Goal: Check status: Check status

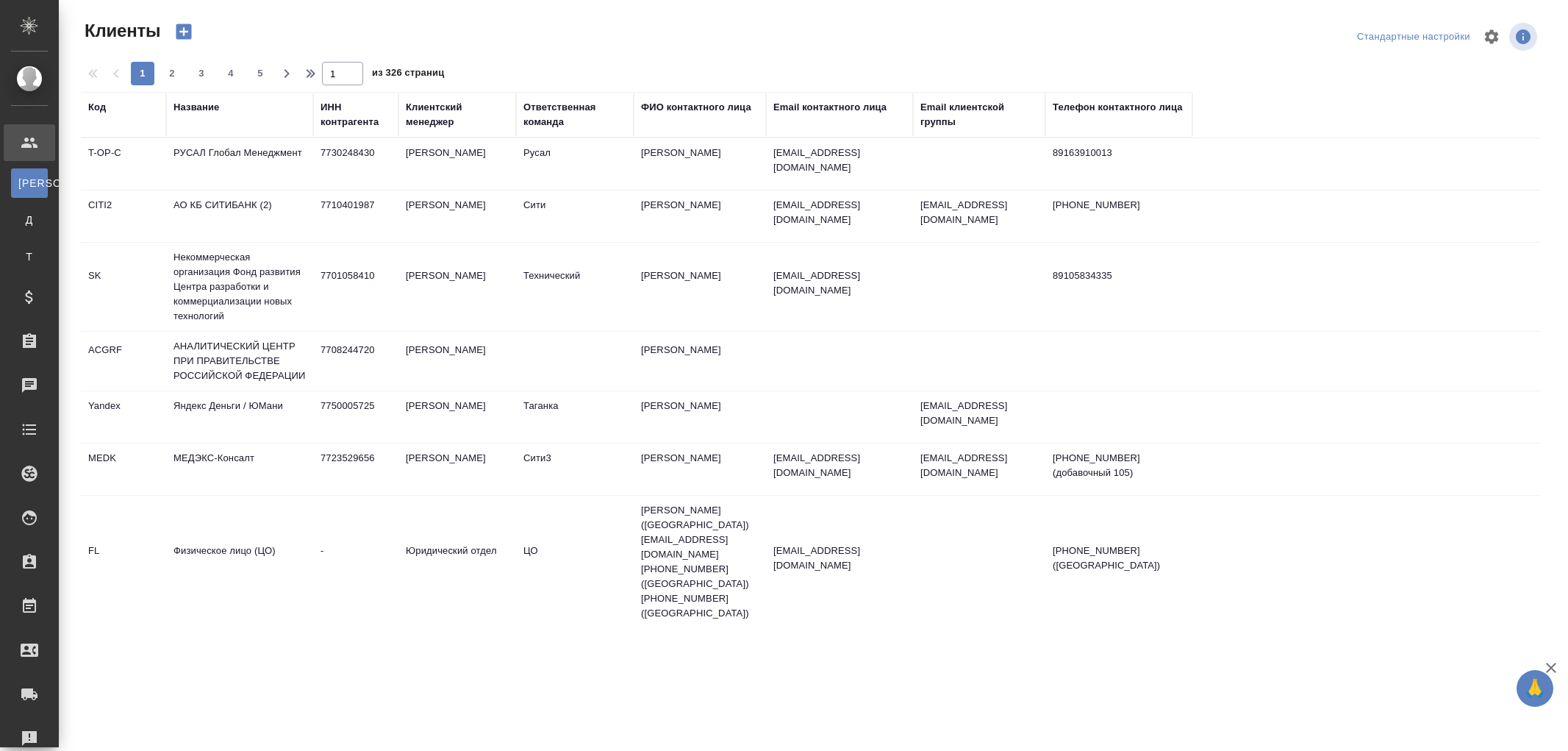
select select "RU"
click at [208, 112] on div "Название" at bounding box center [196, 107] width 45 height 15
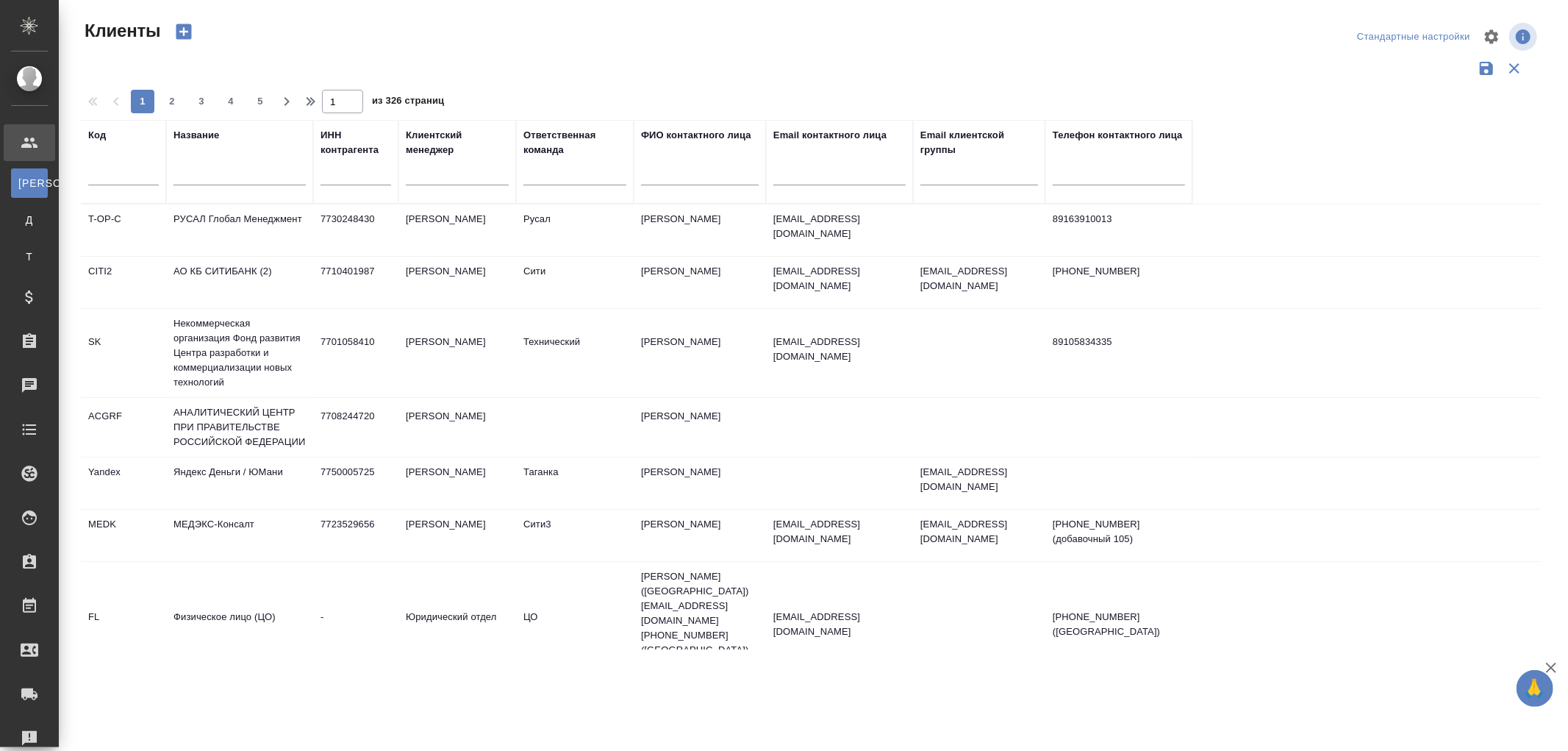
click at [195, 175] on input "text" at bounding box center [239, 176] width 132 height 18
paste input "INIX Group FZE"
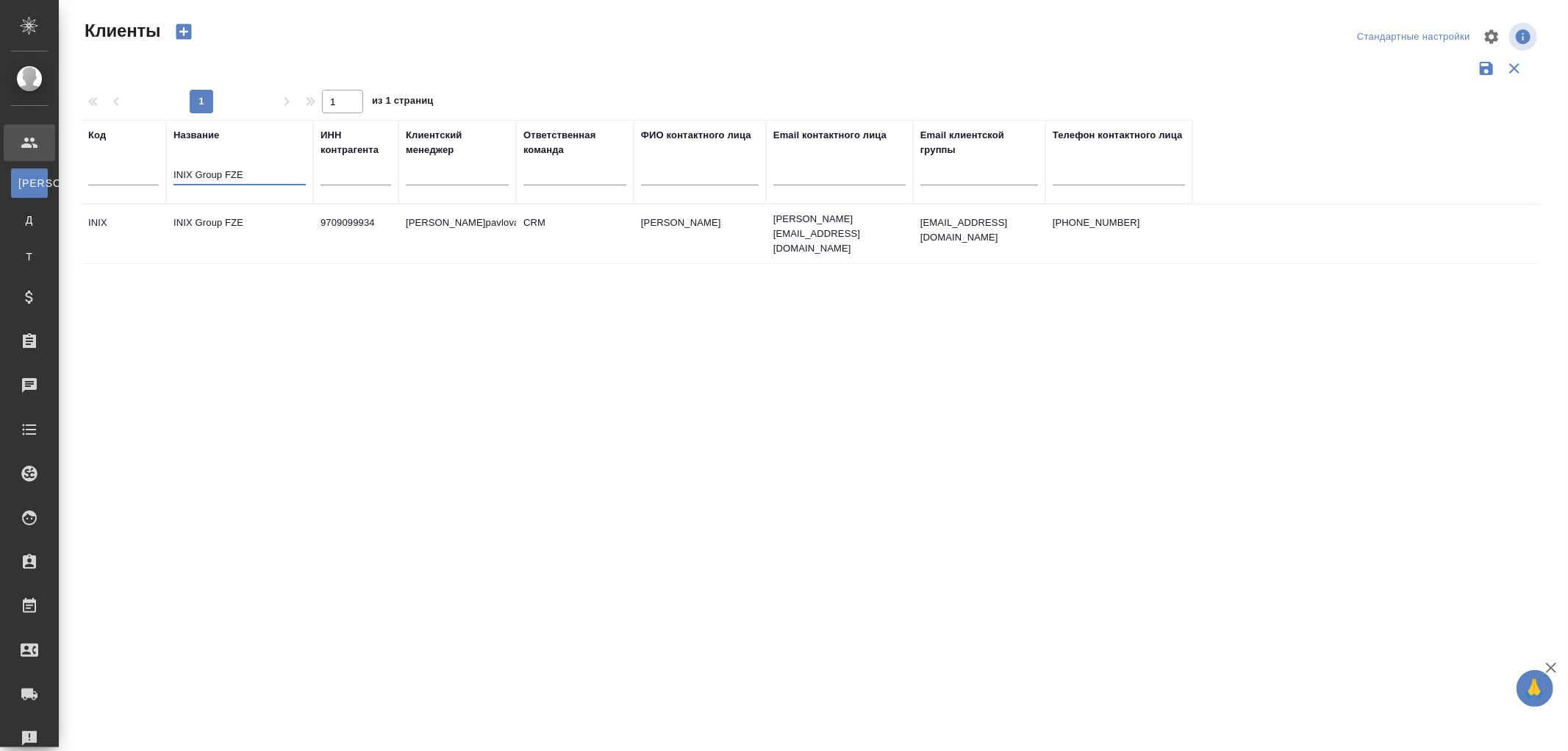
type input "INIX Group FZE"
click at [216, 211] on td "INIX Group FZE" at bounding box center [239, 233] width 147 height 52
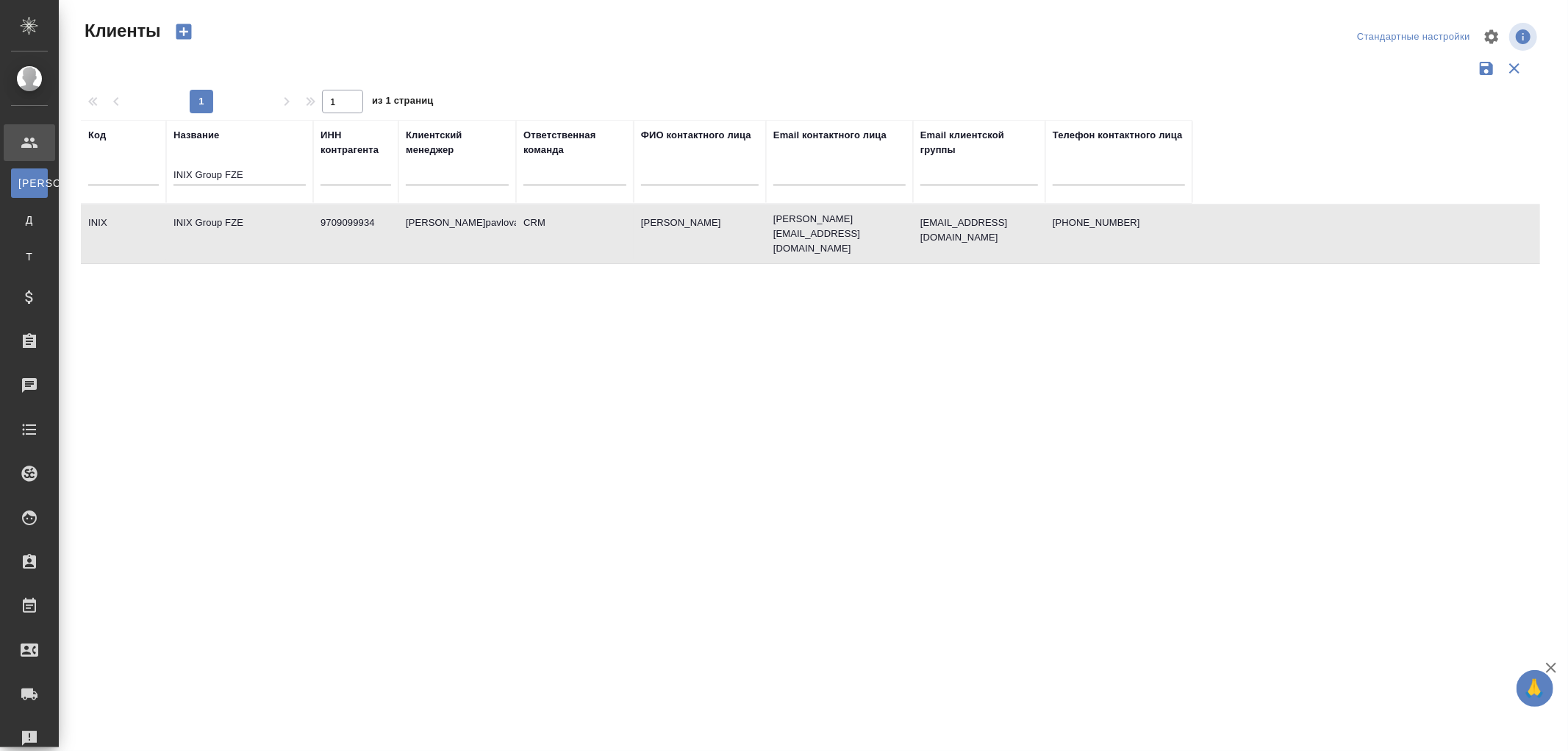
click at [216, 211] on td "INIX Group FZE" at bounding box center [239, 233] width 147 height 52
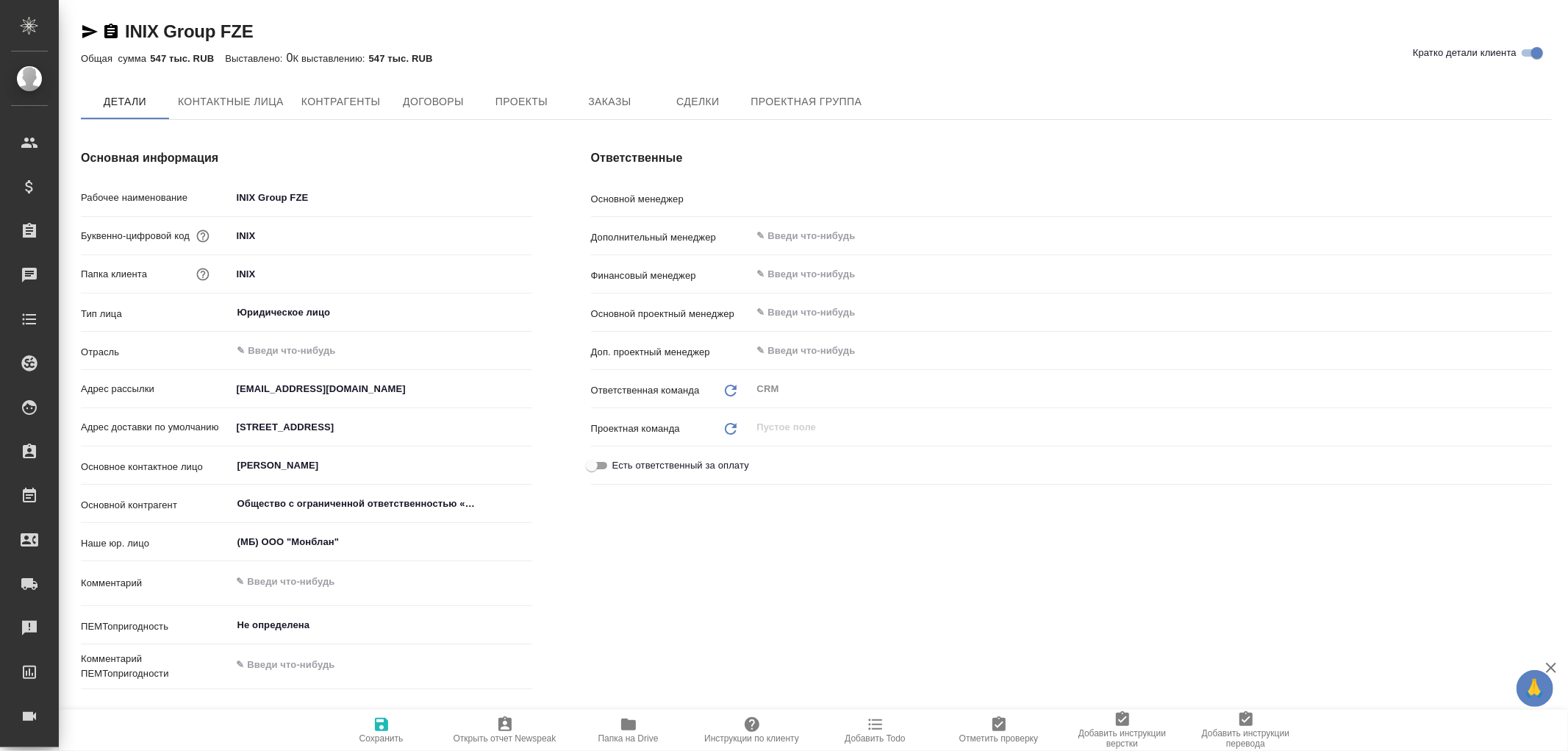
type input "Общество с ограниченной ответственностью «ПРОИВЕСТ»"
type textarea "x"
type input "[PERSON_NAME]pavlova"
type input "Общество с ограниченной ответственностью «ПРОИВЕСТ»"
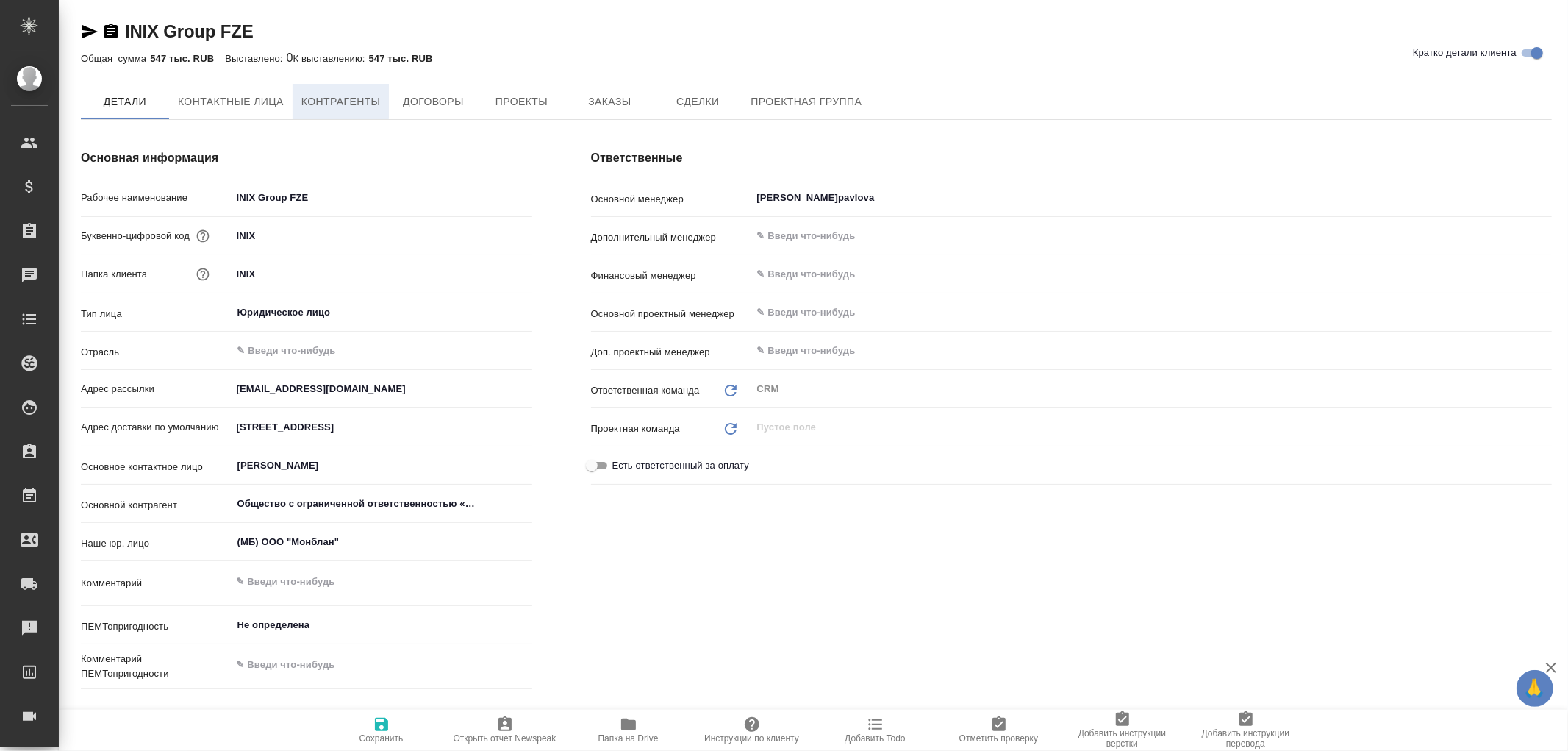
type textarea "x"
type input "Общество с ограниченной ответственностью «ПРОИВЕСТ»"
type textarea "x"
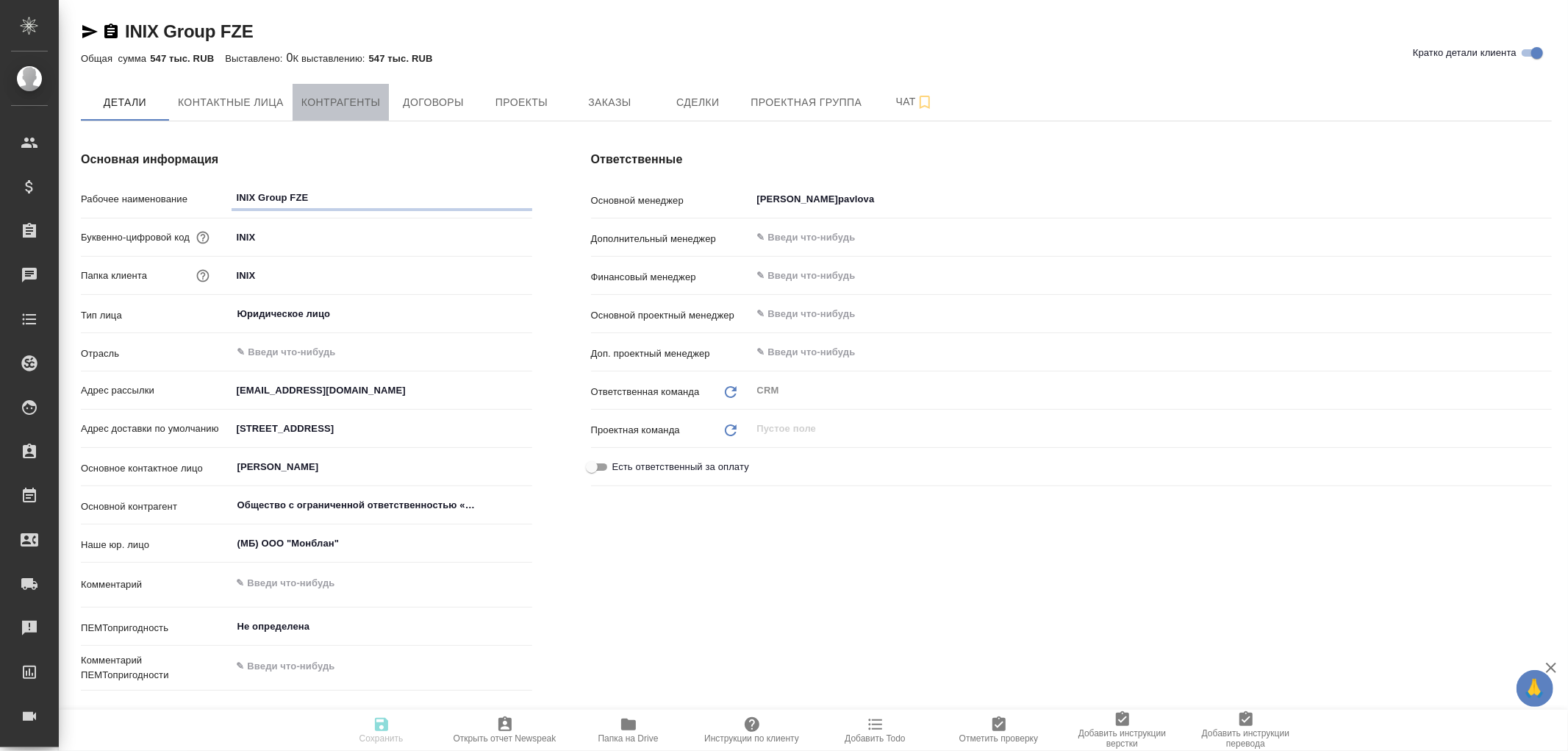
click at [350, 90] on button "Контрагенты" at bounding box center [341, 102] width 97 height 37
type input "Общество с ограниченной ответственностью «ПРОИВЕСТ»"
type textarea "x"
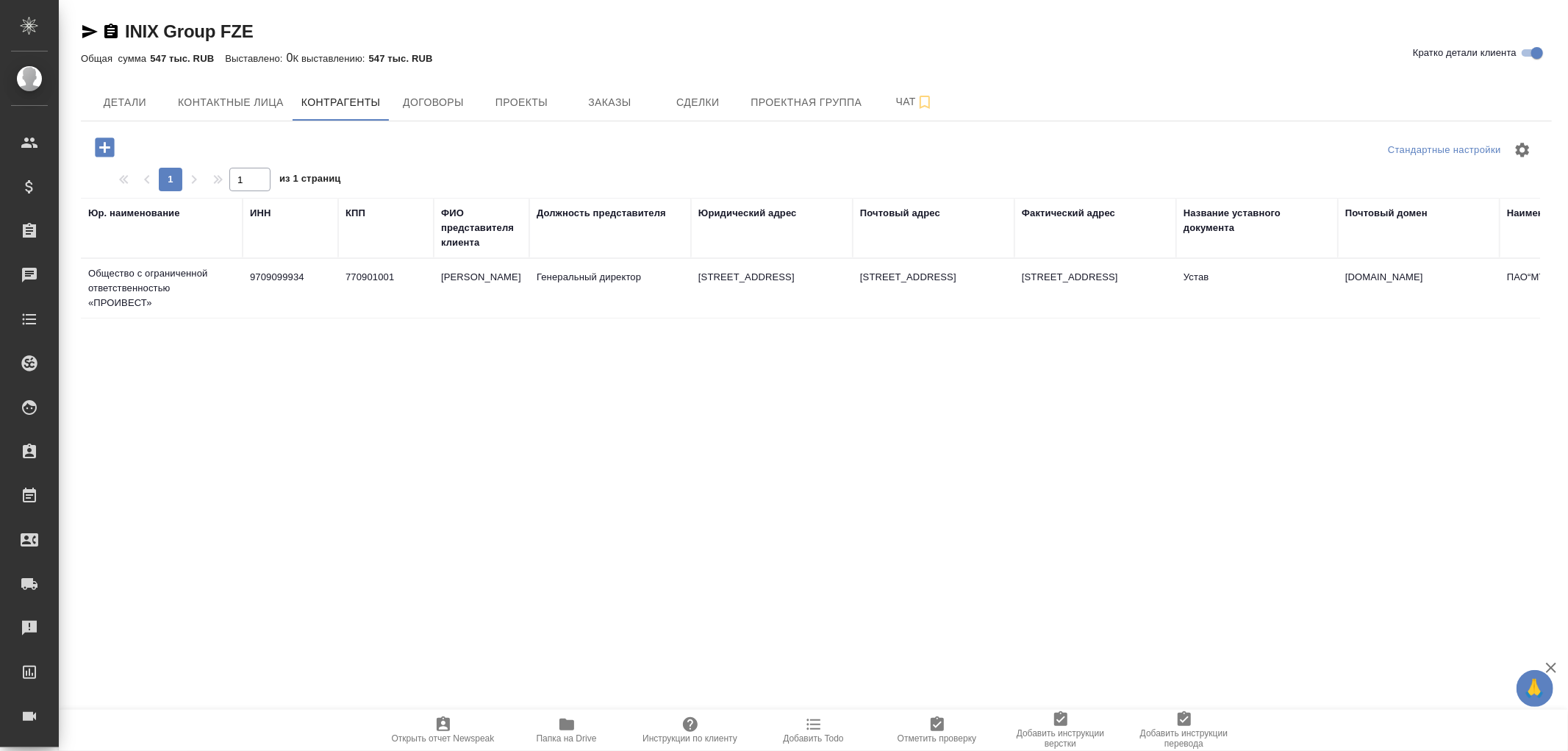
click at [151, 282] on td "Общество с ограниченной ответственностью «ПРОИВЕСТ»" at bounding box center [162, 288] width 162 height 59
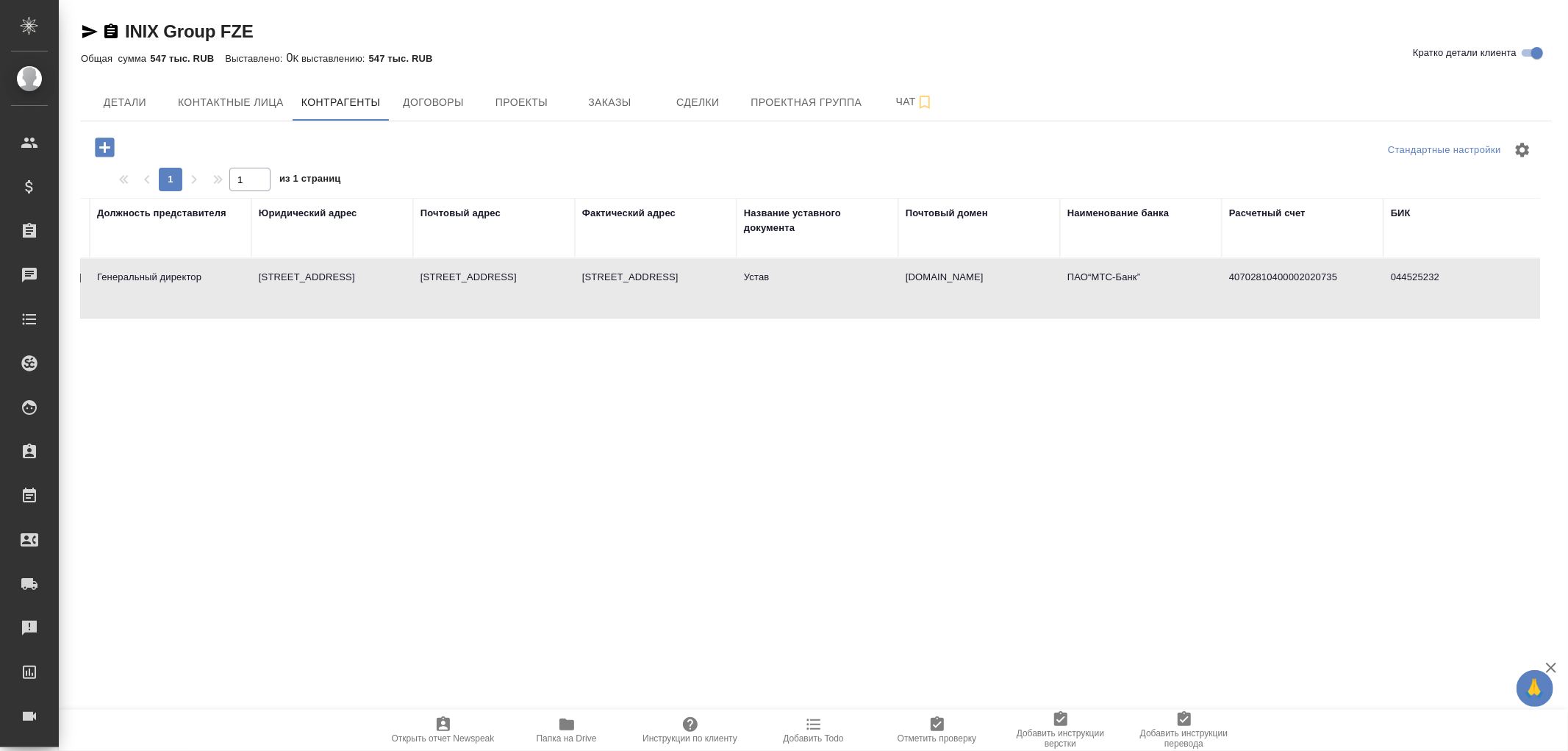
scroll to position [0, 670]
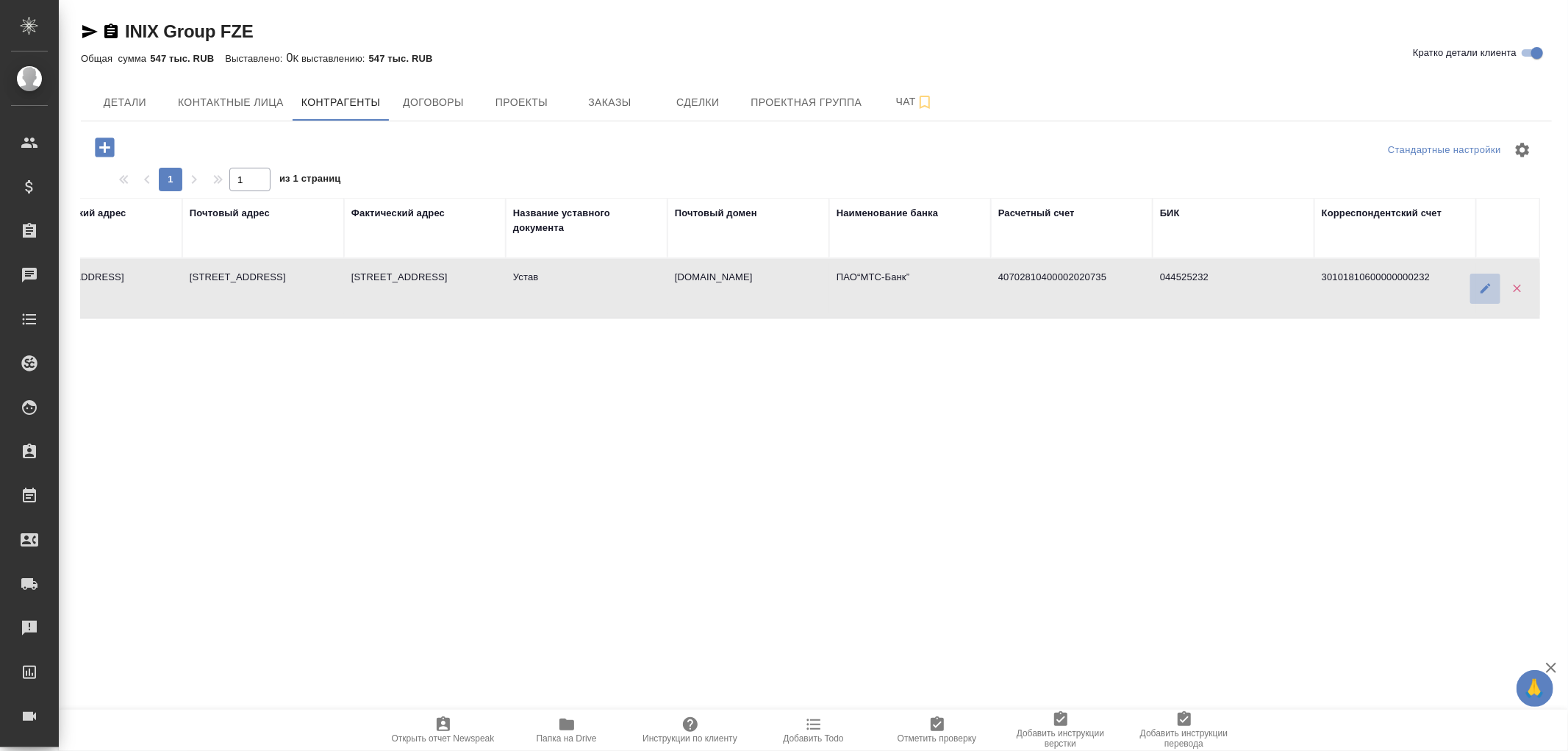
click at [1483, 287] on icon "button" at bounding box center [1486, 288] width 13 height 13
type textarea "Общество с ограниченной ответственностью «ПРОИВЕСТ»"
type input "9709099934"
type input "770901001"
type input "АББАСИМУХАММАДИМРАН"
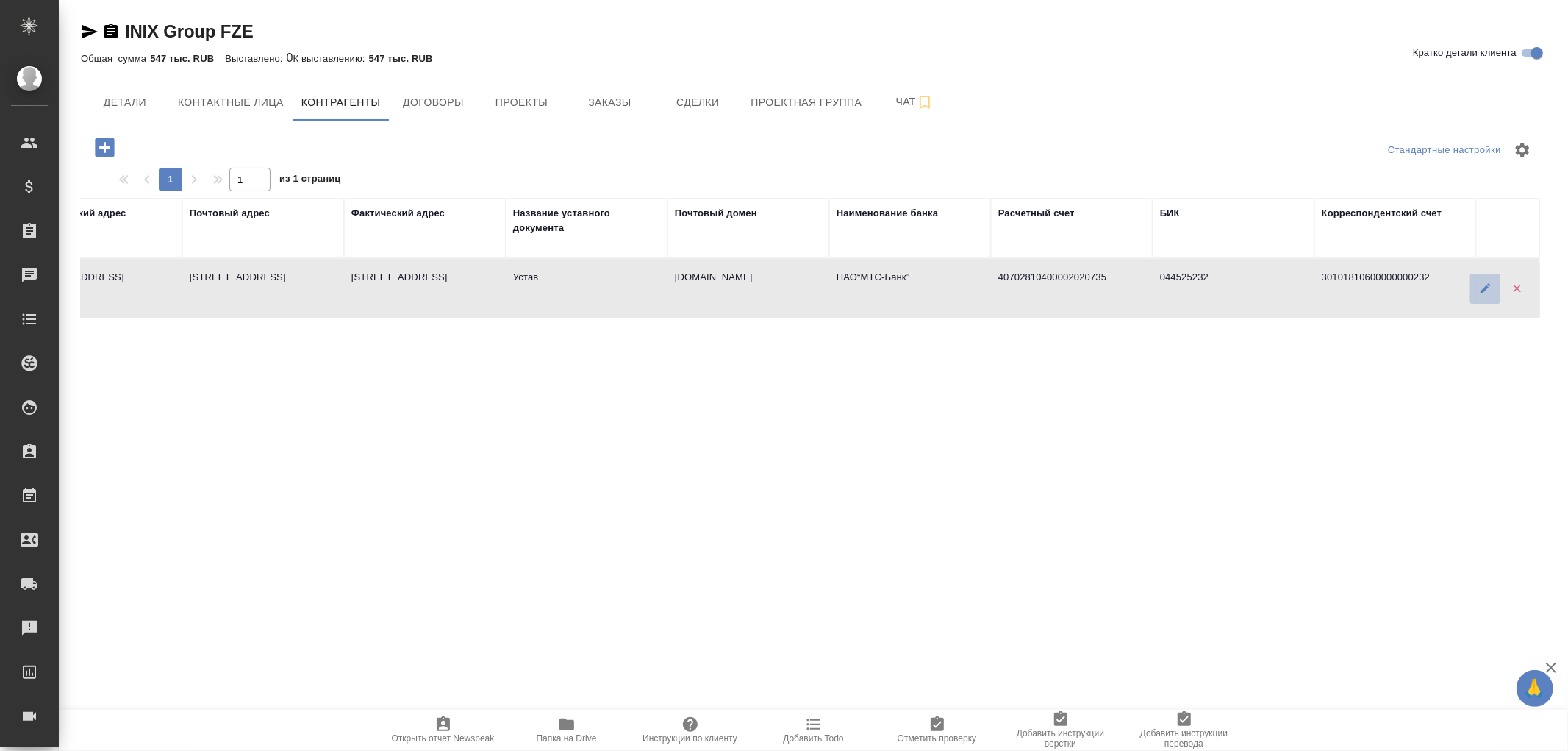
type input "Генеральный директор"
type textarea "105064,Г.МОСКВА,ВН.ТЕР.Г.МУНИЦИПАЛЬНЫЙ ОКРУГБАСМАННЫЙ,УЛЗЕМЛЯНОЙВАЛ,Д.32, ПОМЕЩ…"
type input "Устав"
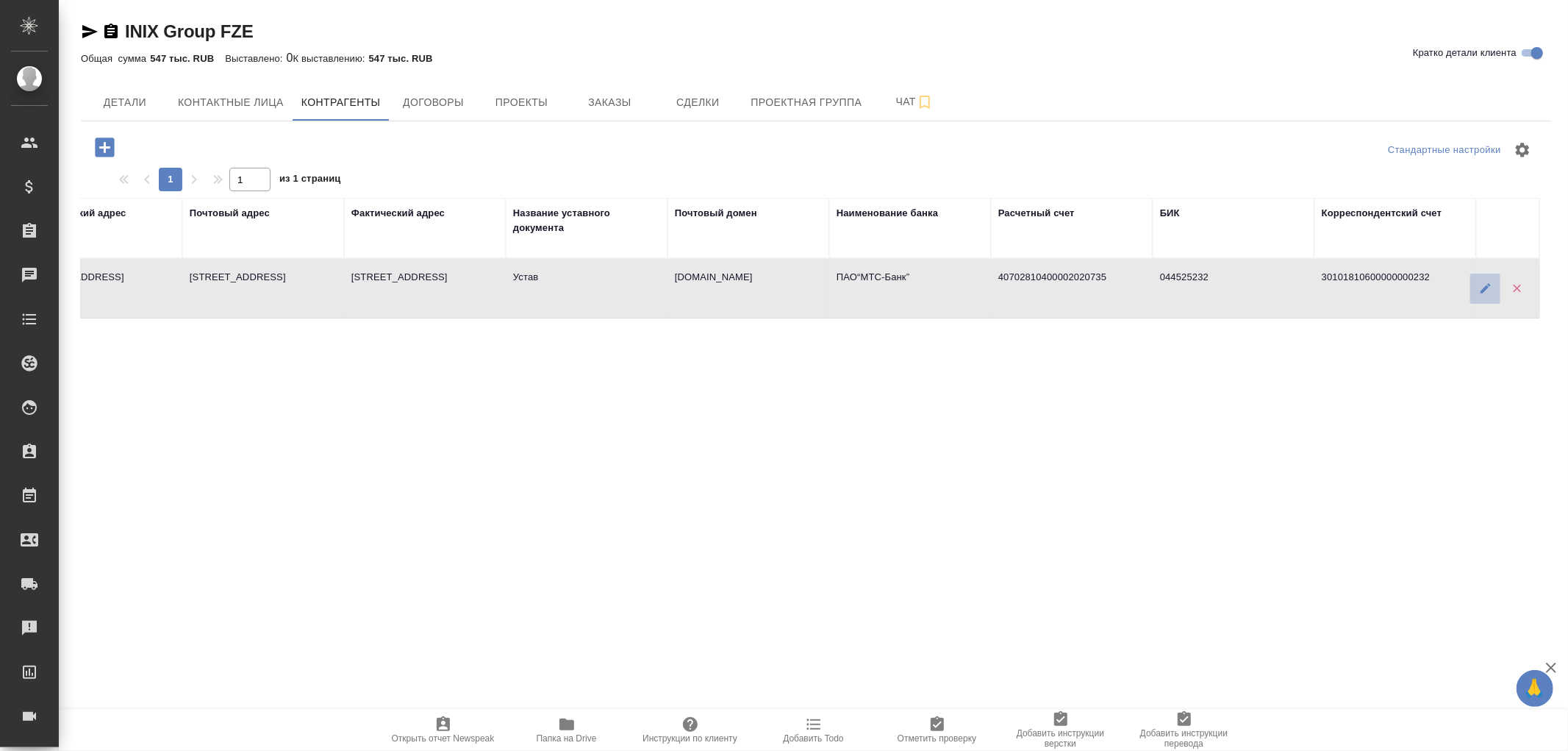
type input "proivest.com"
type input "ПАО“МТС-Банк”"
type input "40702810400002020735"
type input "044525232"
type input "30101810600000000232"
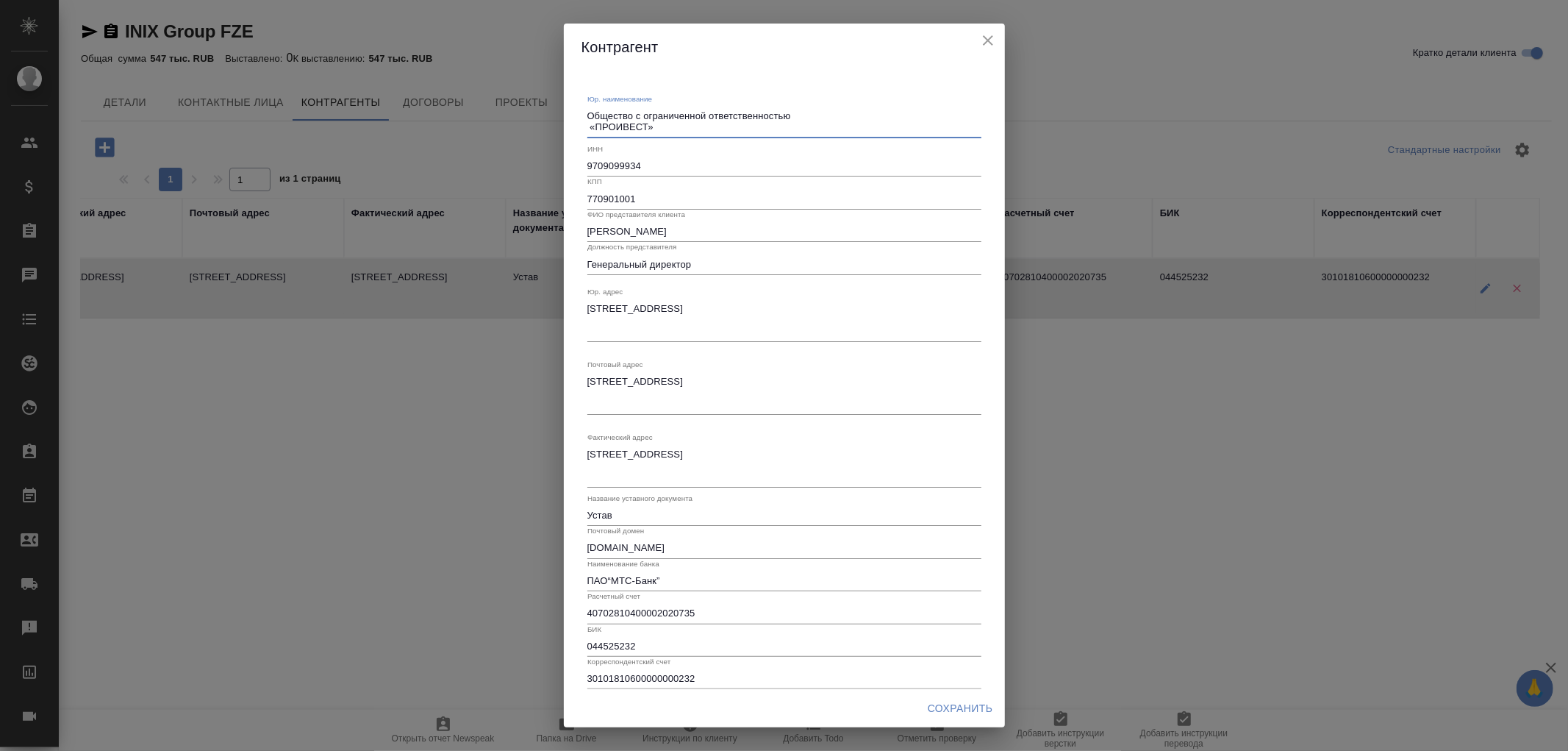
drag, startPoint x: 590, startPoint y: 111, endPoint x: 801, endPoint y: 111, distance: 211.0
click at [801, 111] on textarea "Общество с ограниченной ответственностью «ПРОИВЕСТ»" at bounding box center [784, 122] width 394 height 23
click at [589, 127] on textarea "ООО «ПРОИВЕСТ»" at bounding box center [784, 122] width 394 height 23
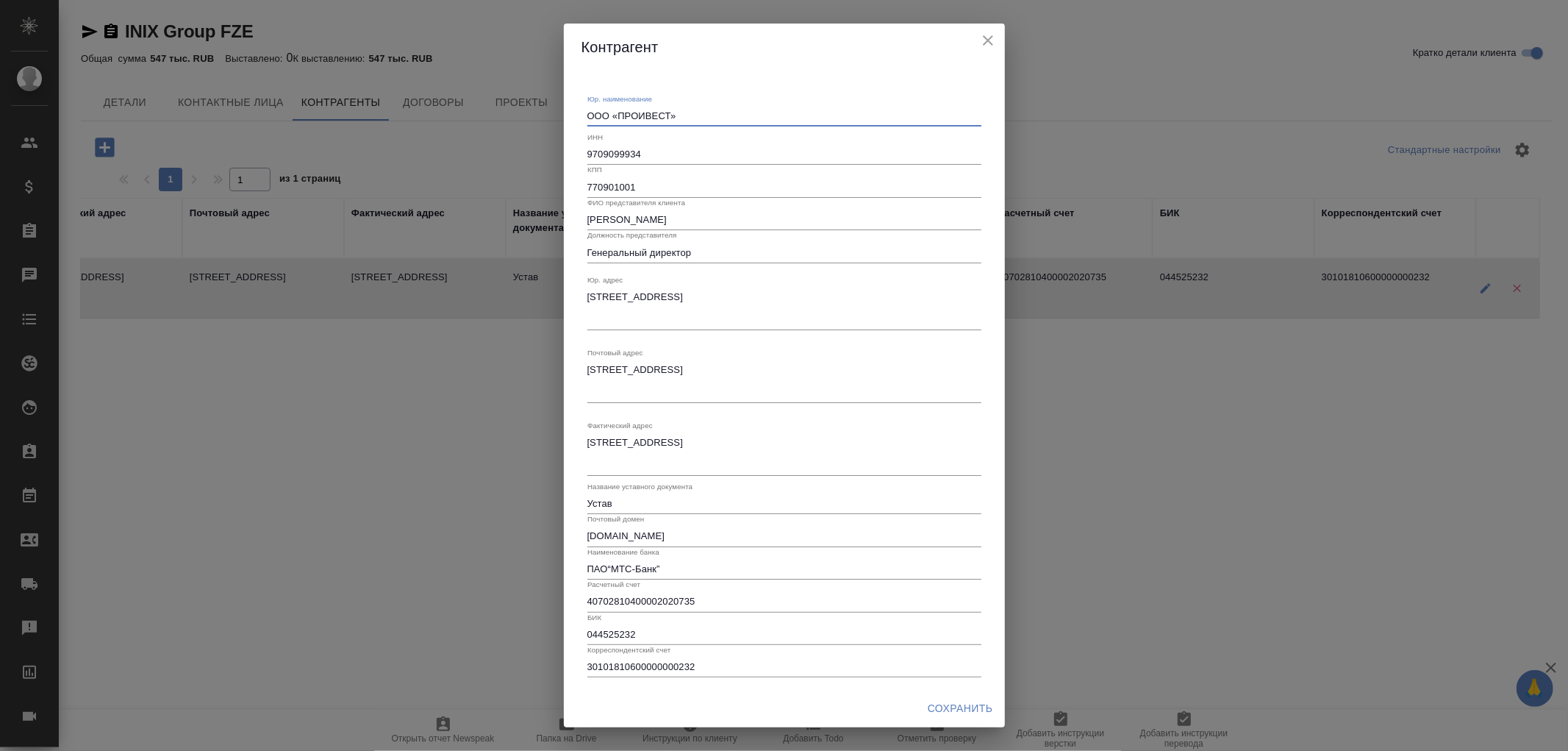
type textarea "ООО «ПРОИВЕСТ»"
click at [975, 710] on span "Сохранить" at bounding box center [960, 709] width 65 height 18
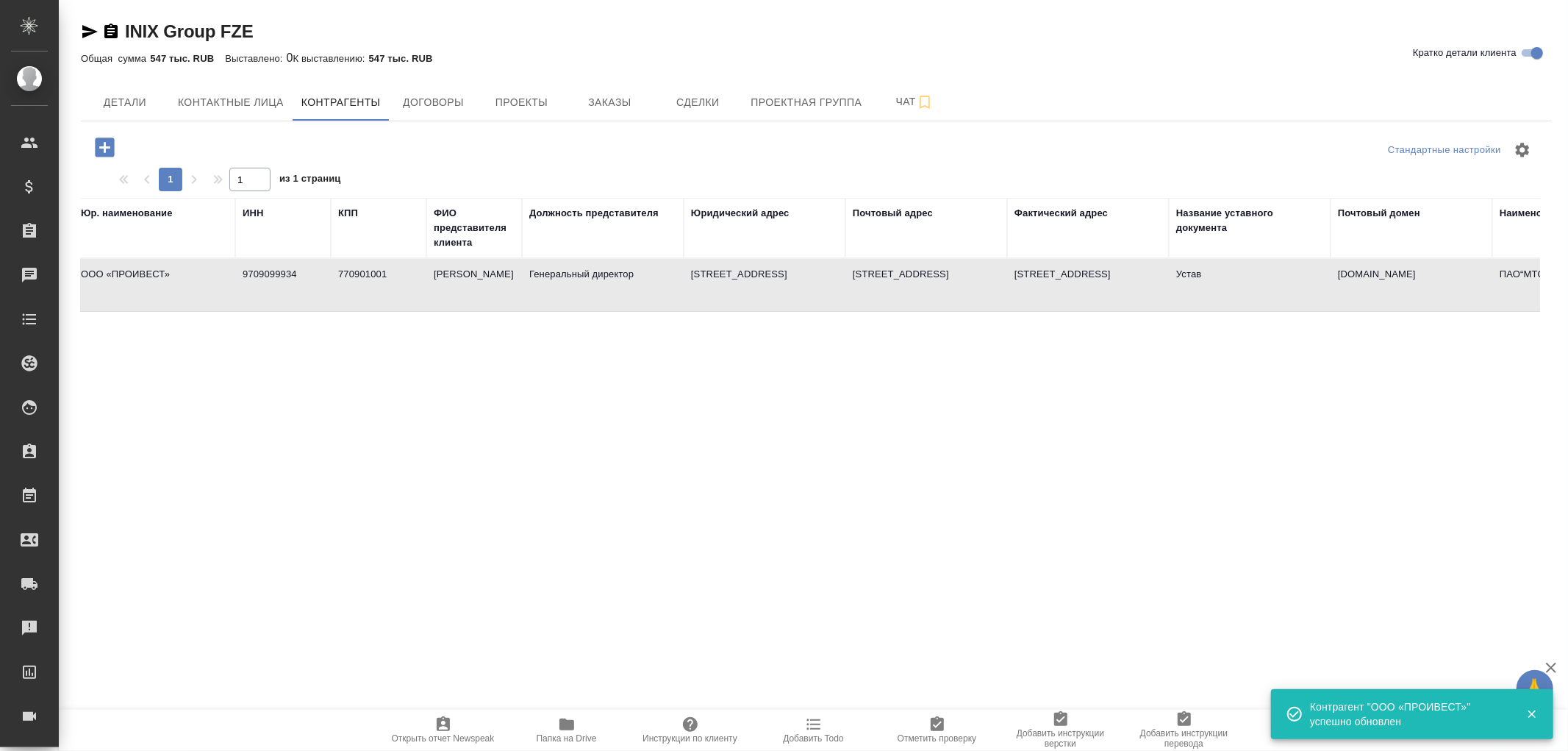
scroll to position [0, 0]
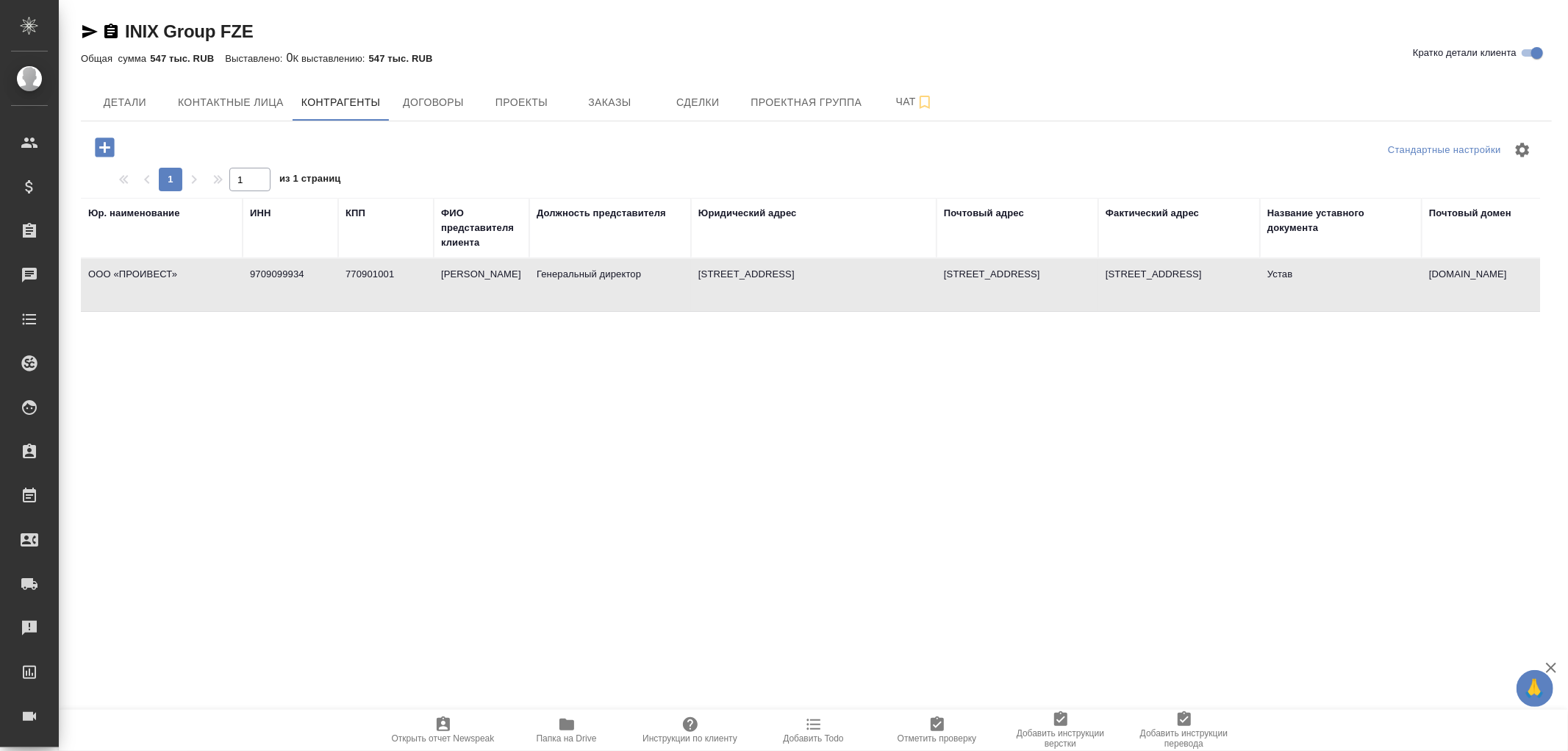
drag, startPoint x: 851, startPoint y: 215, endPoint x: 934, endPoint y: 221, distance: 83.2
click at [934, 221] on th "Юридический адрес" at bounding box center [814, 228] width 246 height 60
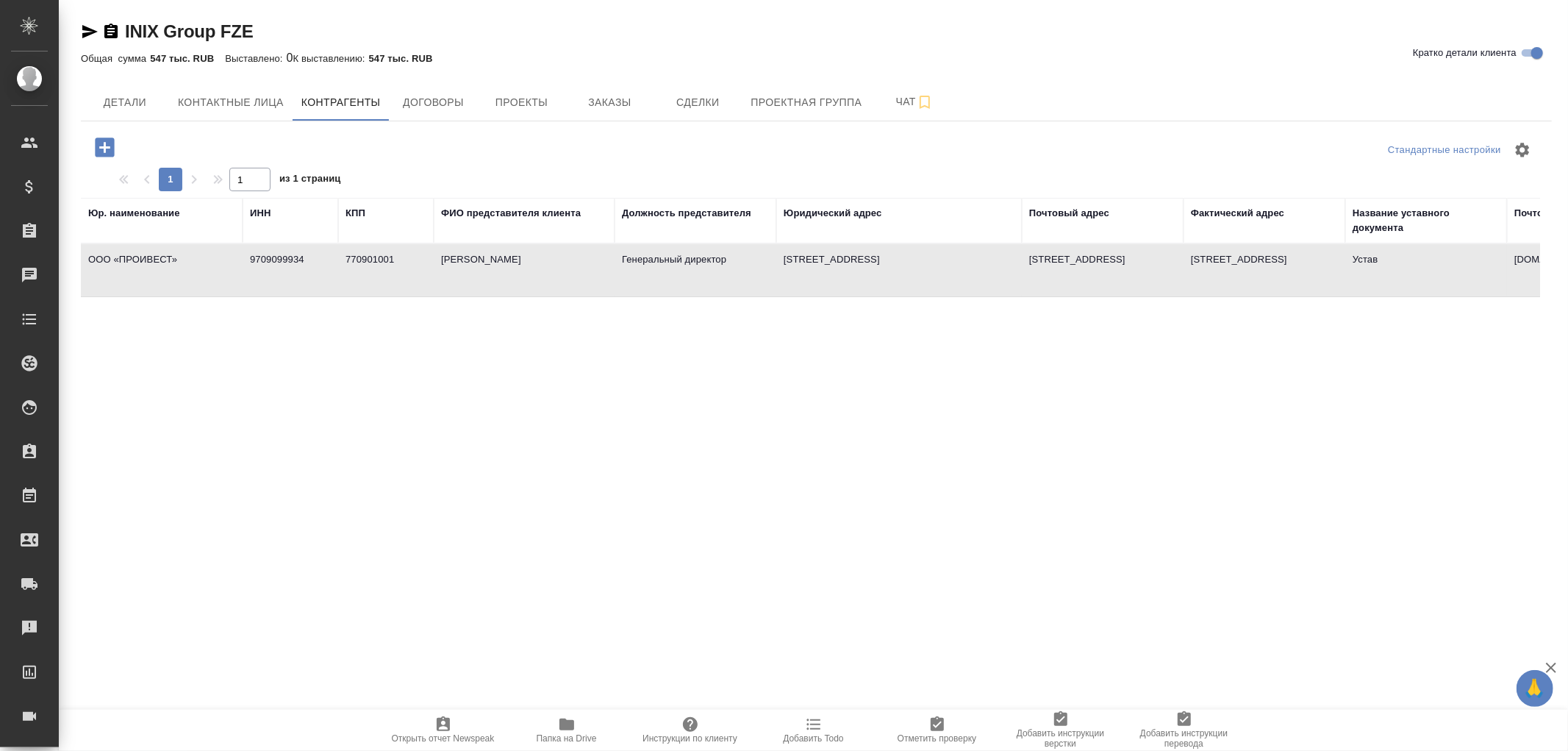
drag, startPoint x: 528, startPoint y: 211, endPoint x: 613, endPoint y: 218, distance: 85.3
click at [614, 218] on div at bounding box center [615, 220] width 2 height 44
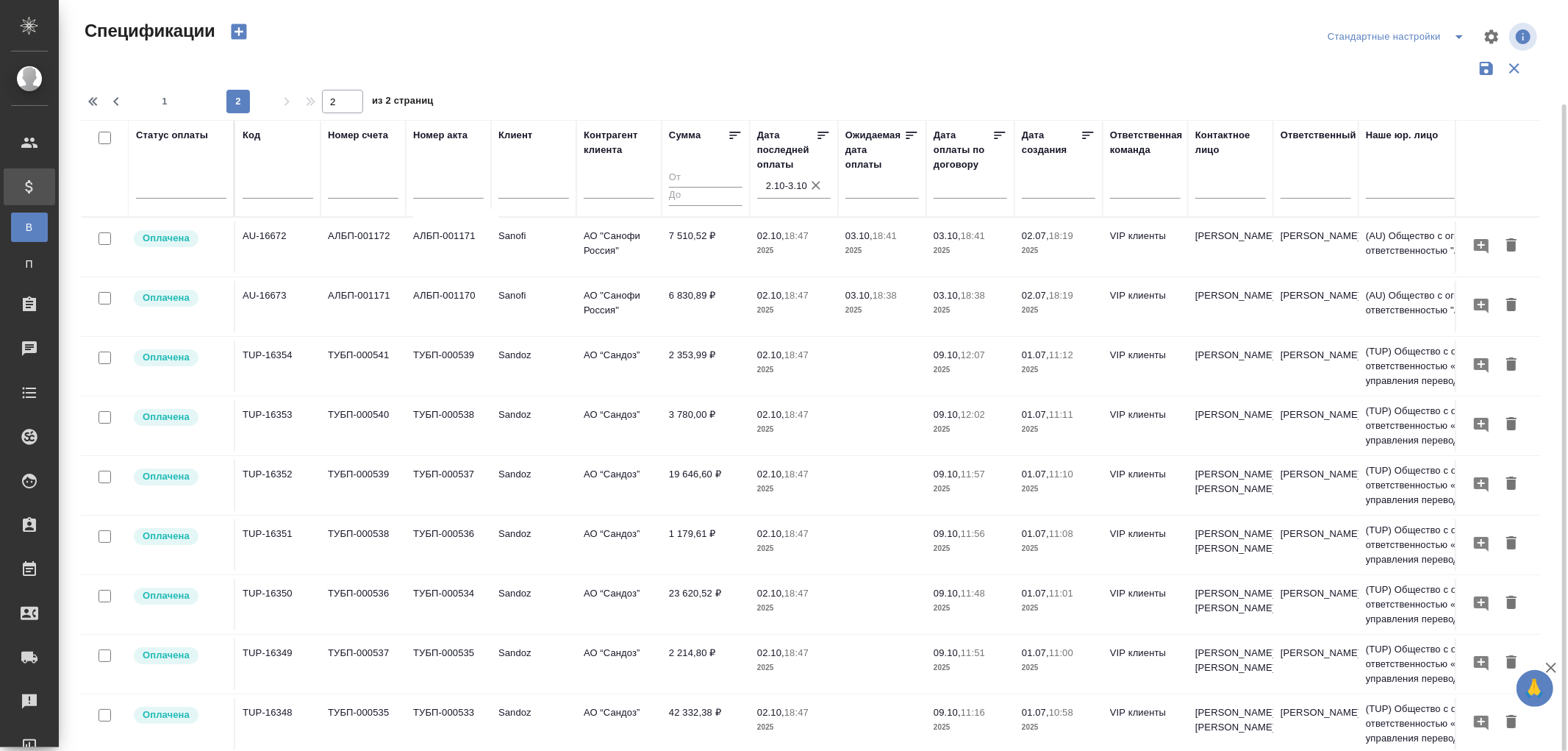
scroll to position [447, 0]
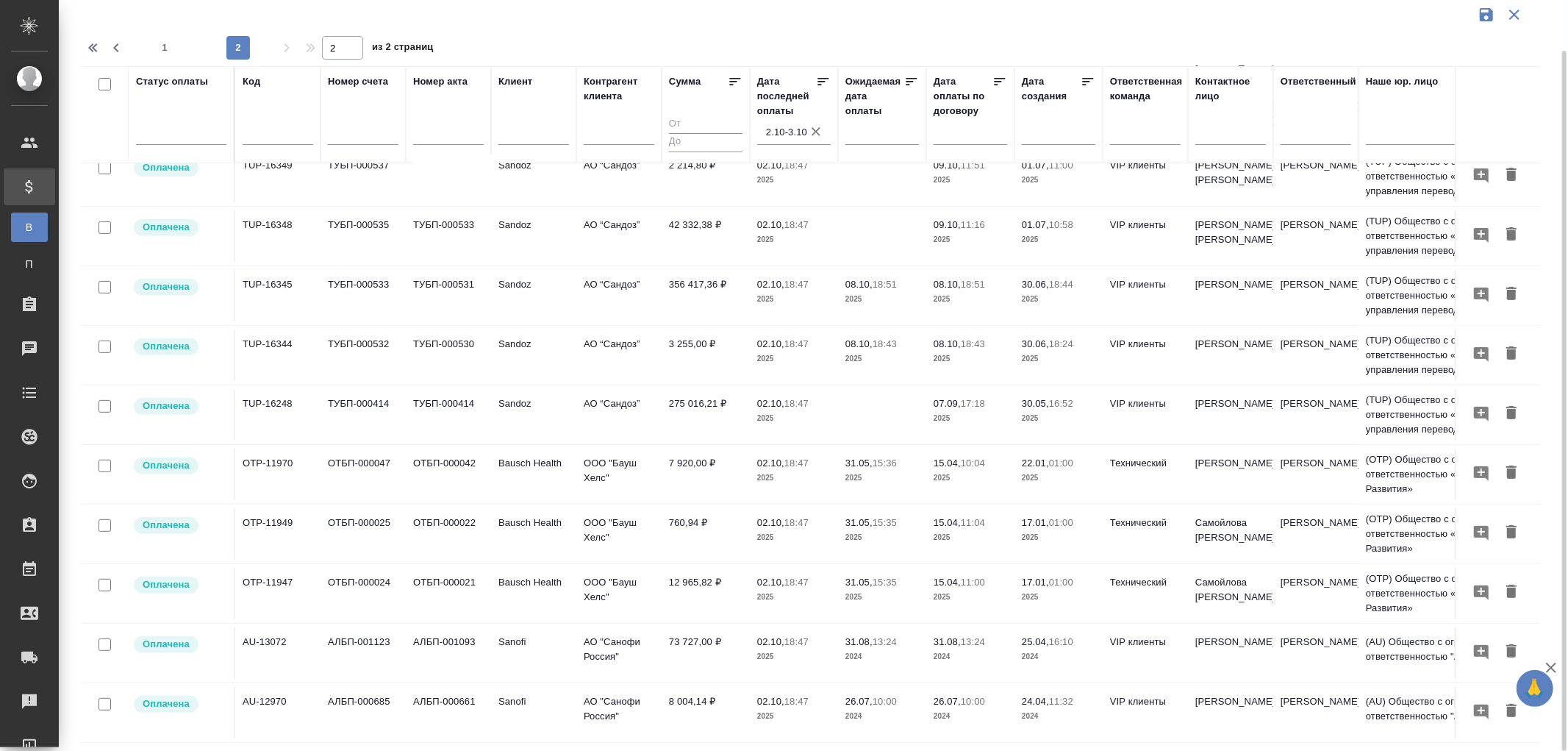
click at [817, 129] on icon "button" at bounding box center [815, 131] width 8 height 8
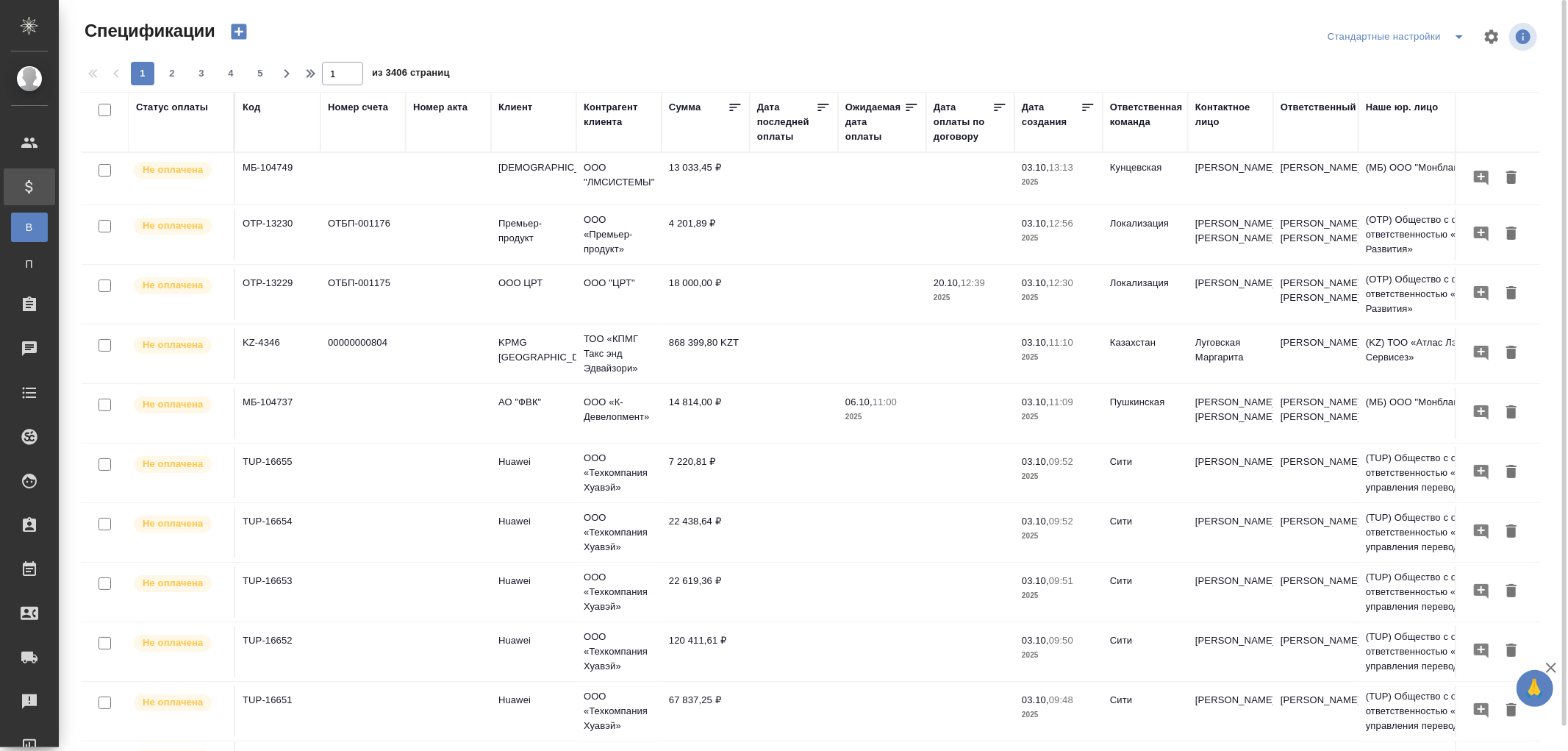
click at [781, 127] on div "Дата последней оплаты" at bounding box center [787, 122] width 59 height 44
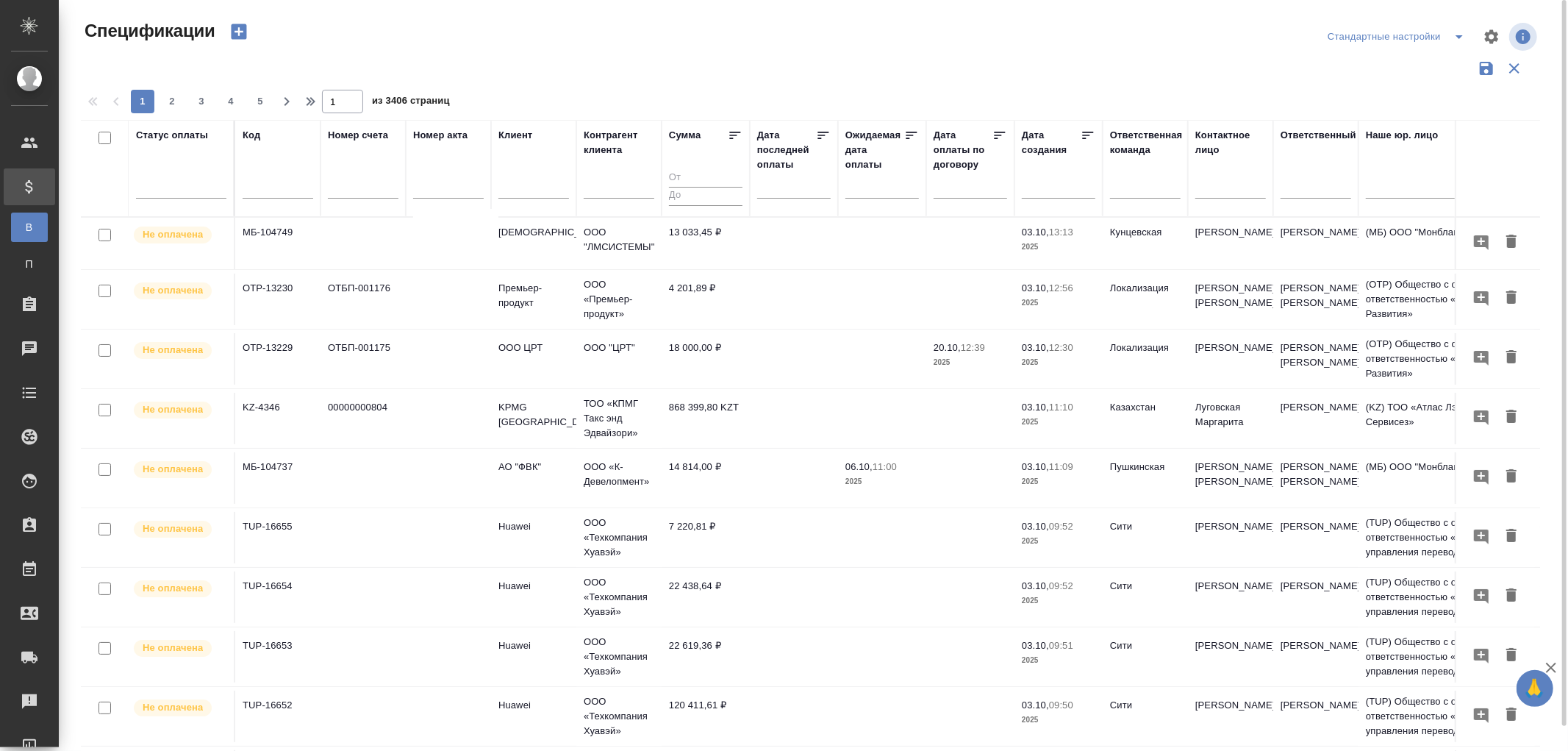
click at [781, 184] on input "text" at bounding box center [798, 186] width 65 height 21
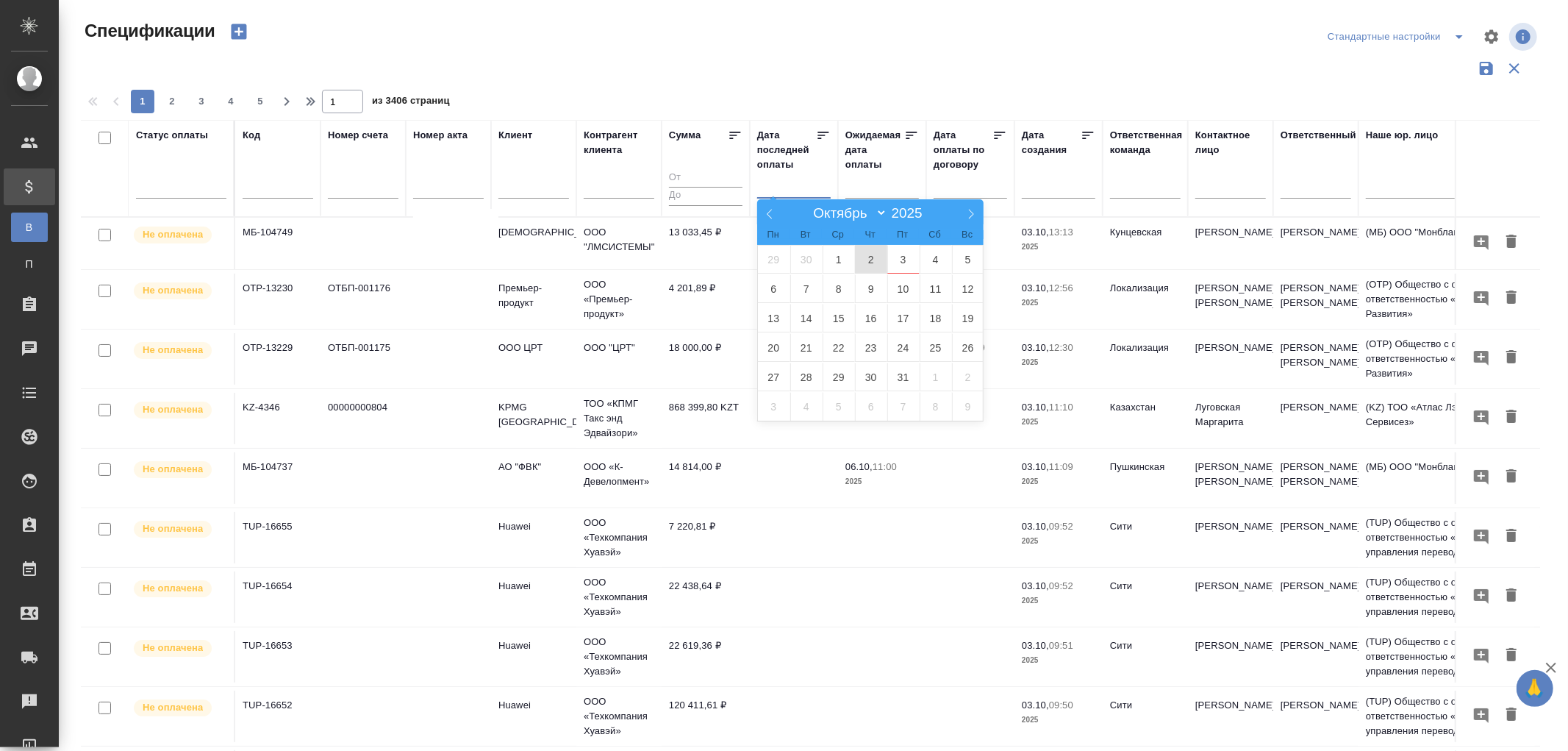
click at [871, 259] on span "2" at bounding box center [871, 259] width 32 height 28
type div "2025-10-01T21:00:00.000Z"
click at [904, 255] on span "3" at bounding box center [904, 259] width 32 height 28
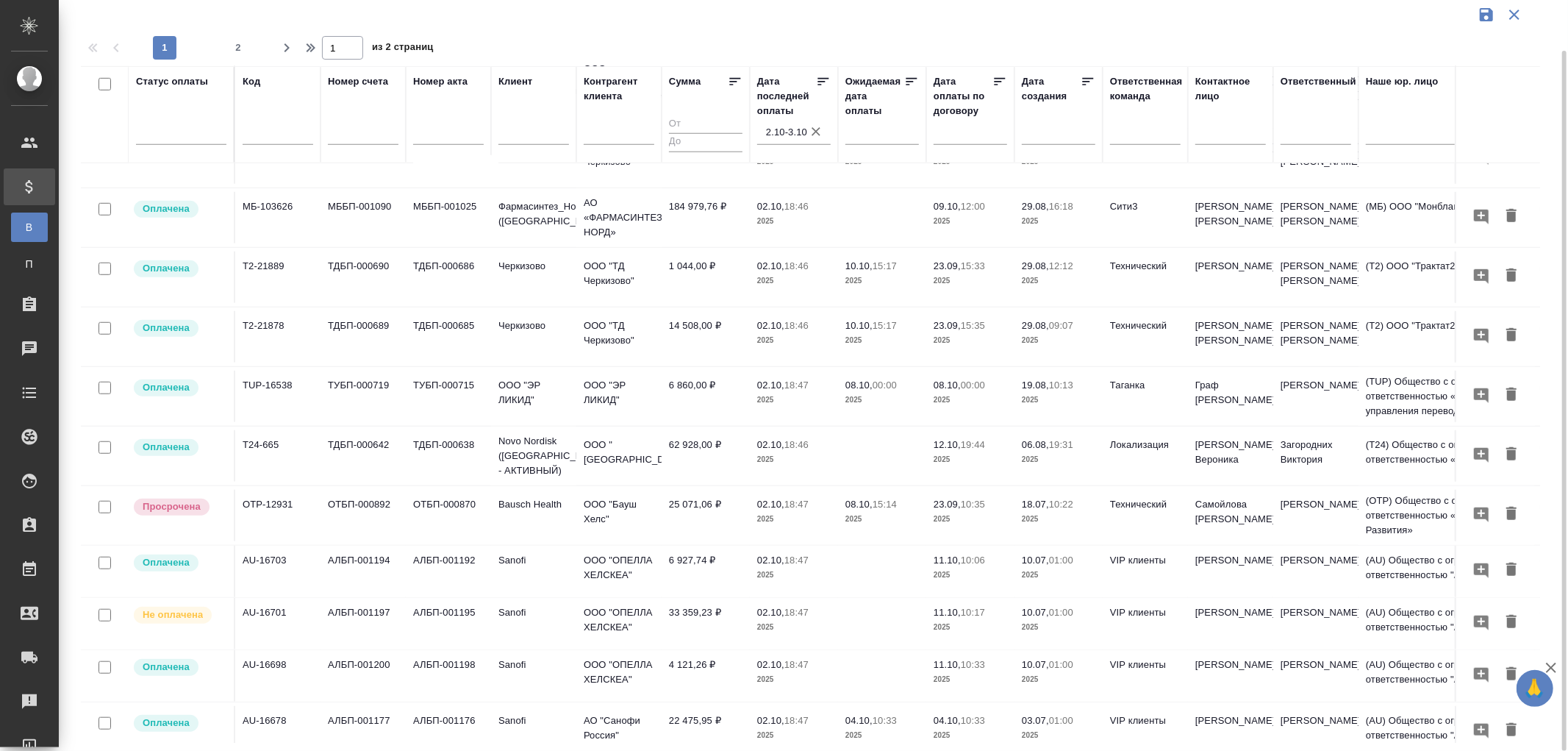
scroll to position [939, 0]
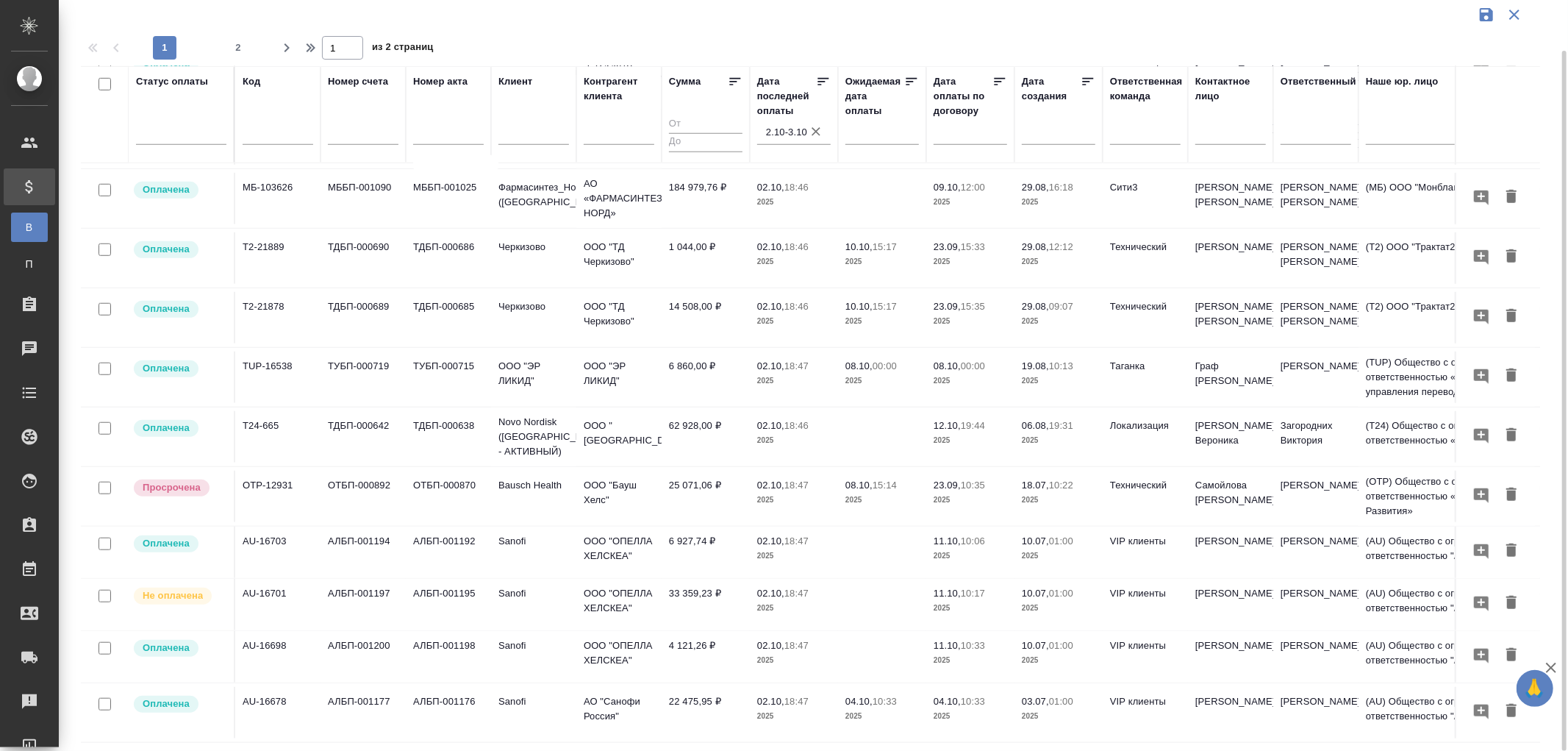
click at [243, 42] on span "2" at bounding box center [238, 48] width 24 height 15
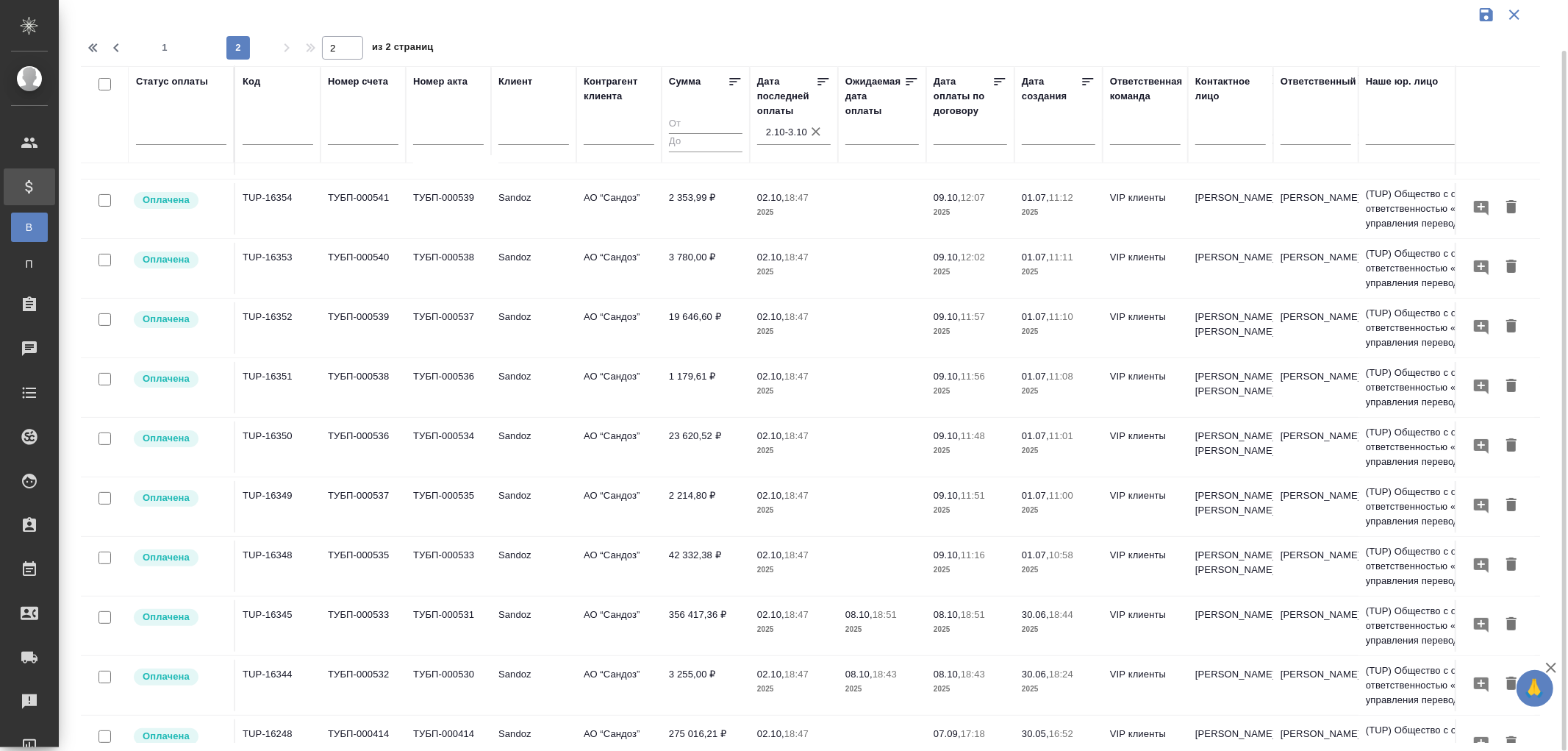
scroll to position [245, 0]
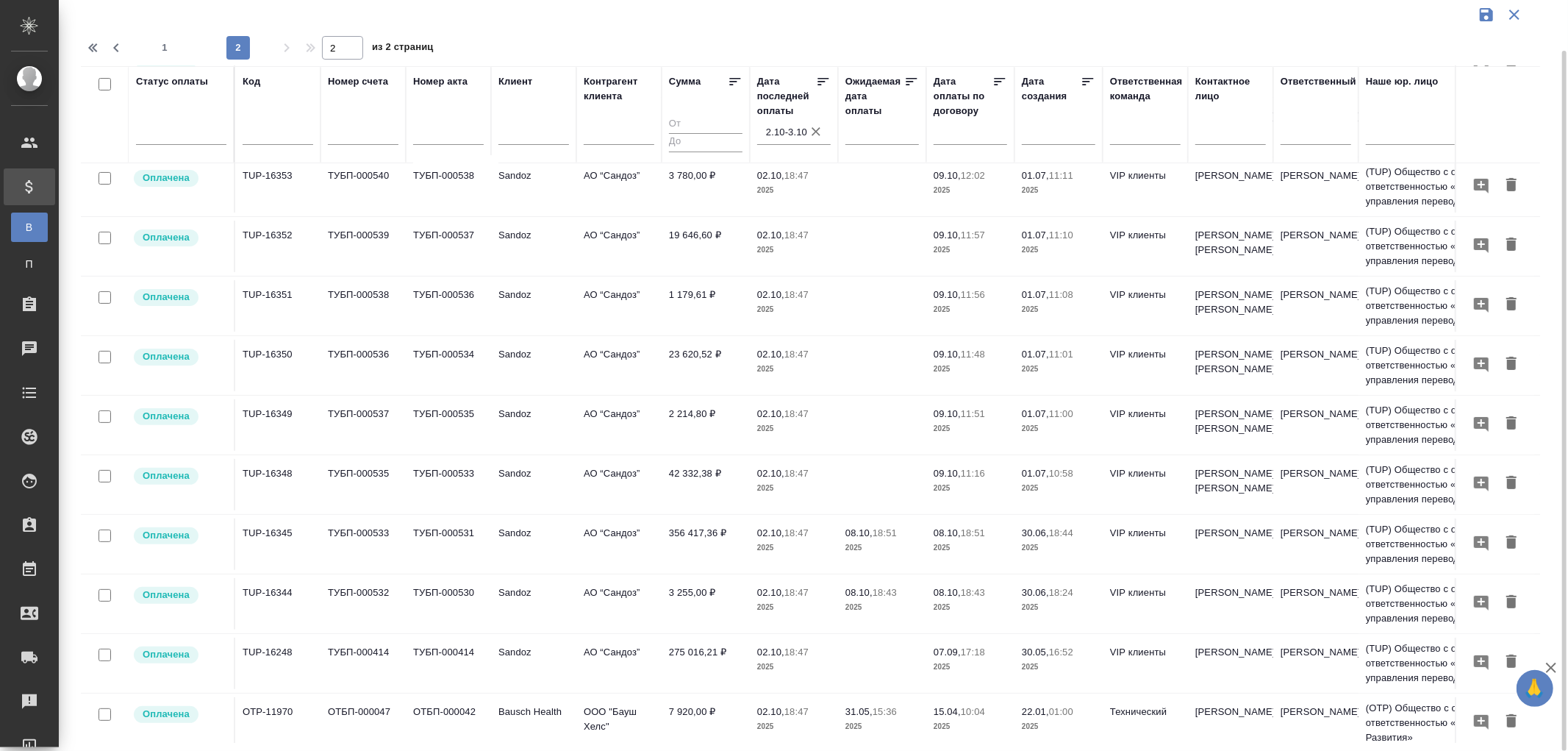
click at [704, 648] on td "275 016,21 ₽" at bounding box center [706, 663] width 89 height 52
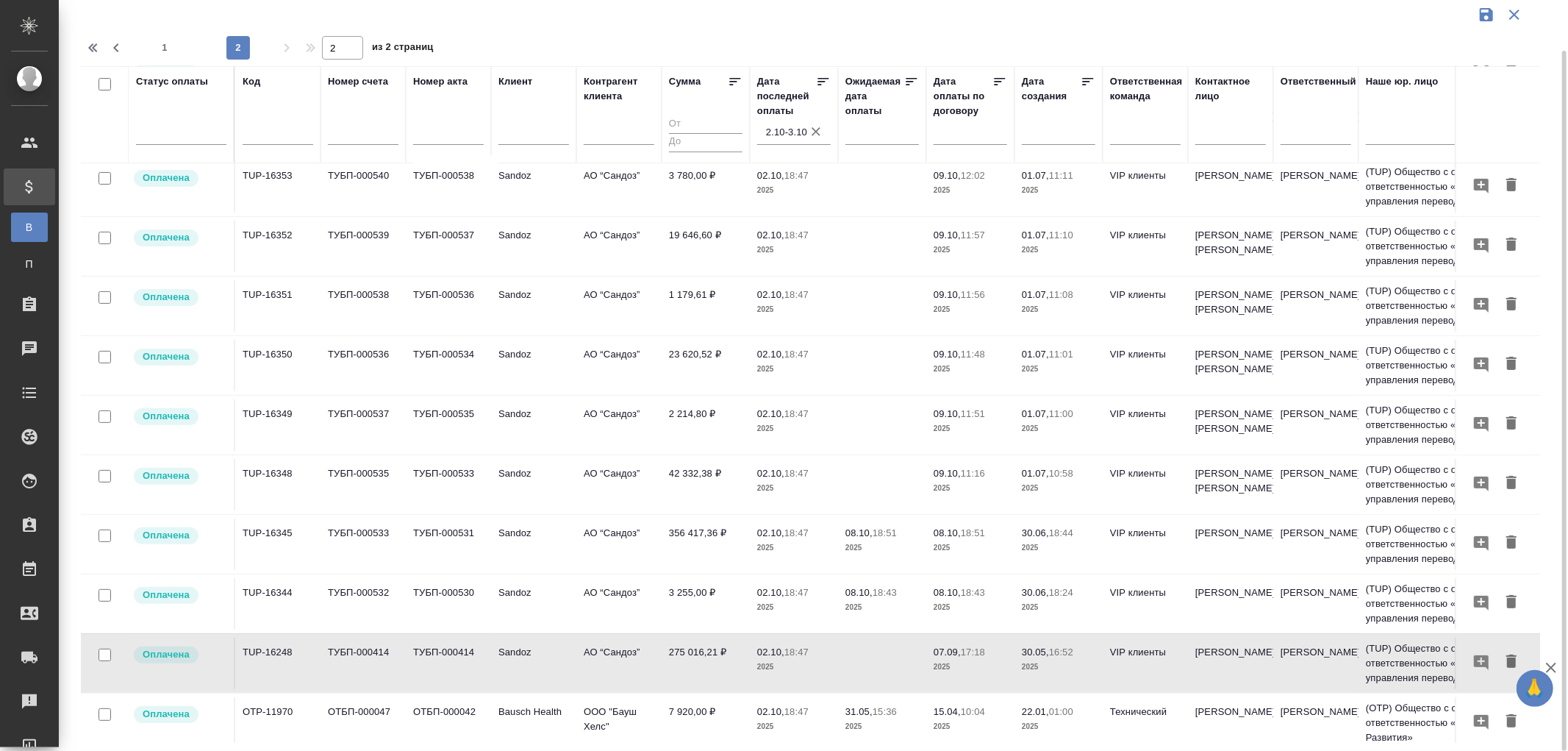
scroll to position [327, 0]
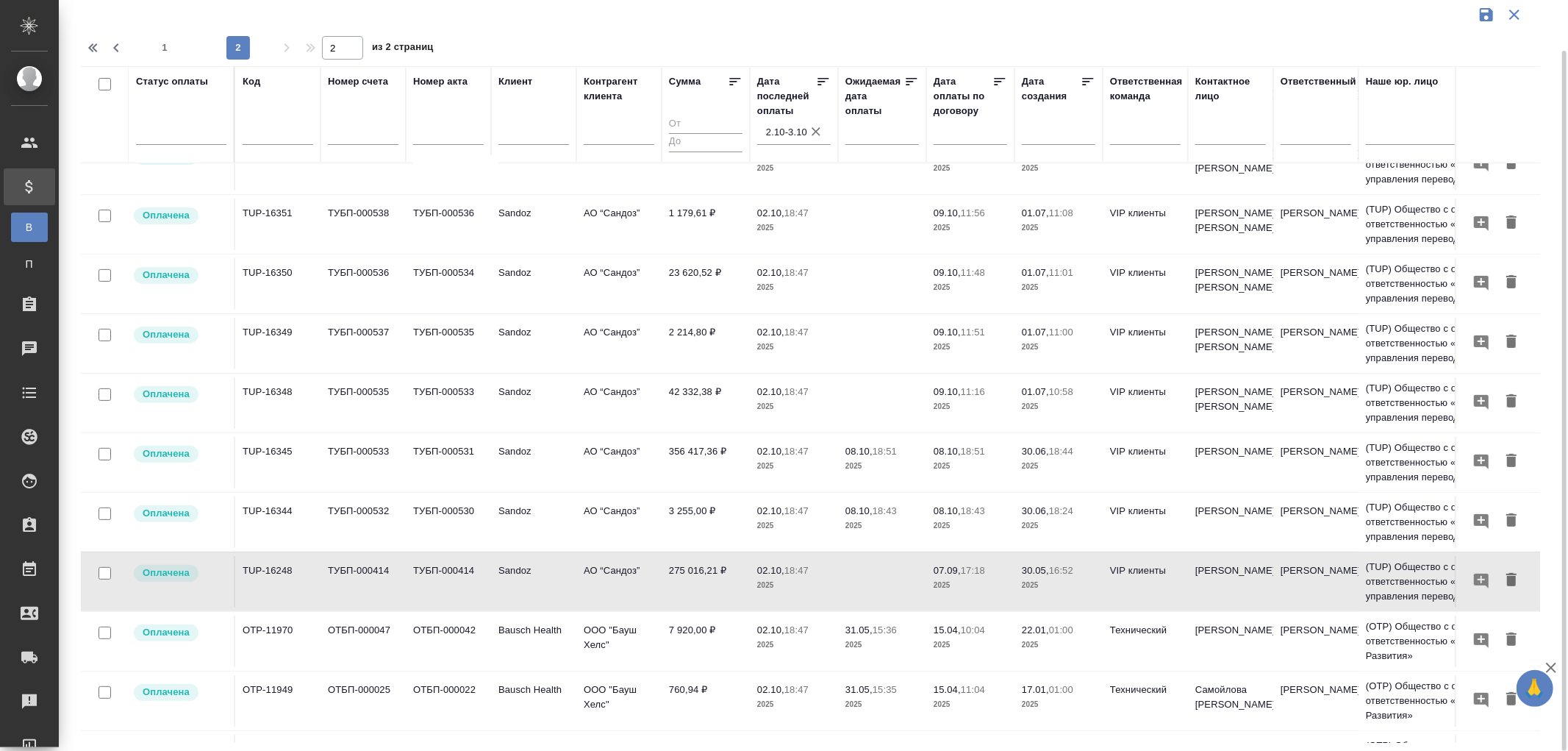
click at [707, 576] on td "275 016,21 ₽" at bounding box center [706, 582] width 89 height 52
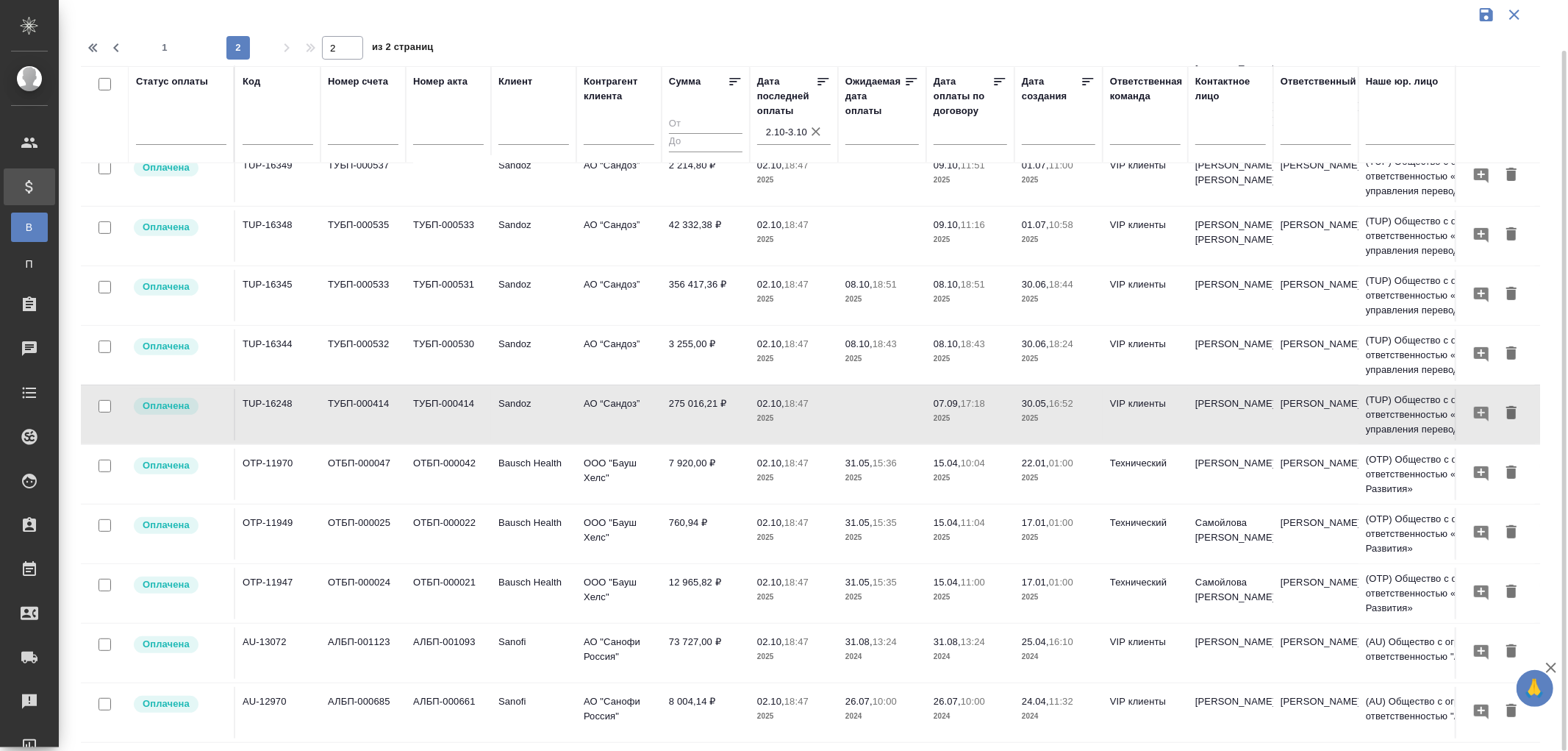
scroll to position [506, 0]
click at [165, 46] on span "1" at bounding box center [165, 48] width 24 height 15
type input "1"
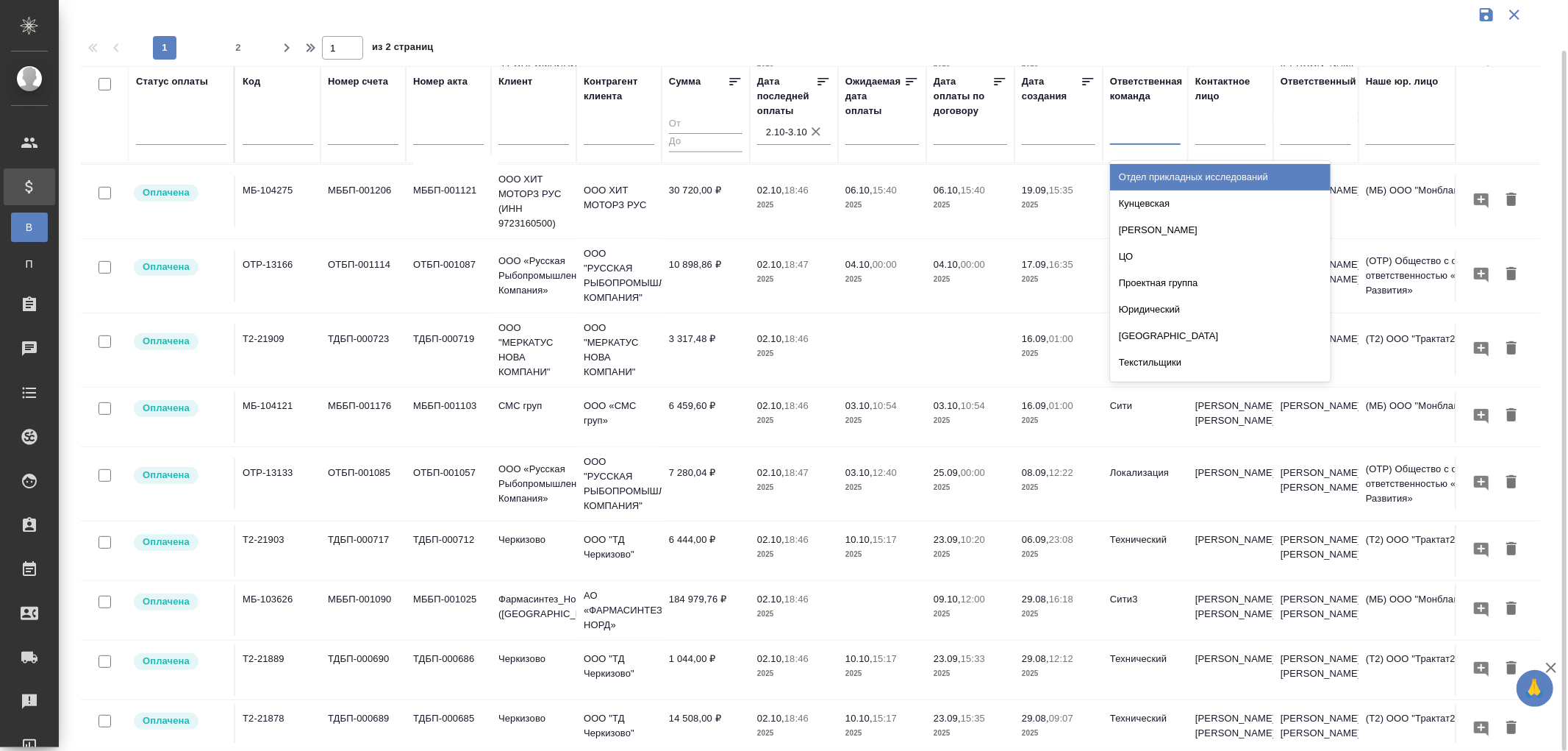
click at [1143, 134] on div at bounding box center [1145, 130] width 71 height 22
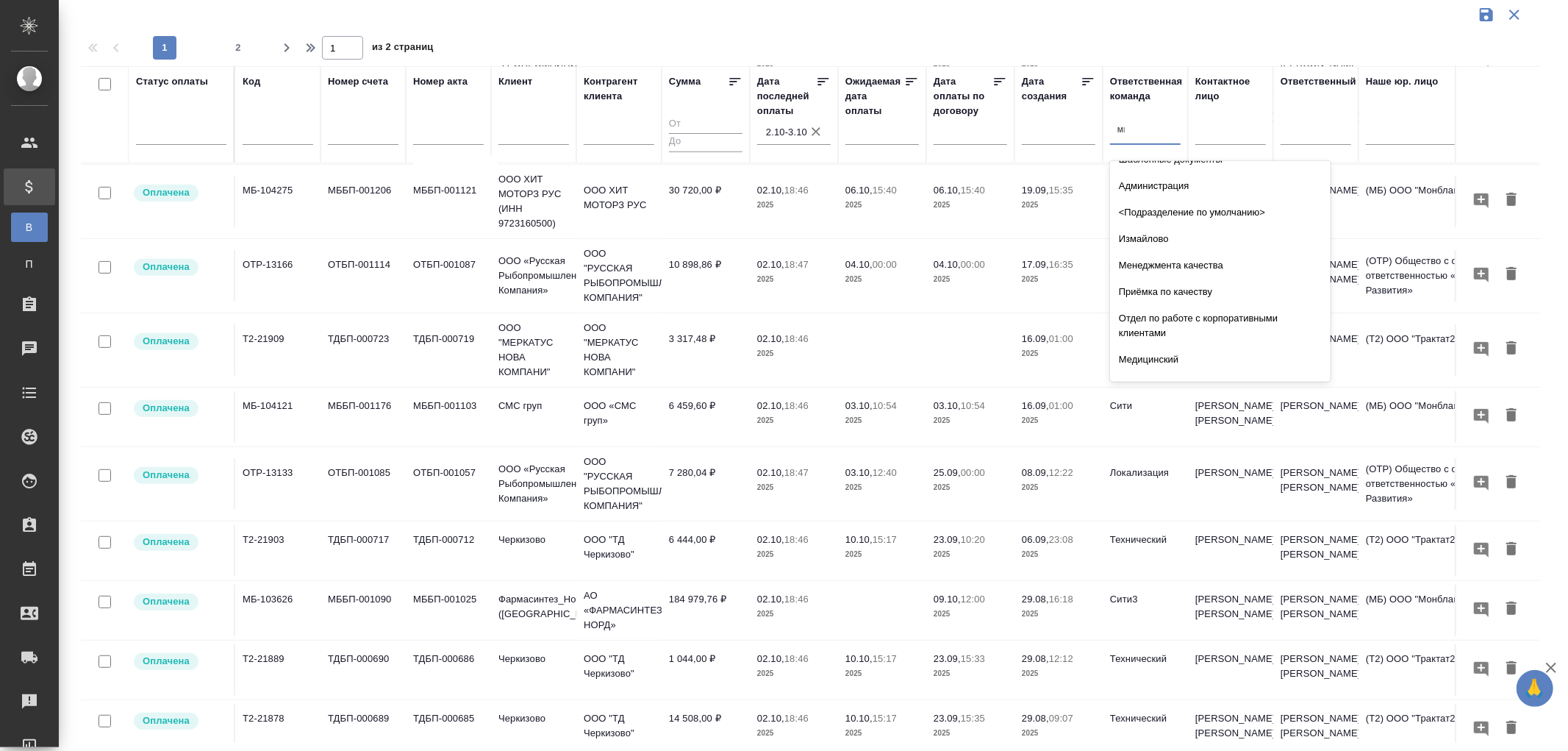
scroll to position [0, 0]
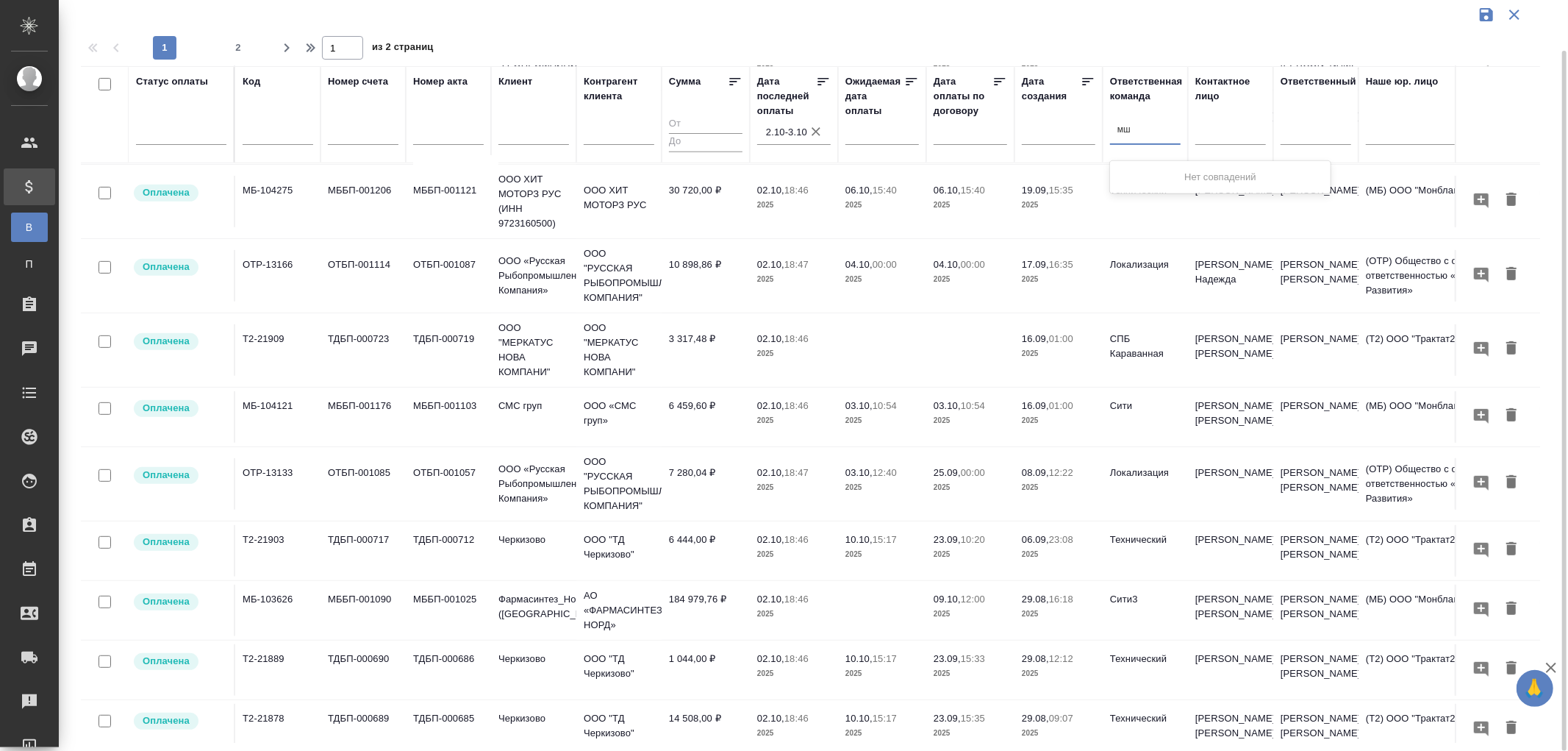
type input "м"
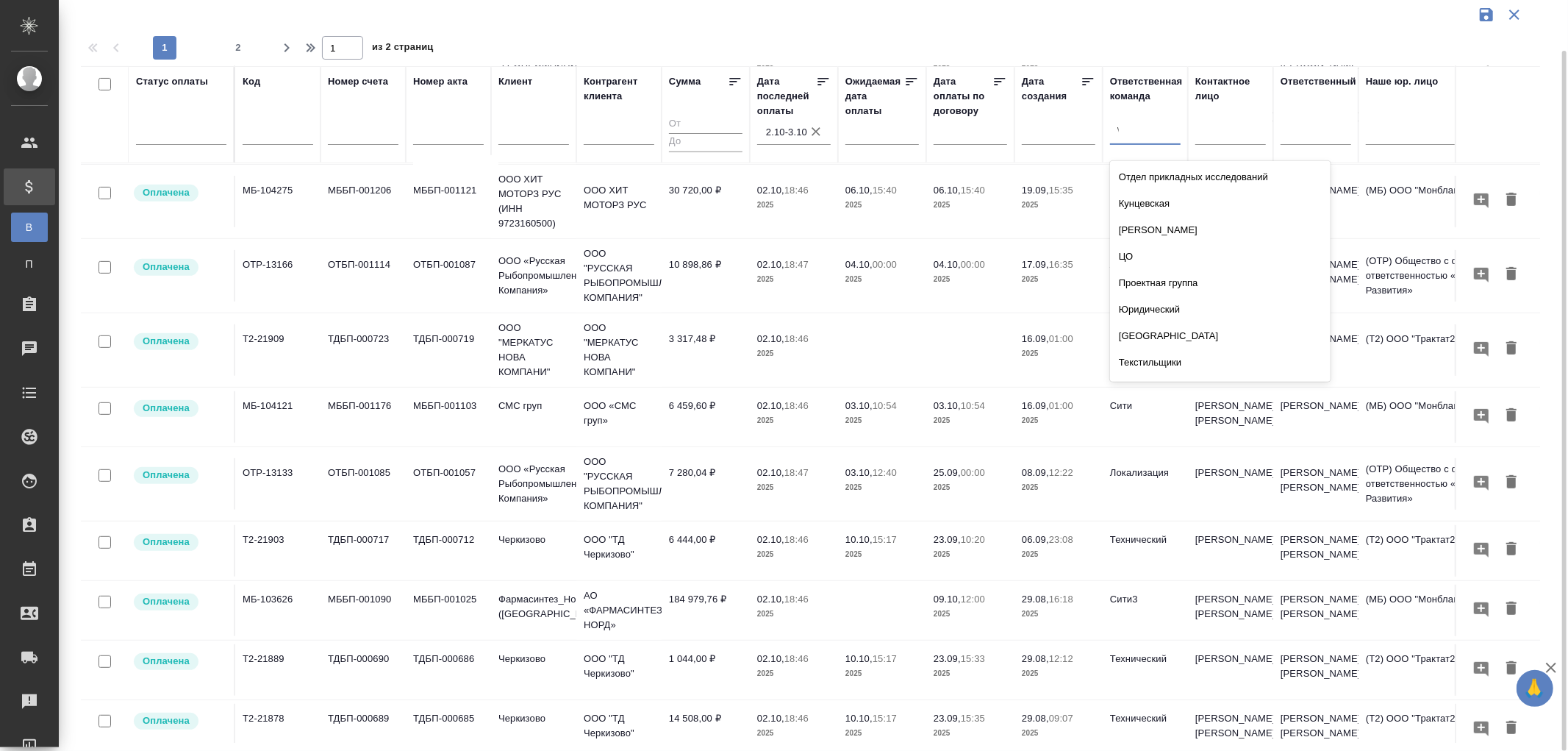
type input "vip"
click at [1140, 142] on div "vip" at bounding box center [1145, 131] width 71 height 28
click at [1110, 137] on div "vip" at bounding box center [1145, 130] width 71 height 22
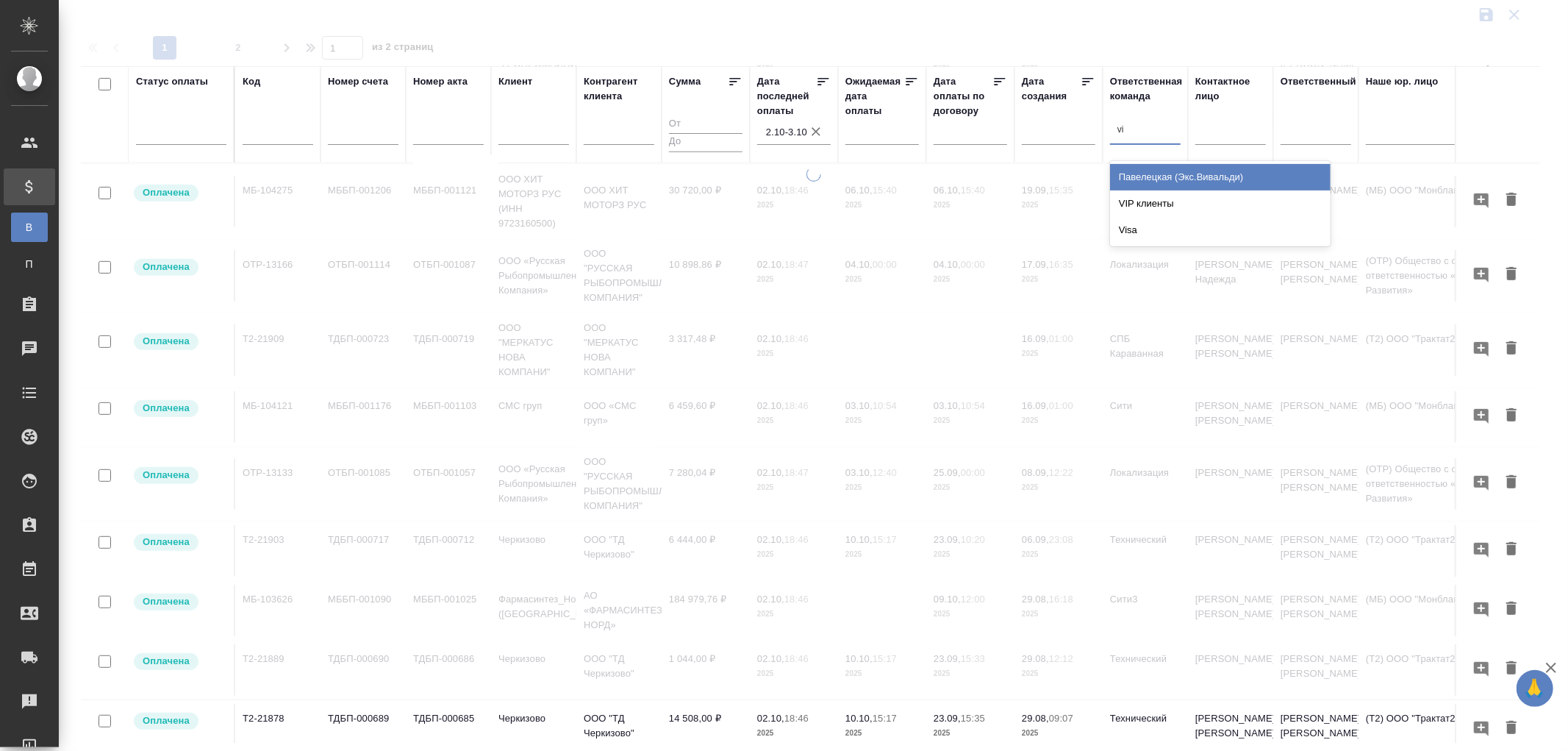
type input "vip"
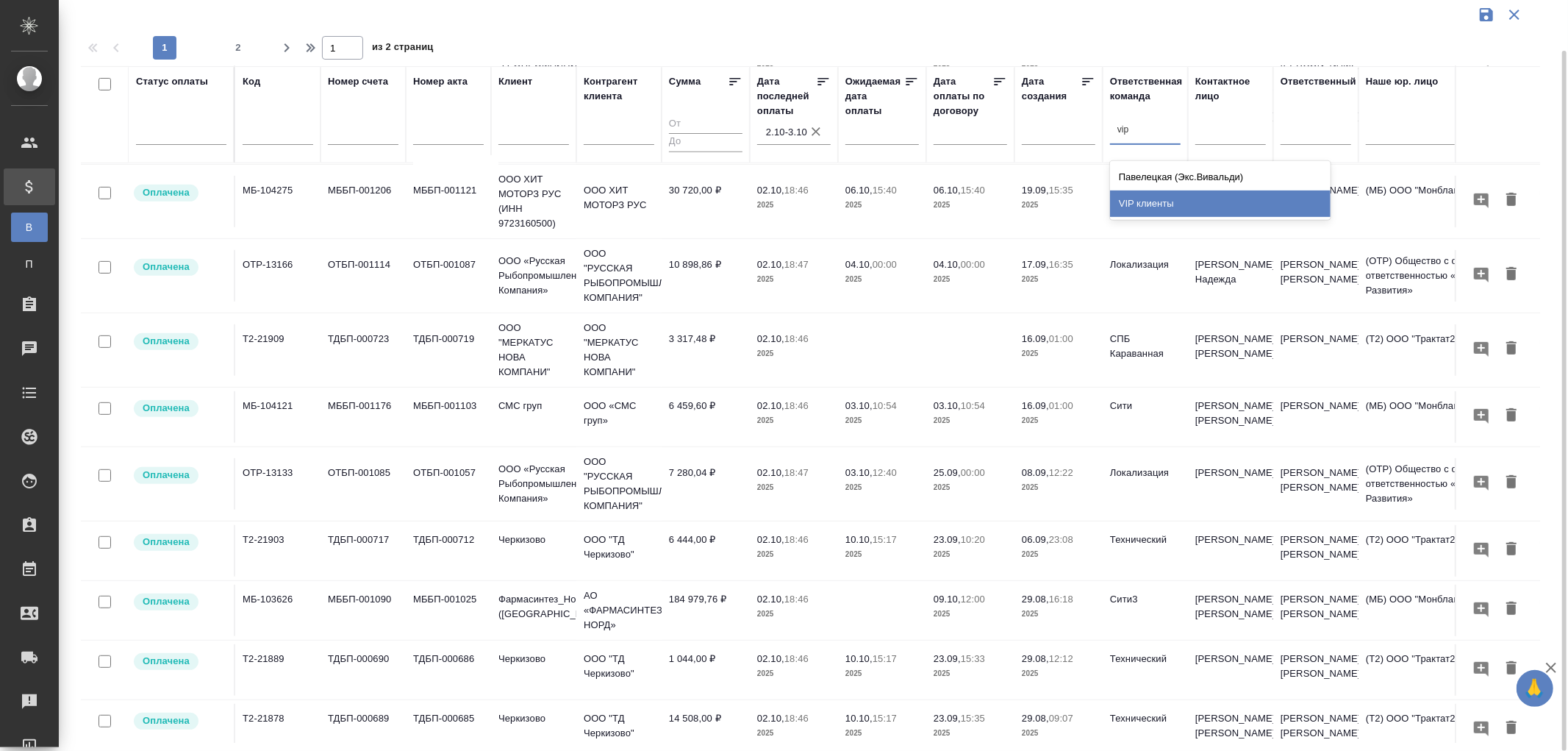
click at [1152, 200] on div "VIP клиенты" at bounding box center [1220, 203] width 221 height 26
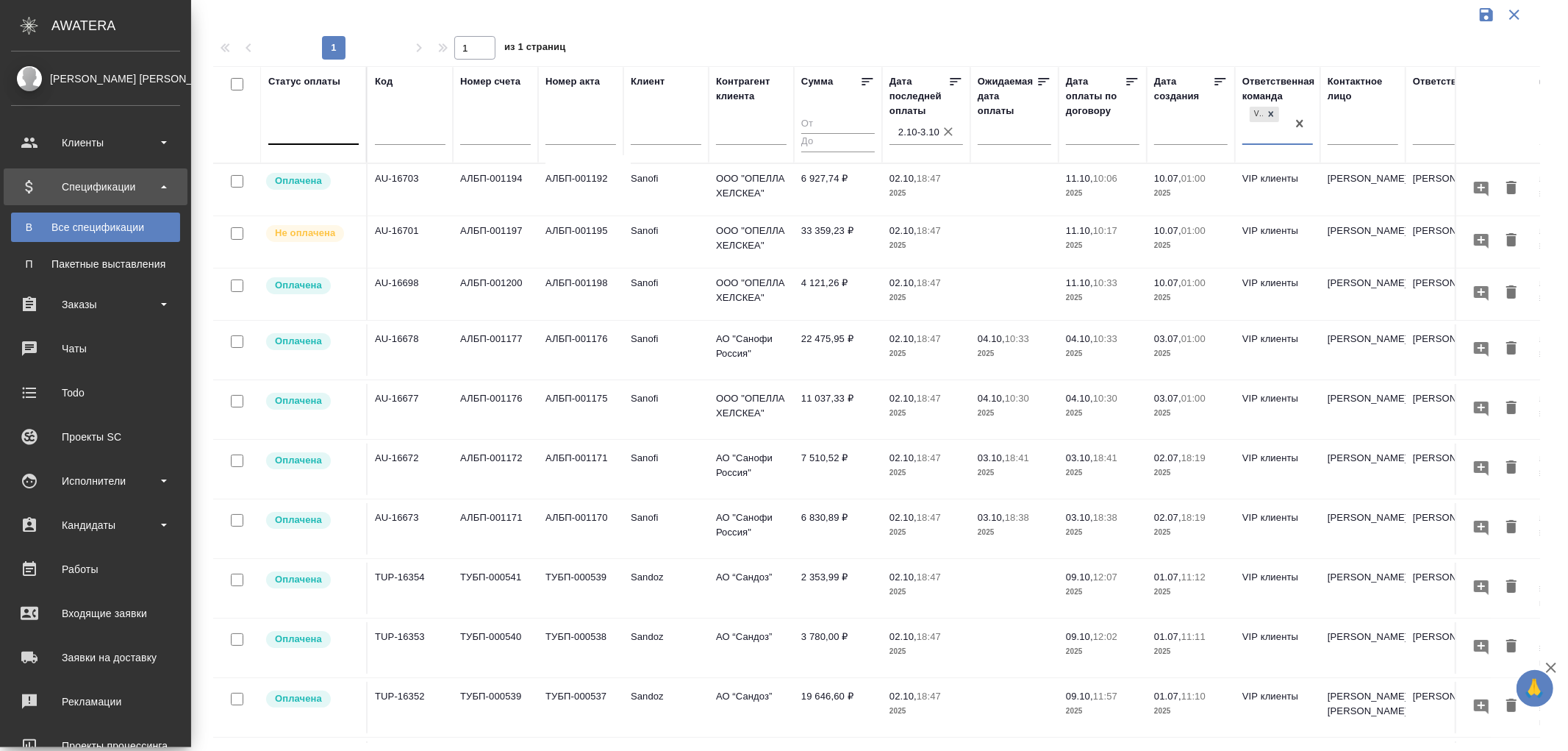
click at [269, 139] on div at bounding box center [313, 130] width 90 height 22
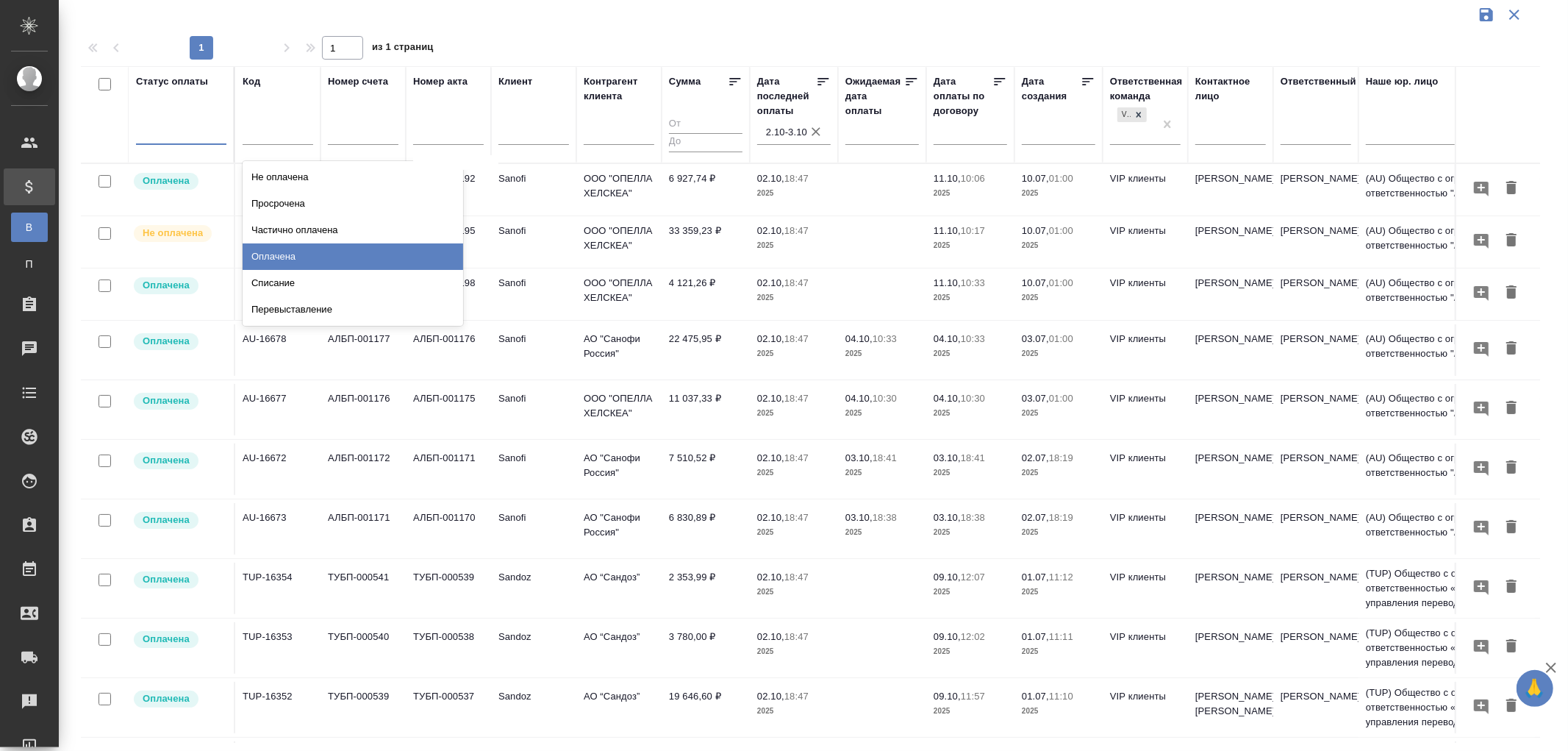
click at [275, 253] on div "Оплачена" at bounding box center [353, 256] width 221 height 26
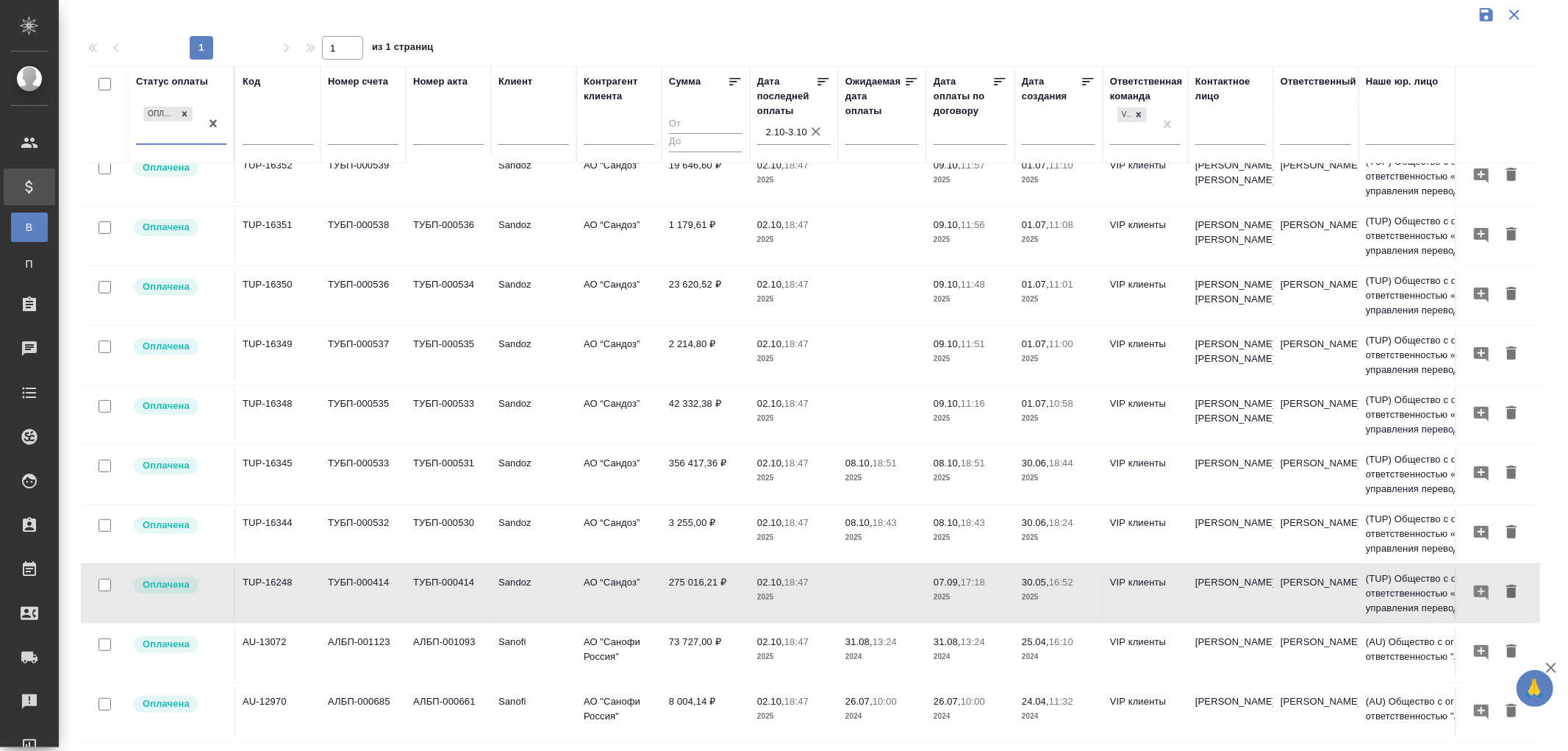
scroll to position [491, 0]
click at [696, 630] on td "73 727,00 ₽" at bounding box center [706, 653] width 89 height 52
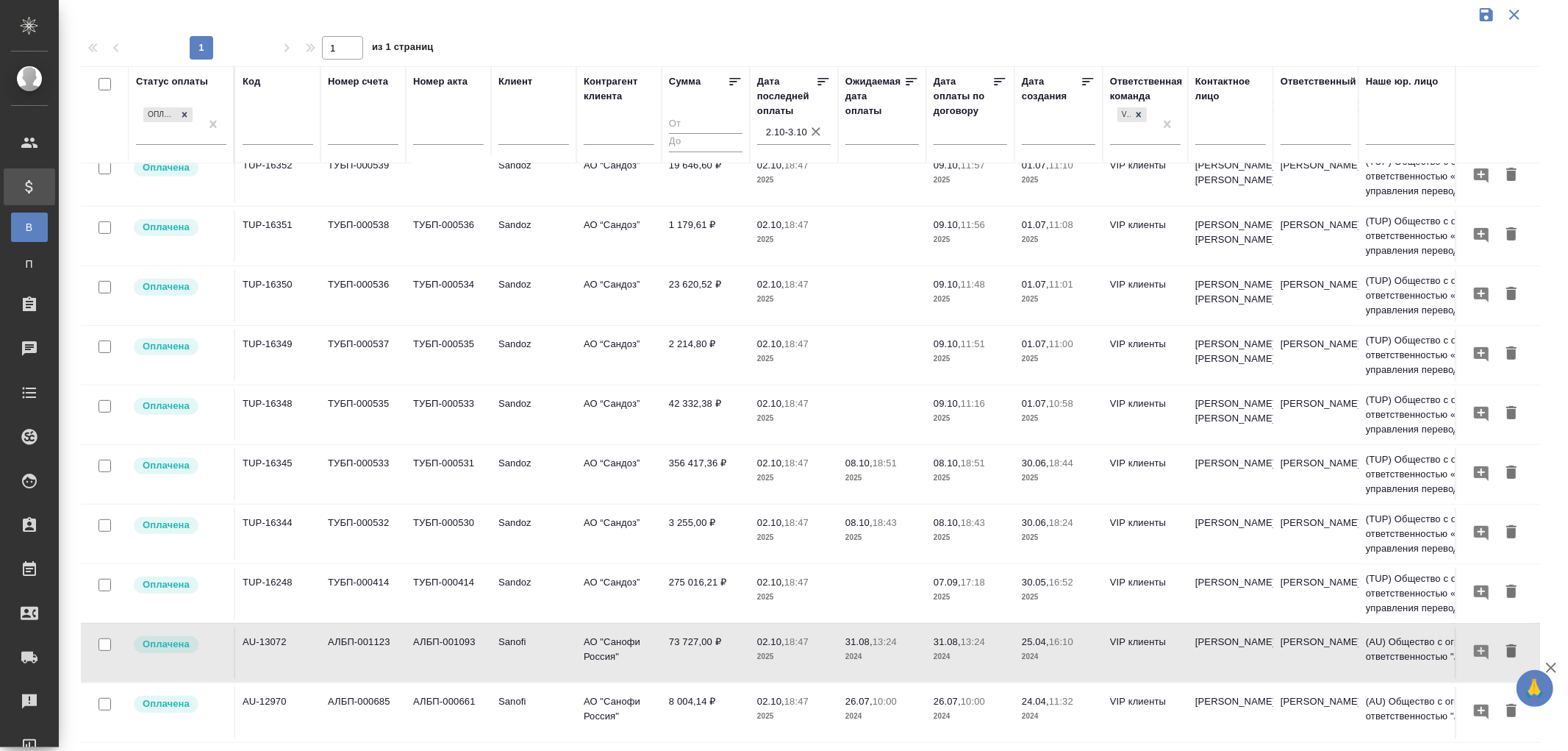
click at [707, 629] on td "73 727,00 ₽" at bounding box center [706, 653] width 89 height 52
click at [877, 709] on p "2024" at bounding box center [882, 716] width 74 height 15
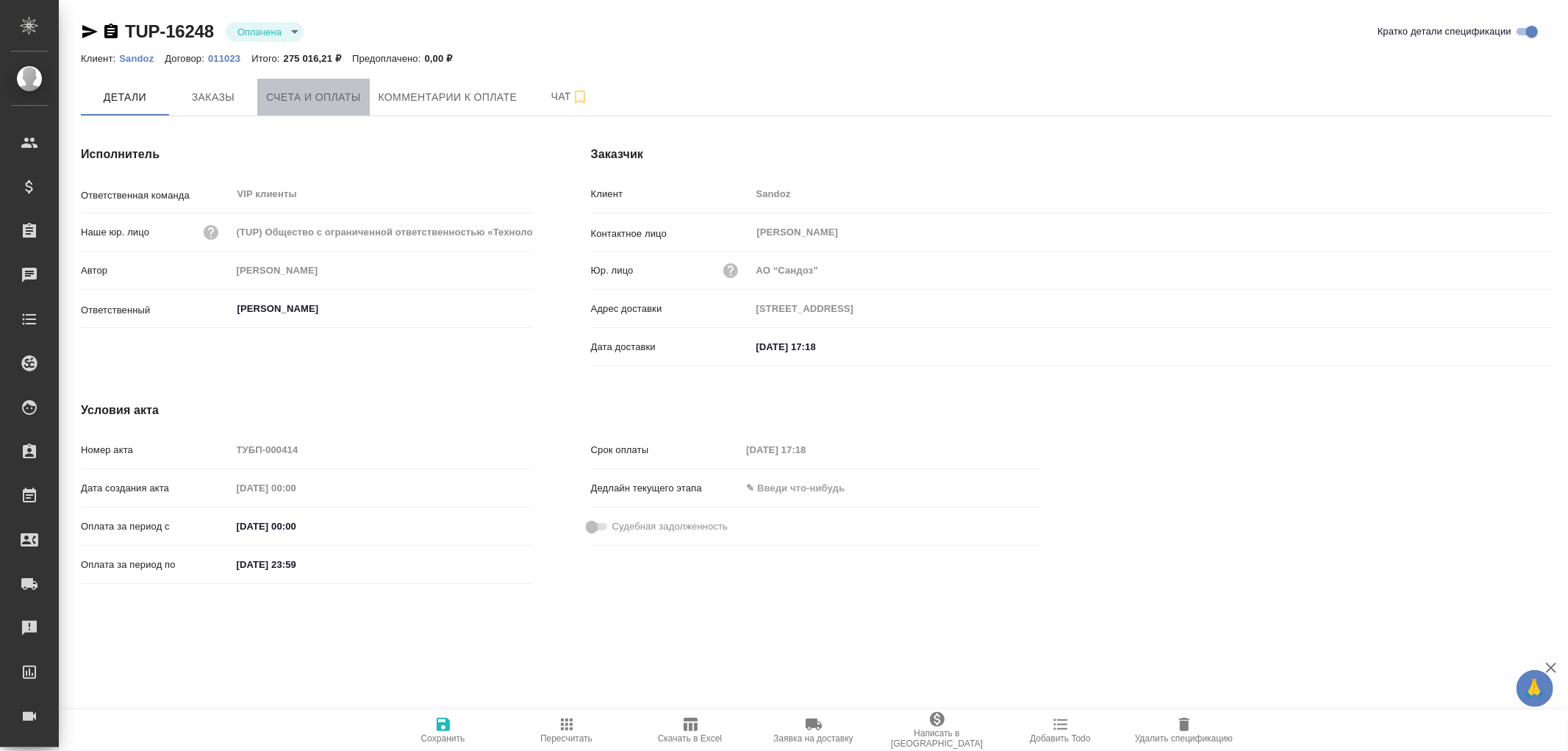
click at [313, 94] on span "Счета и оплаты" at bounding box center [313, 98] width 95 height 18
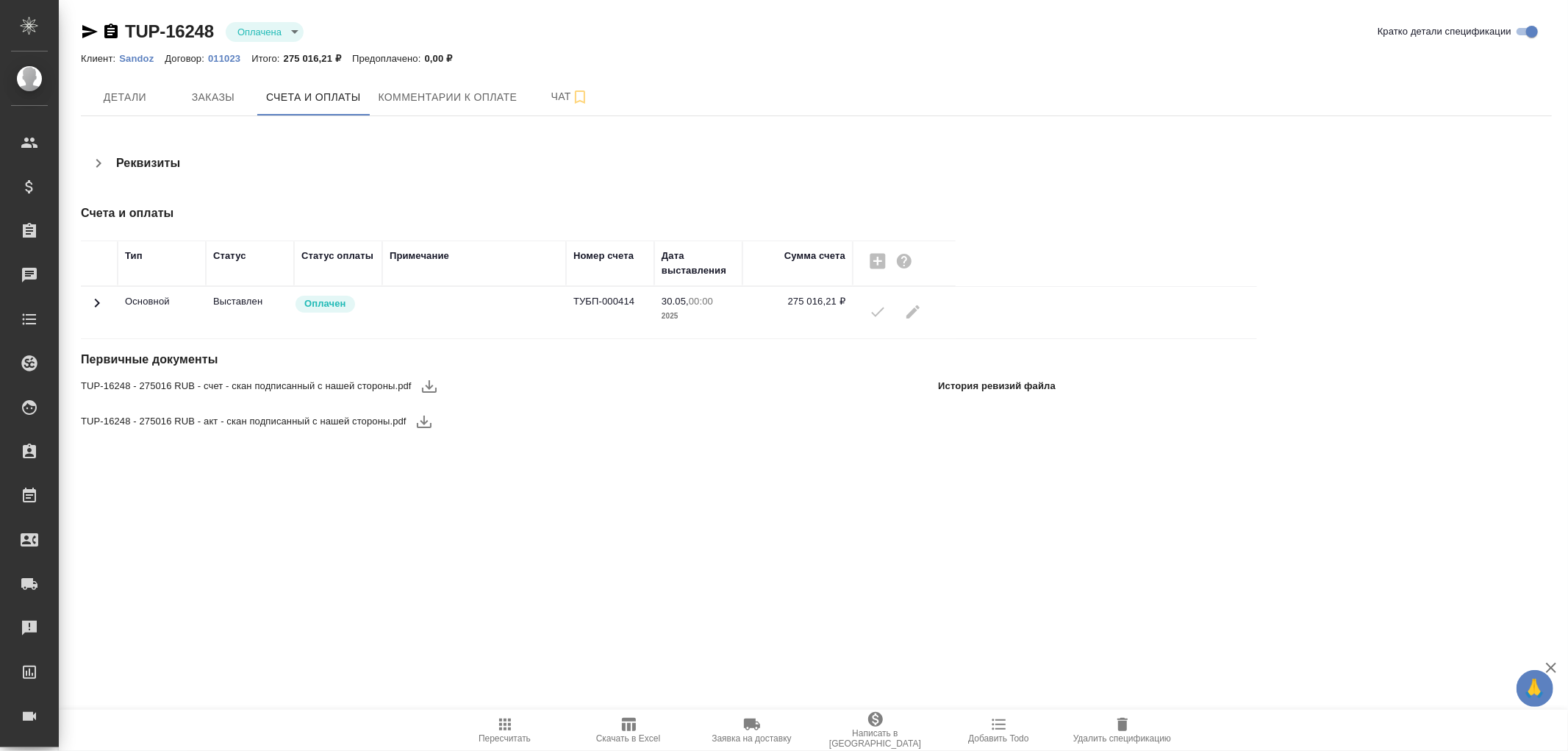
click at [93, 300] on icon at bounding box center [97, 303] width 18 height 18
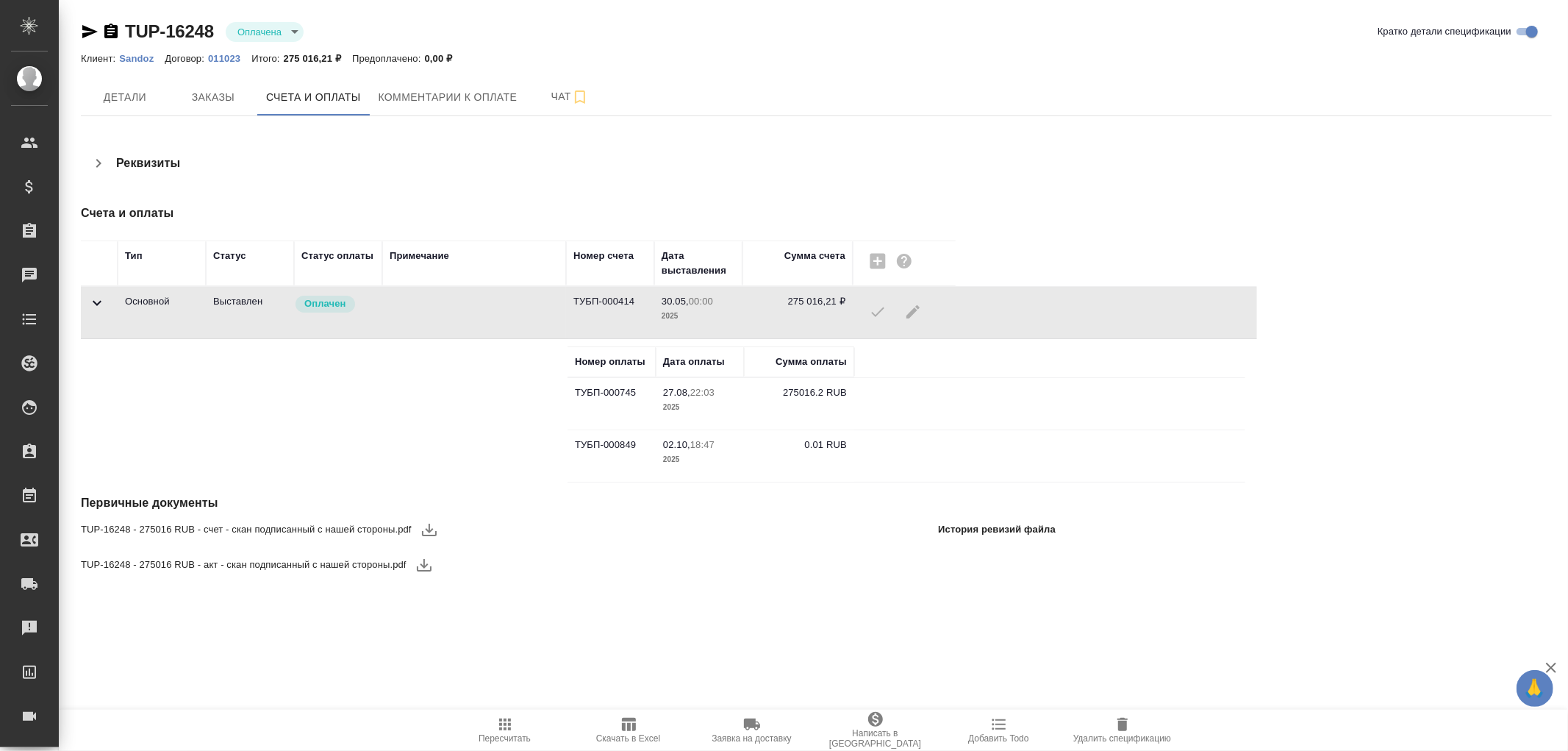
click at [106, 29] on icon "button" at bounding box center [111, 31] width 13 height 15
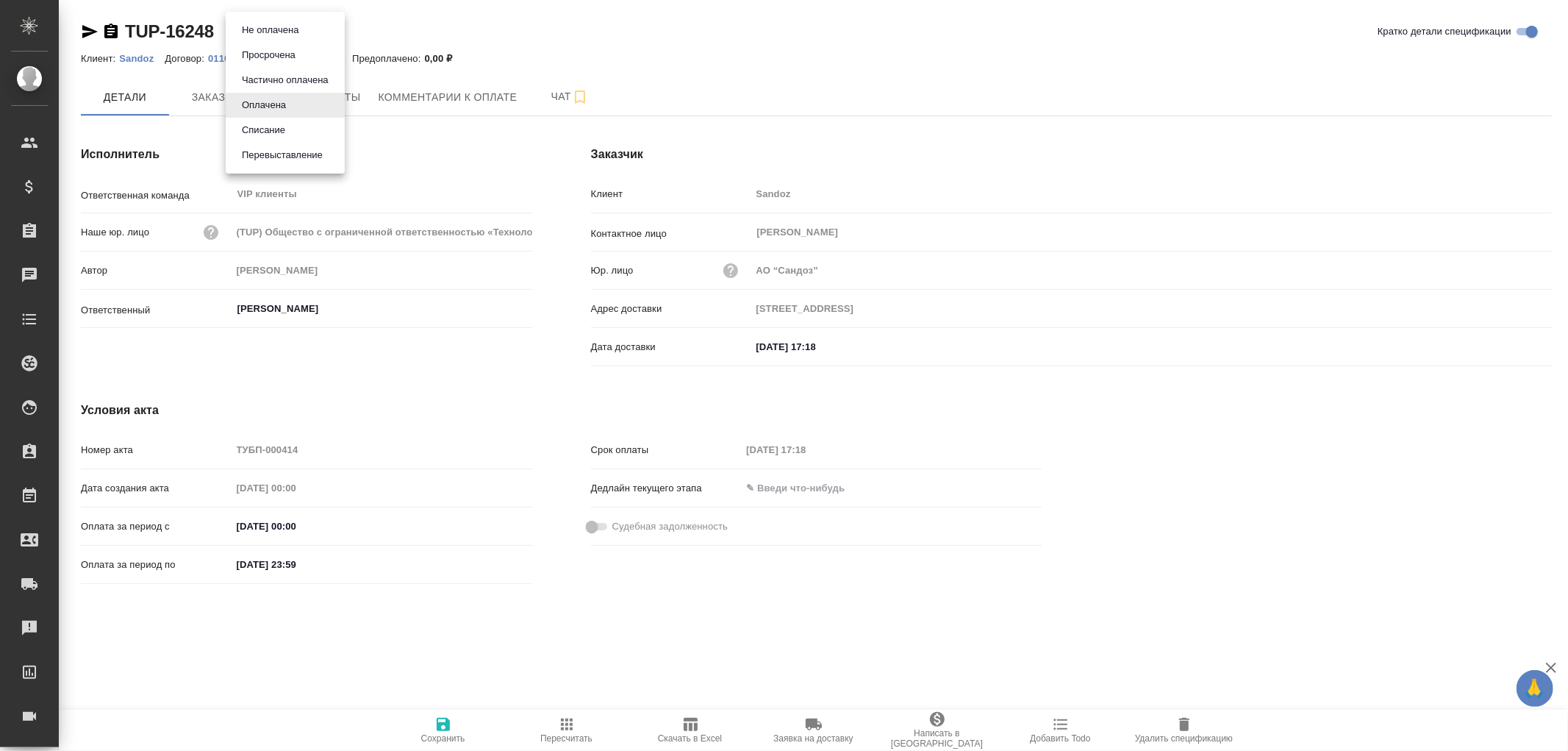
click at [252, 32] on body "🙏 .cls-1 fill:#fff; AWATERA [PERSON_NAME]romanenko Клиенты Спецификации Заказы …" at bounding box center [784, 375] width 1568 height 751
click at [524, 42] on div at bounding box center [784, 375] width 1568 height 751
click at [329, 94] on span "Счета и оплаты" at bounding box center [313, 98] width 95 height 18
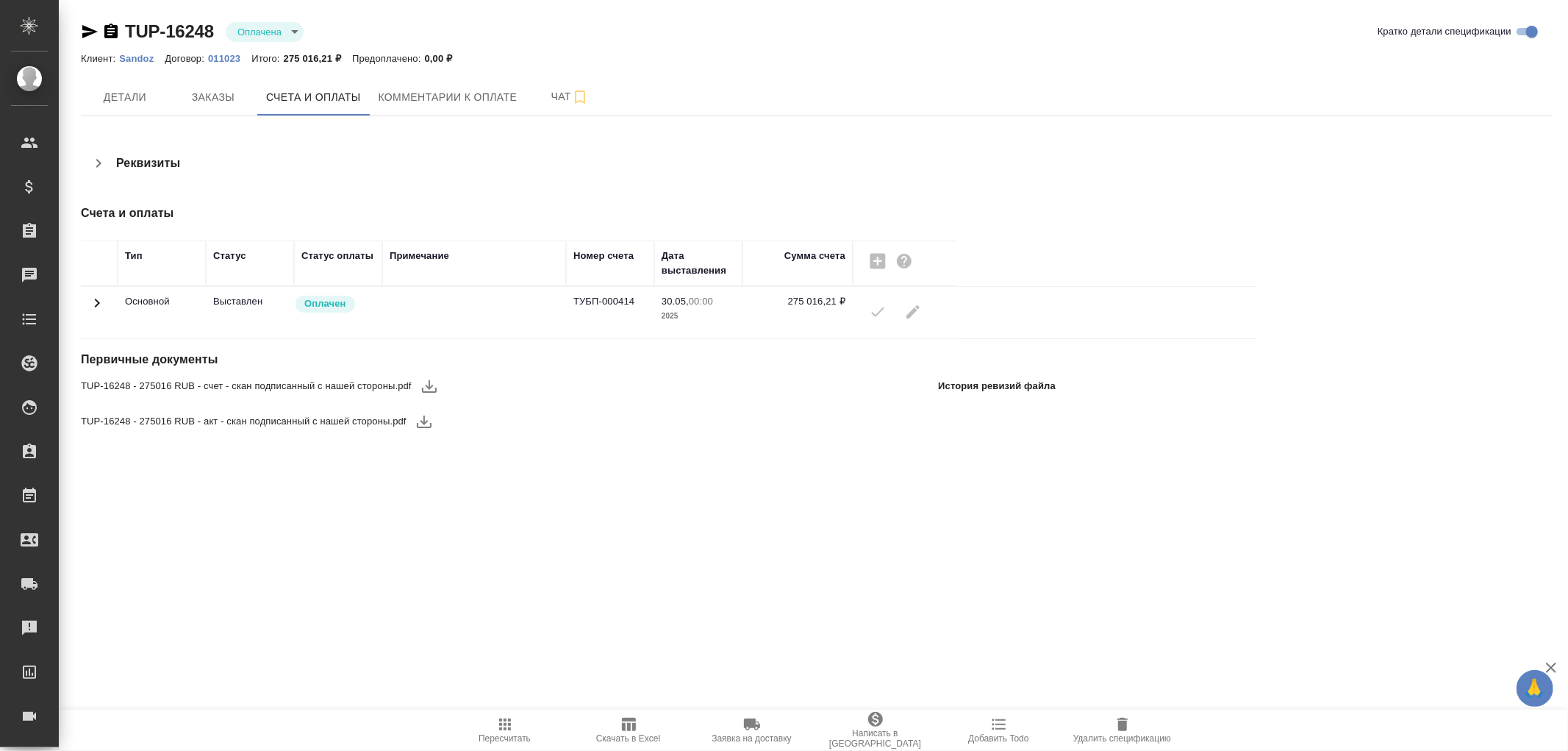
click at [94, 303] on icon at bounding box center [97, 303] width 18 height 18
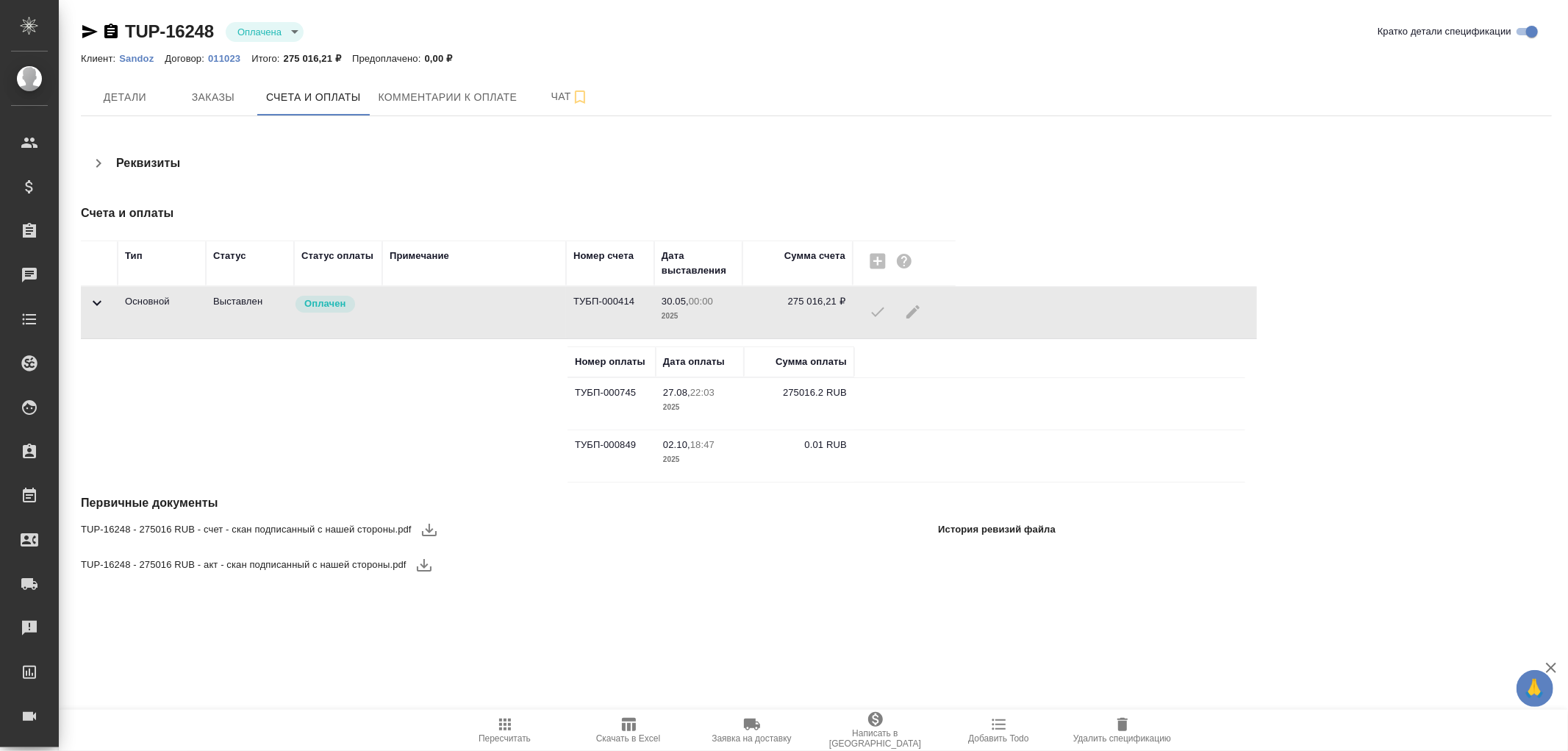
click at [621, 449] on td "ТУБП-000849" at bounding box center [611, 456] width 89 height 52
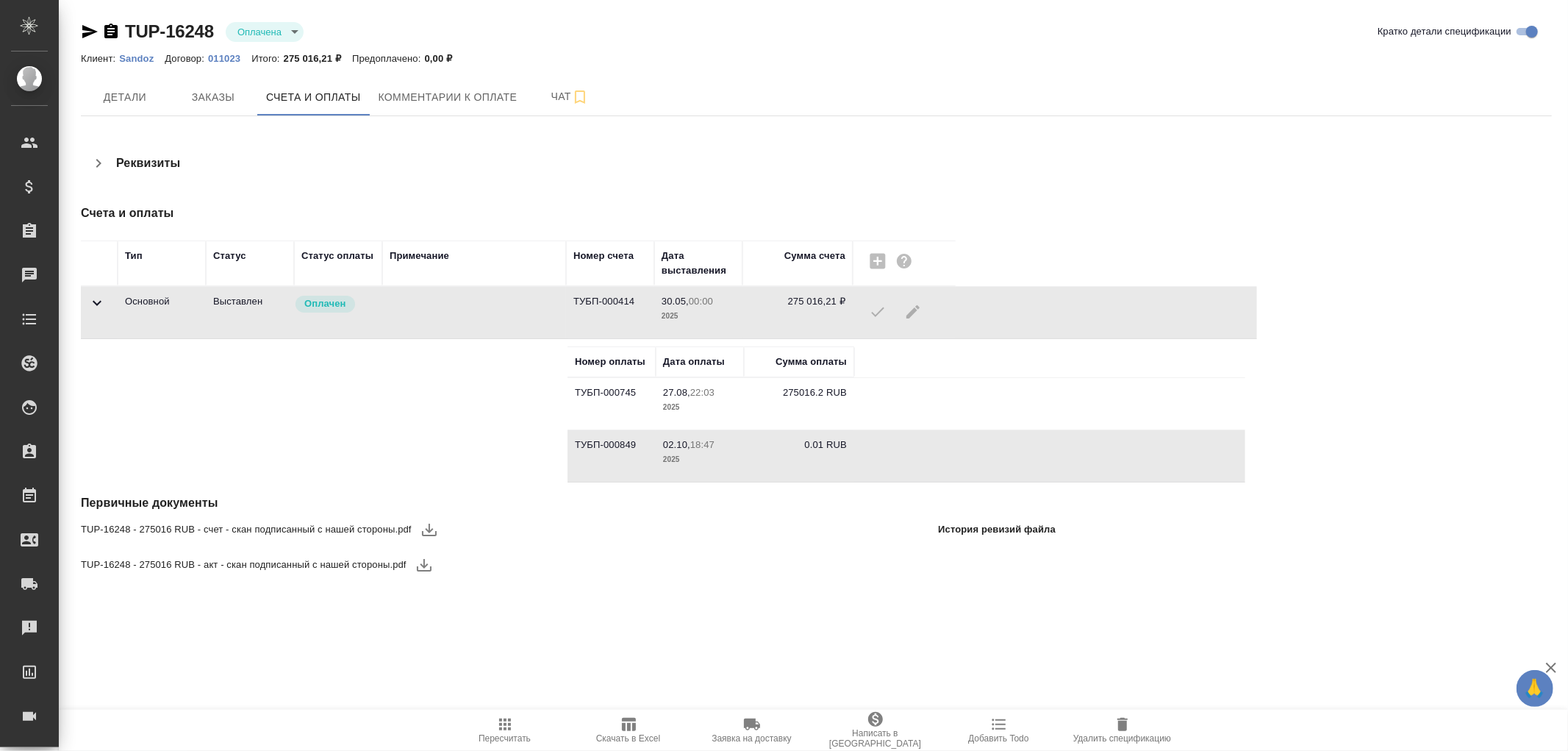
click at [729, 444] on span "02.10, 18:47" at bounding box center [700, 444] width 74 height 15
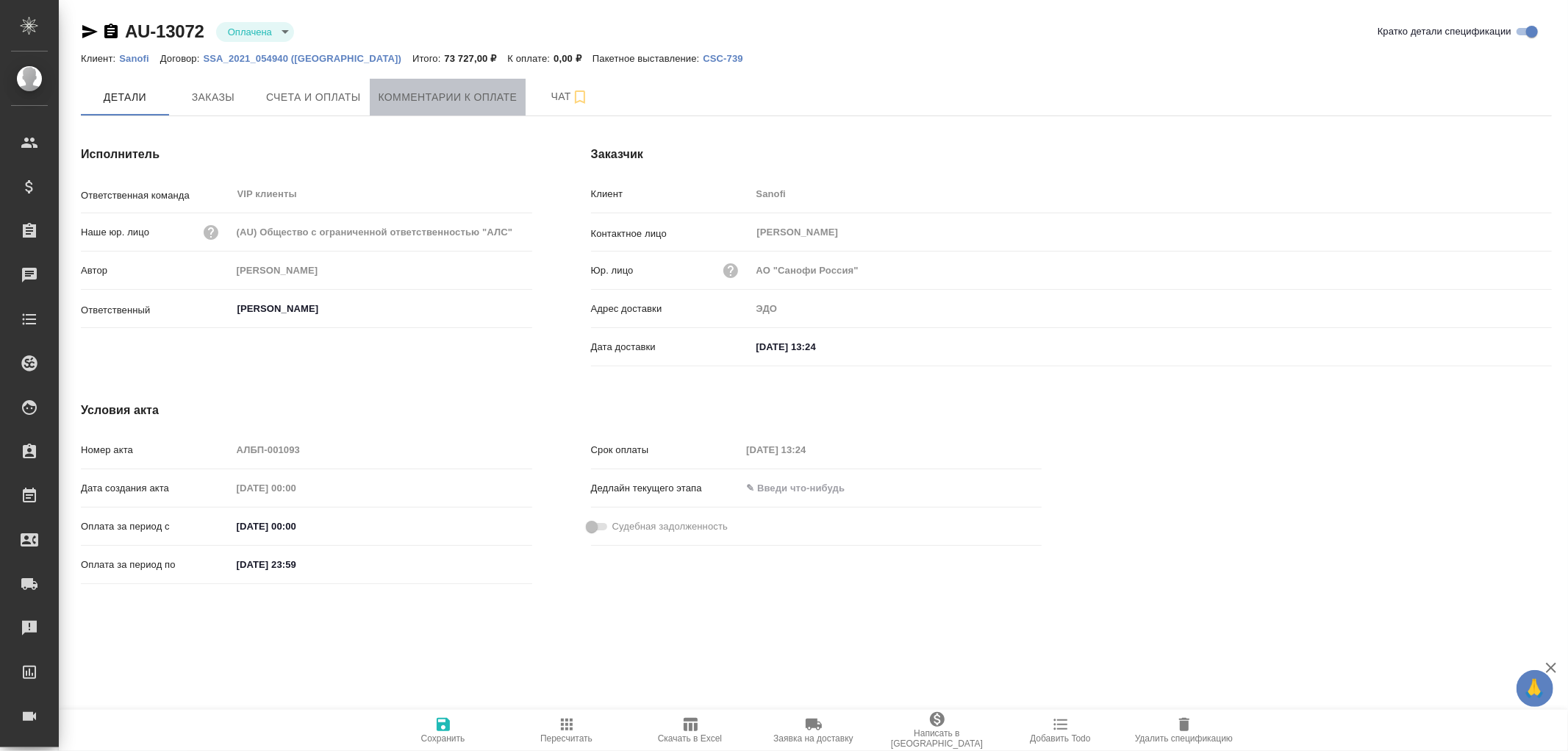
click at [412, 91] on span "Комментарии к оплате" at bounding box center [448, 98] width 139 height 18
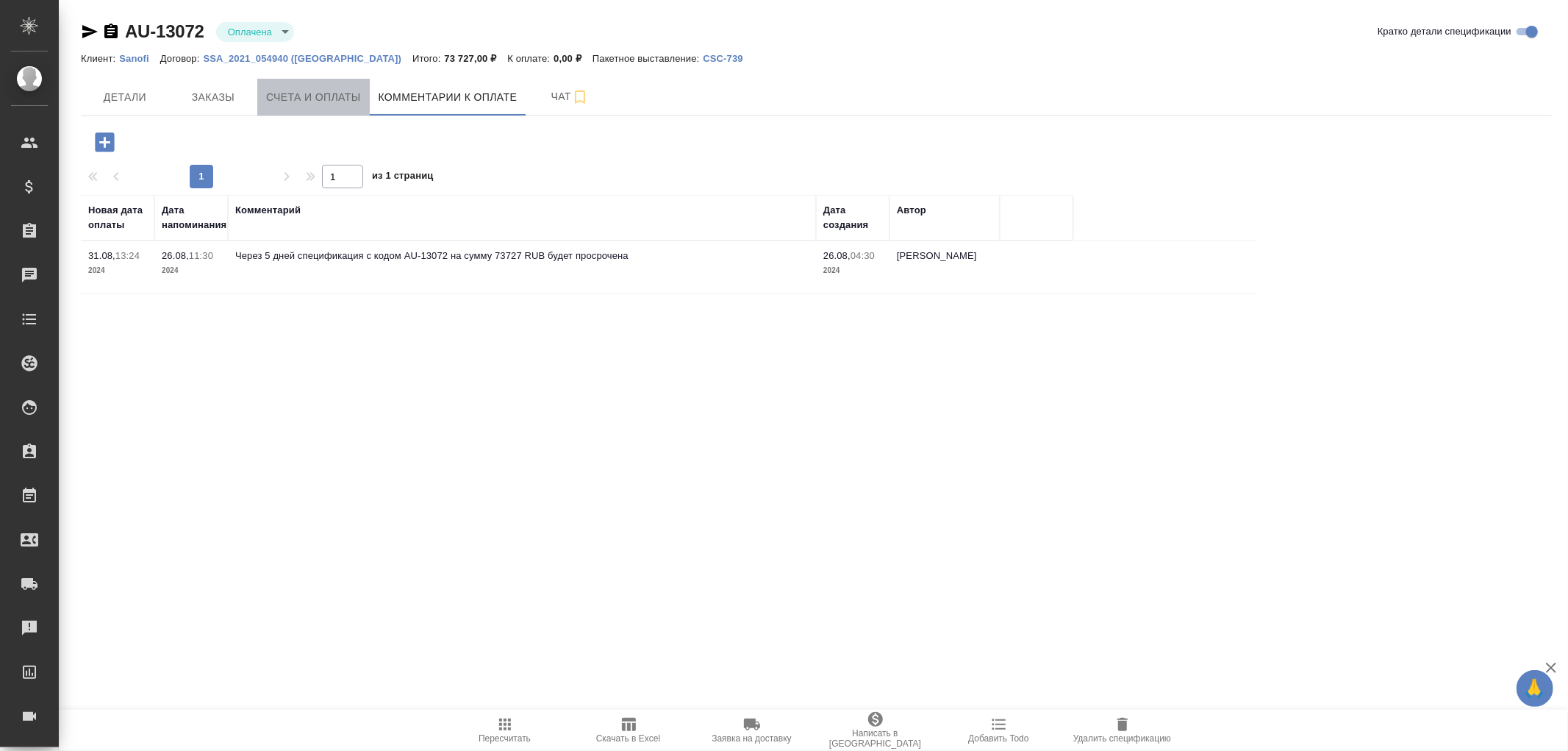
click at [303, 100] on span "Счета и оплаты" at bounding box center [313, 98] width 95 height 18
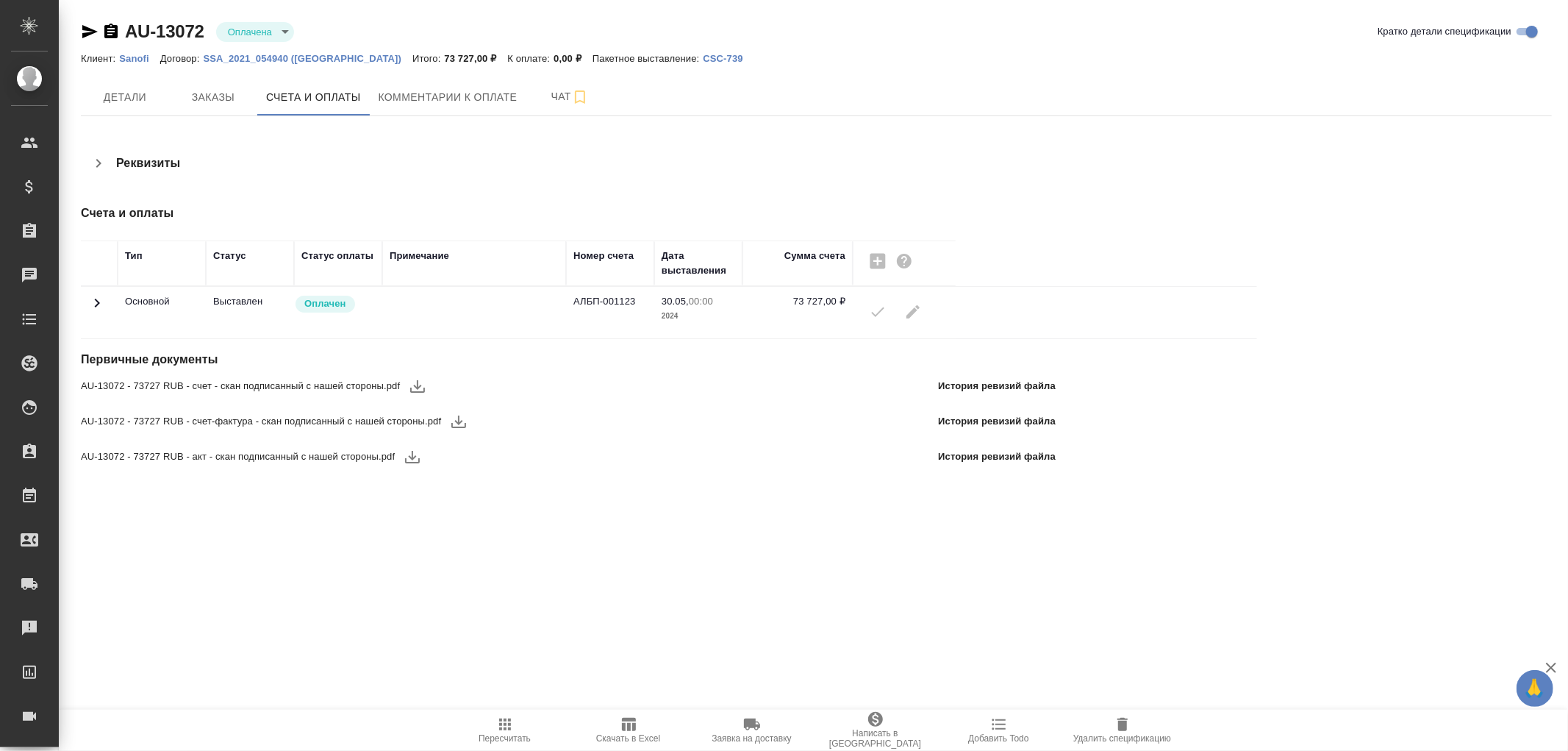
click at [94, 304] on icon at bounding box center [97, 303] width 18 height 18
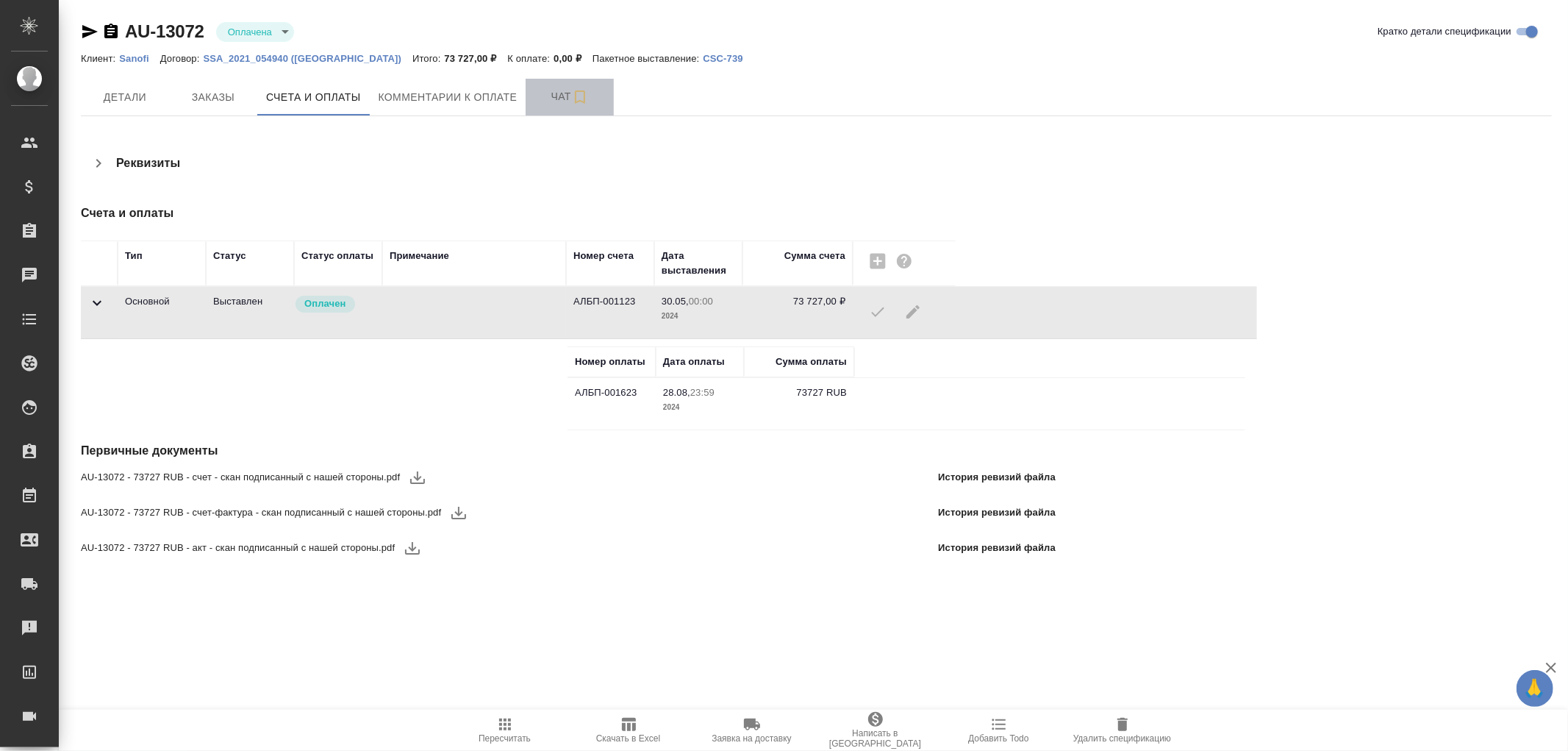
click at [564, 94] on span "Чат" at bounding box center [570, 97] width 71 height 18
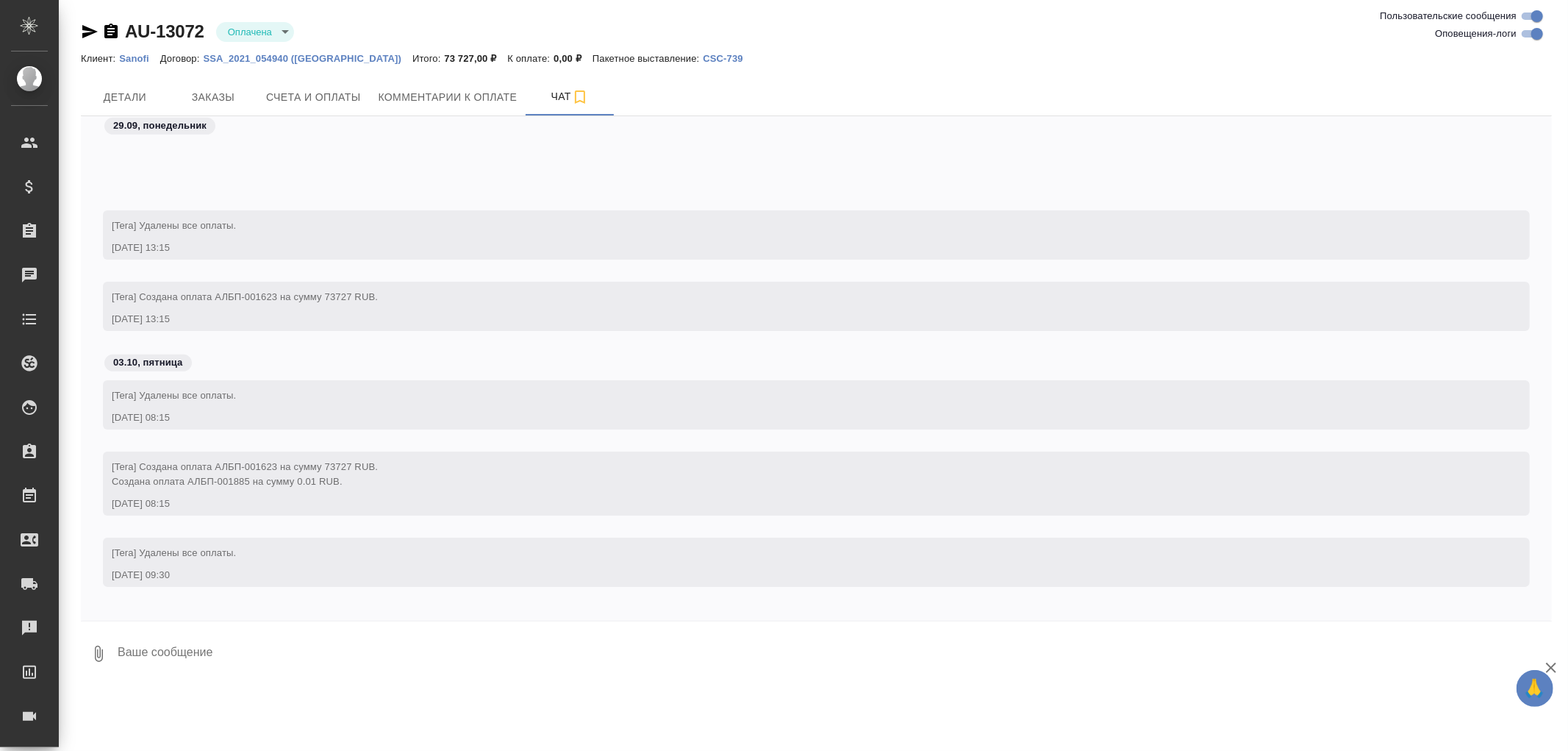
scroll to position [5586, 0]
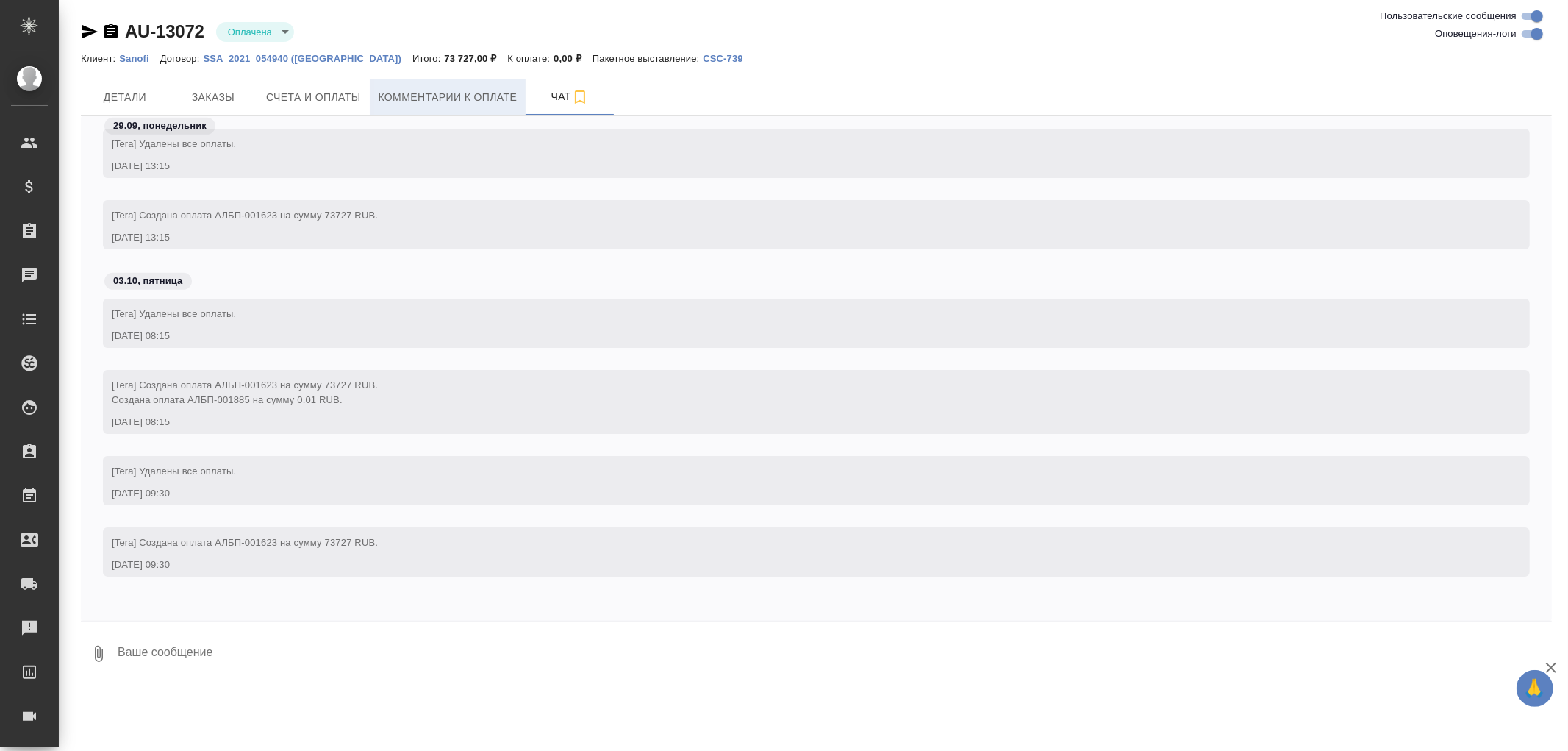
click at [469, 90] on span "Комментарии к оплате" at bounding box center [448, 98] width 139 height 18
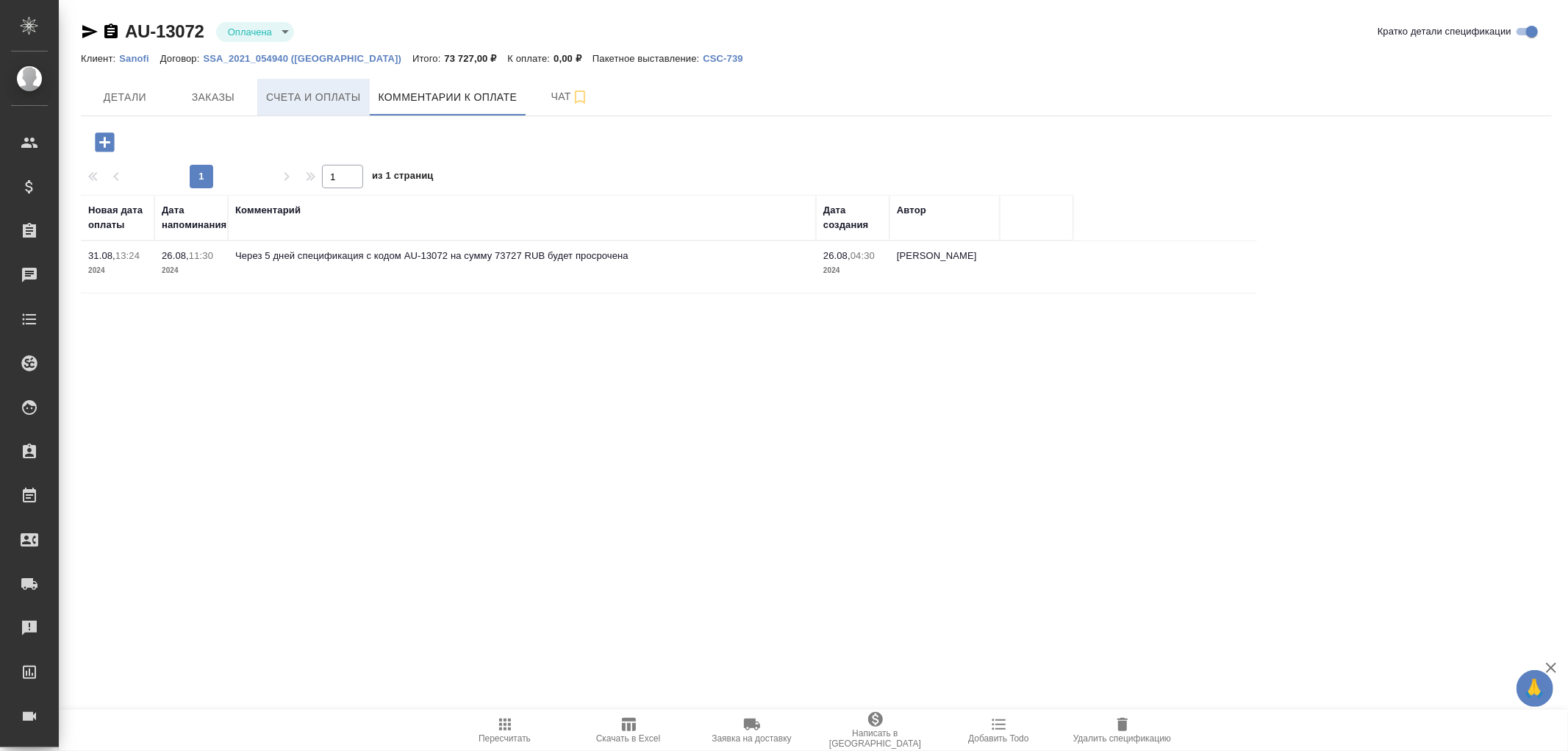
click at [295, 100] on span "Счета и оплаты" at bounding box center [313, 98] width 95 height 18
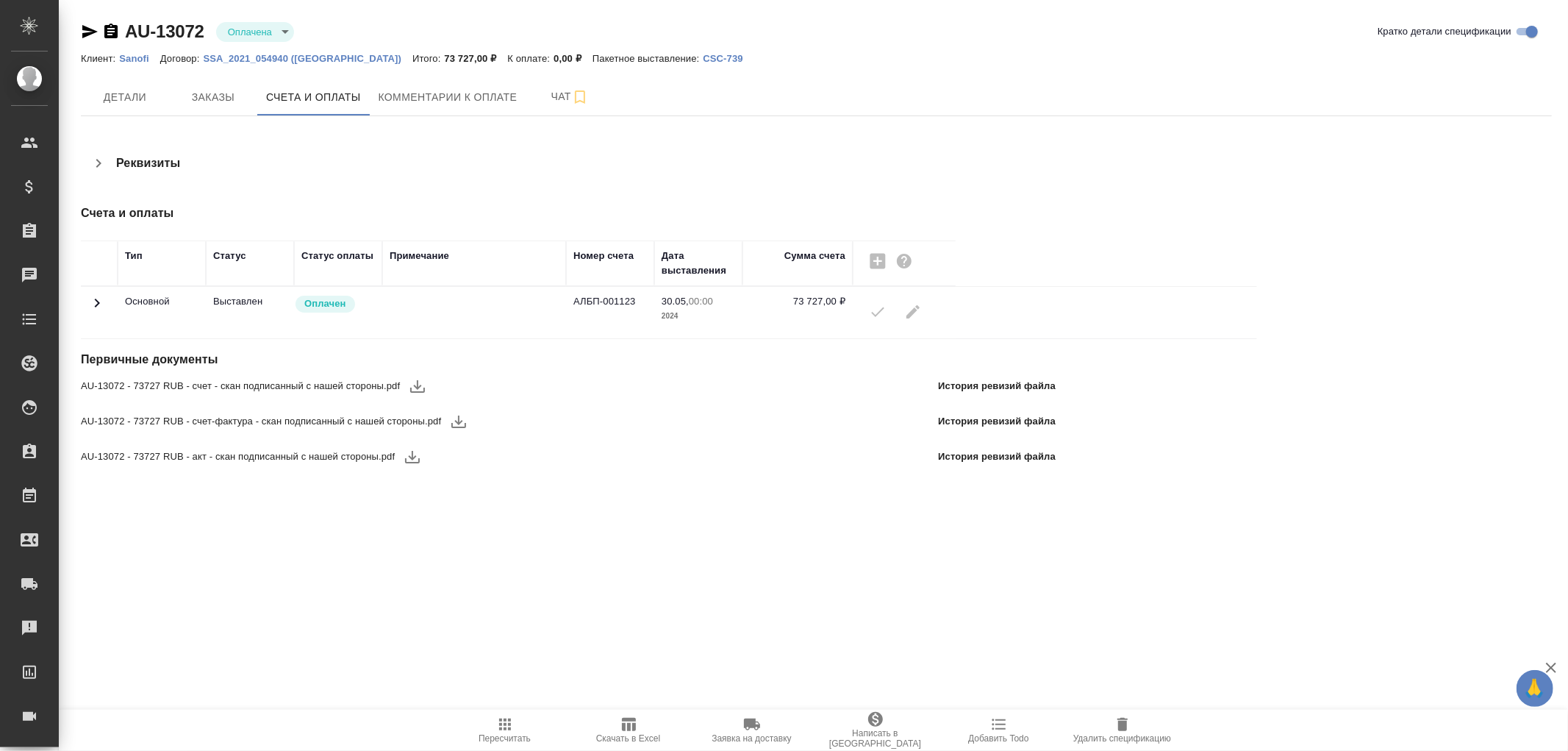
click at [105, 305] on icon at bounding box center [97, 303] width 18 height 18
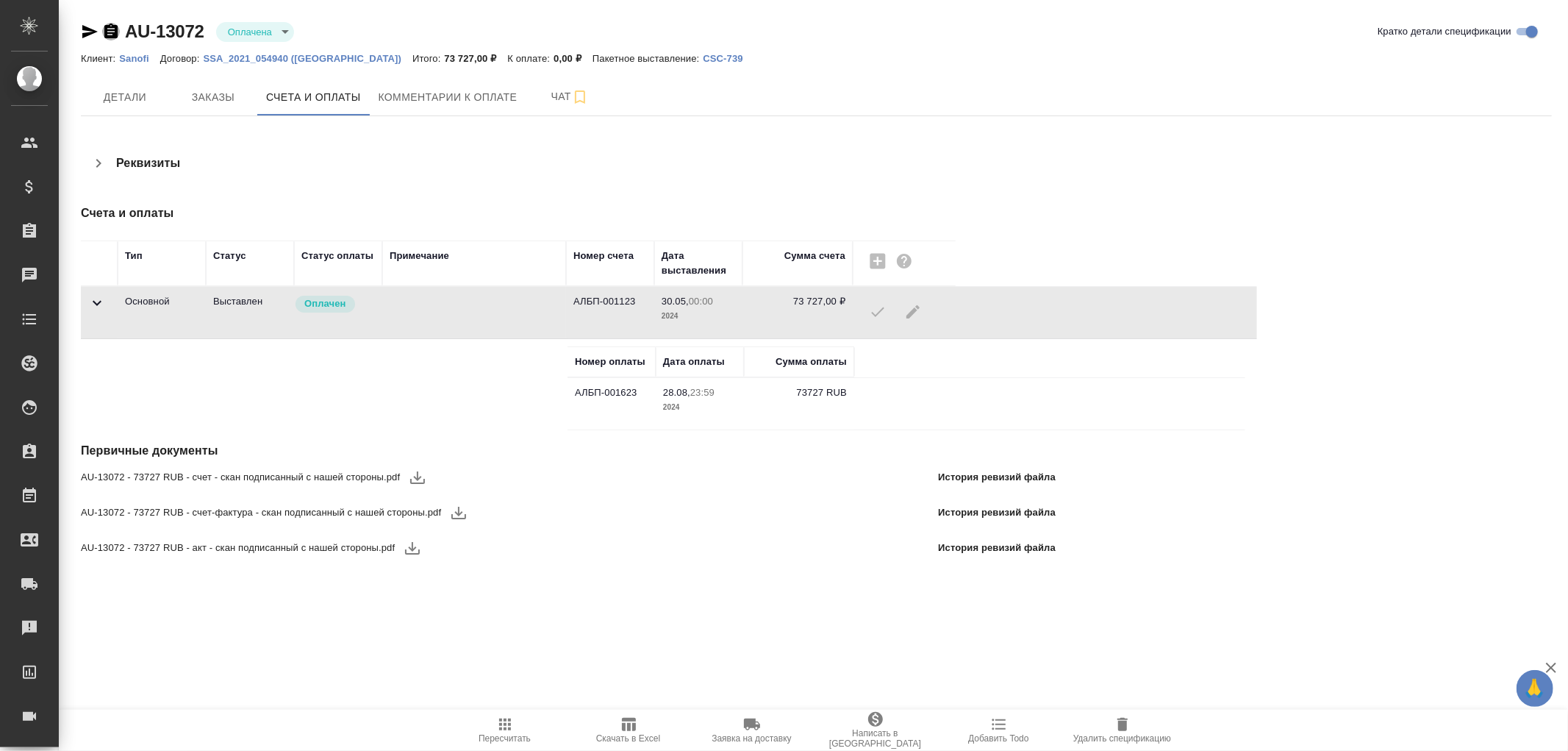
click at [108, 27] on icon "button" at bounding box center [111, 31] width 13 height 15
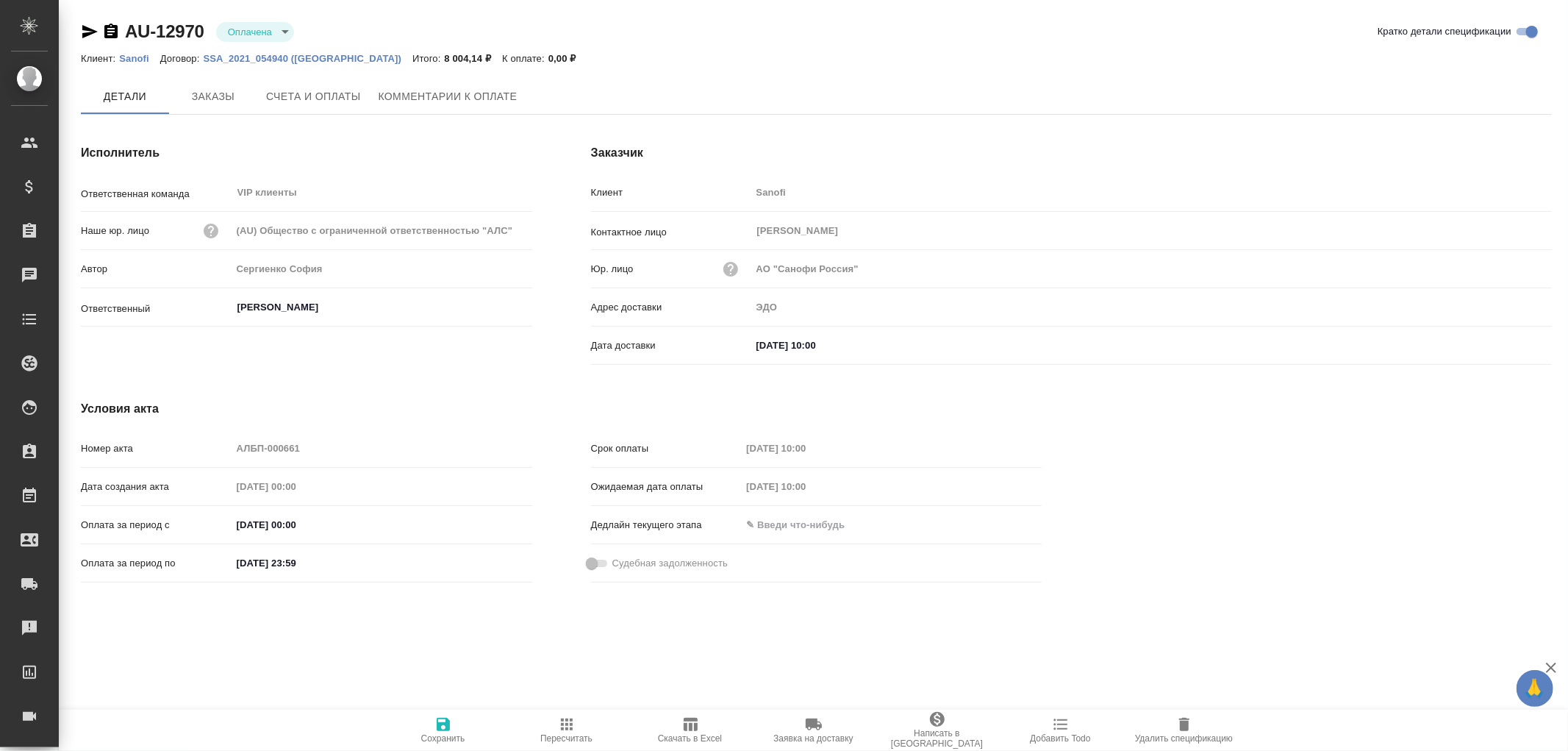
click at [434, 90] on span "Комментарии к оплате" at bounding box center [448, 97] width 139 height 18
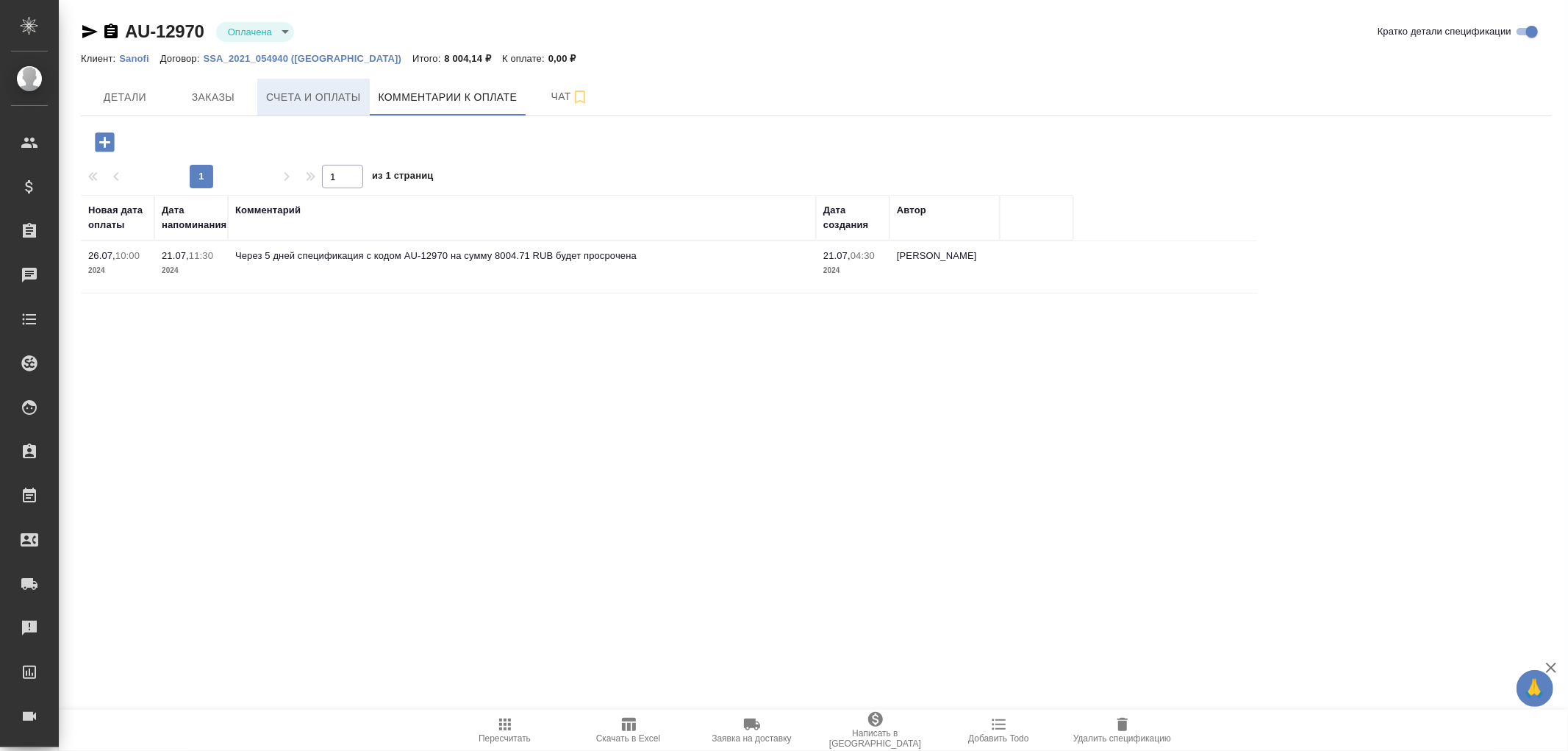
click at [313, 102] on span "Счета и оплаты" at bounding box center [313, 98] width 95 height 18
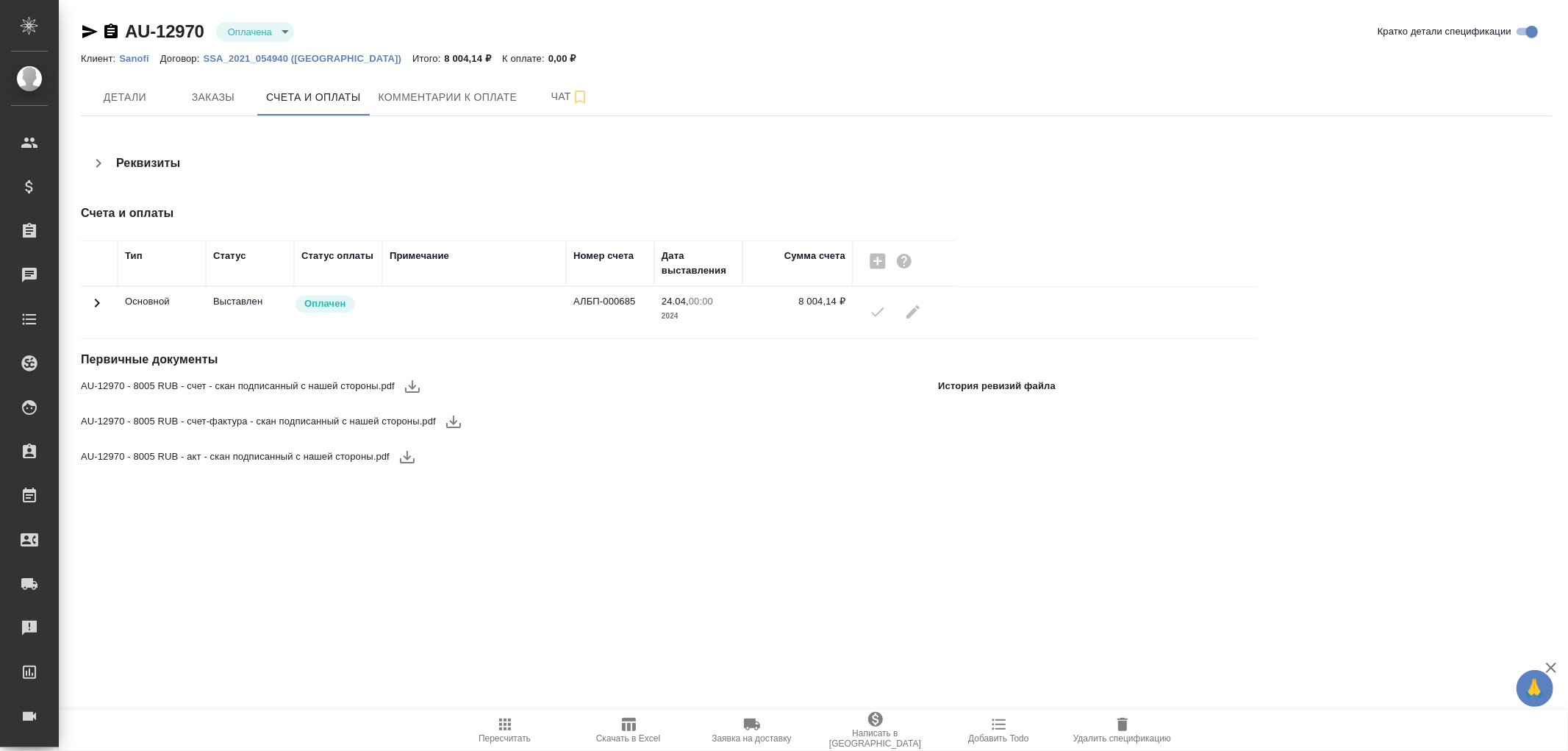
click at [101, 299] on icon at bounding box center [97, 303] width 18 height 18
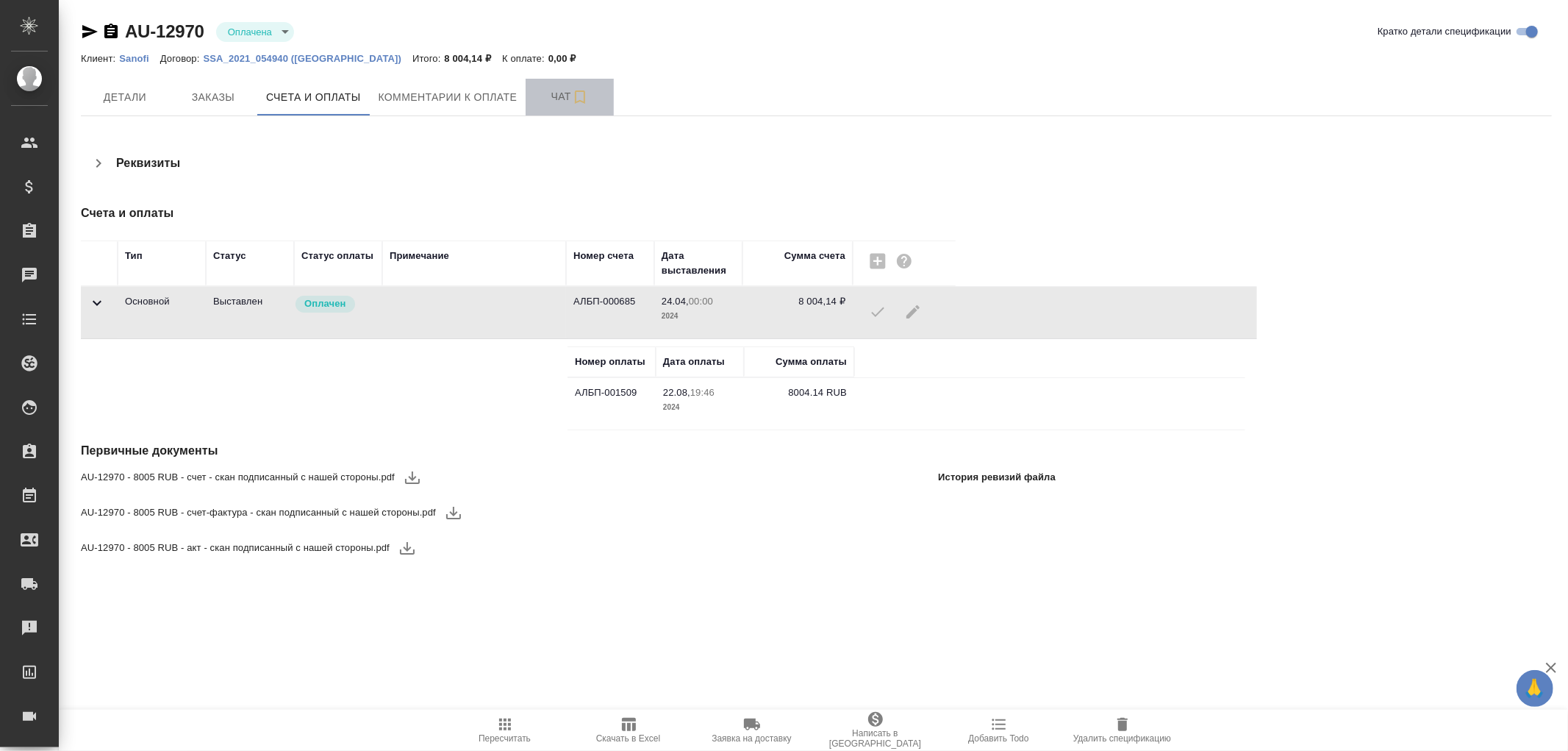
click at [557, 101] on span "Чат" at bounding box center [570, 97] width 71 height 18
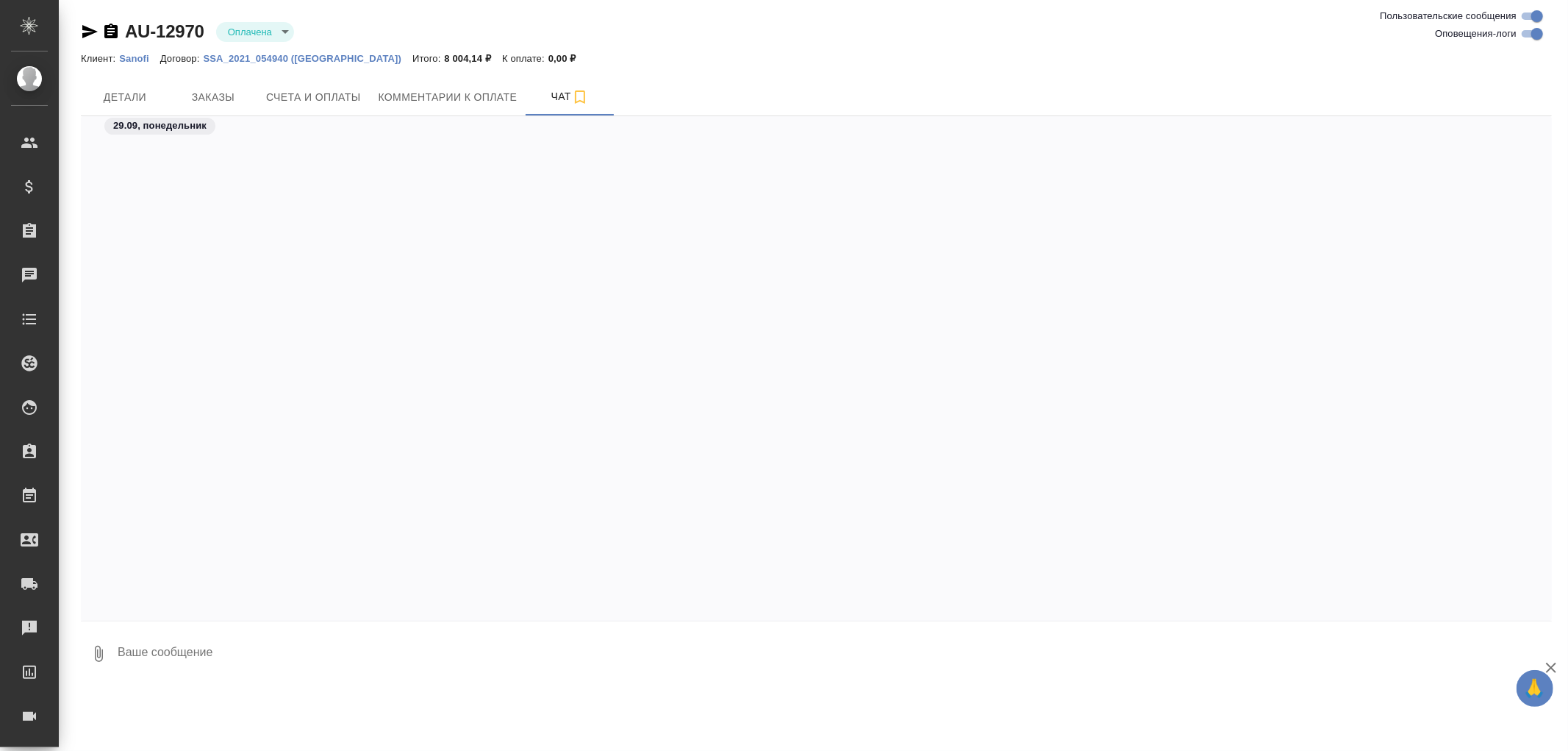
scroll to position [4974, 0]
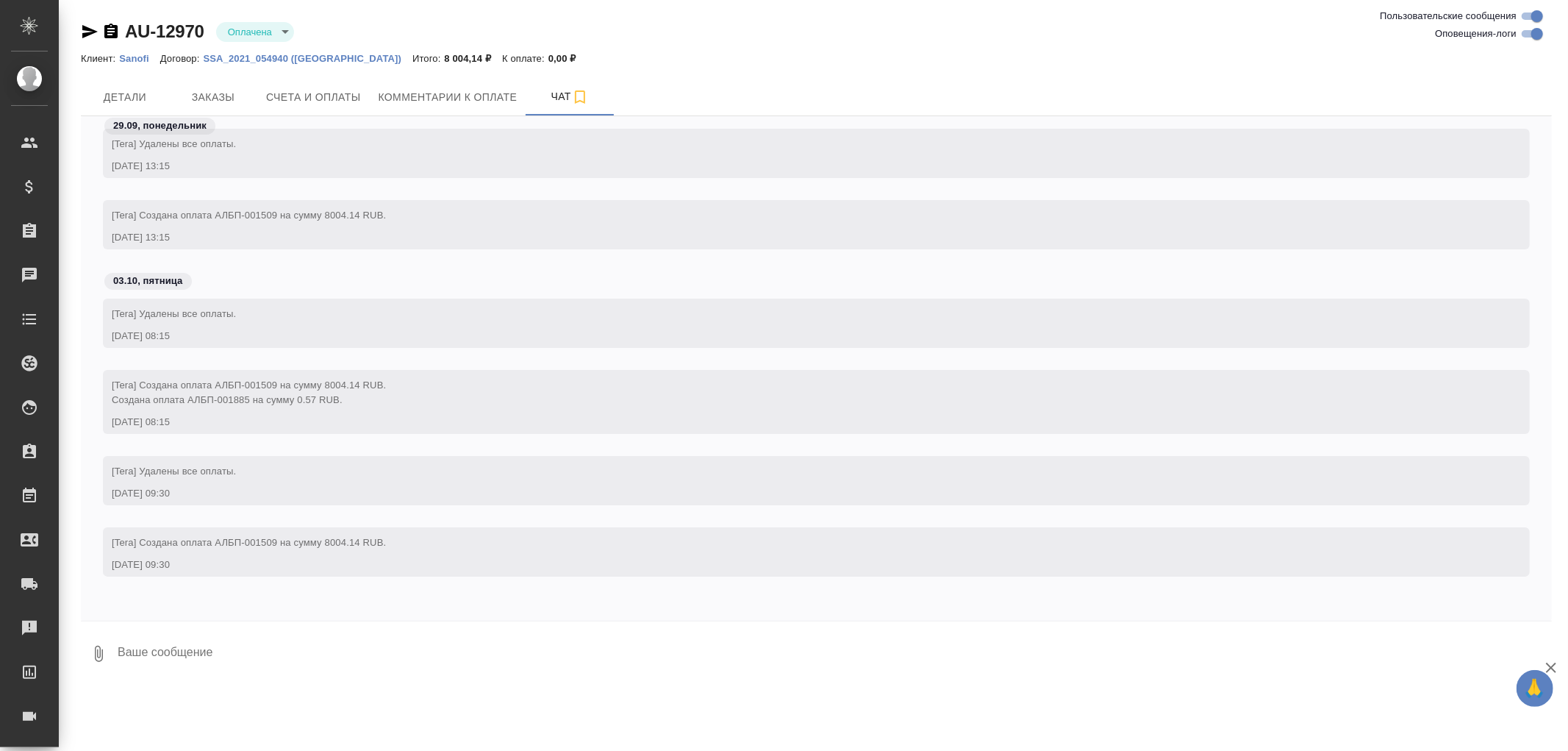
drag, startPoint x: 106, startPoint y: 27, endPoint x: 128, endPoint y: 25, distance: 22.1
click at [109, 26] on icon "button" at bounding box center [111, 31] width 13 height 15
